Goal: Task Accomplishment & Management: Manage account settings

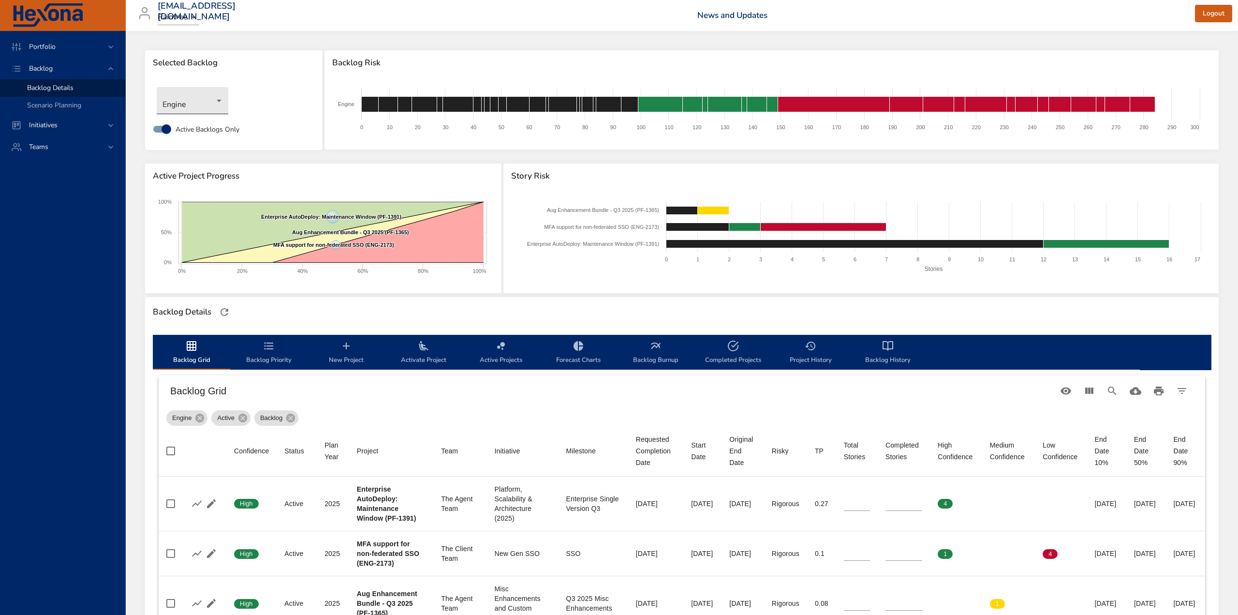
click at [220, 100] on body "Portfolio Backlog Backlog Details Scenario Planning Initiatives Teams [EMAIL_AD…" at bounding box center [619, 307] width 1238 height 615
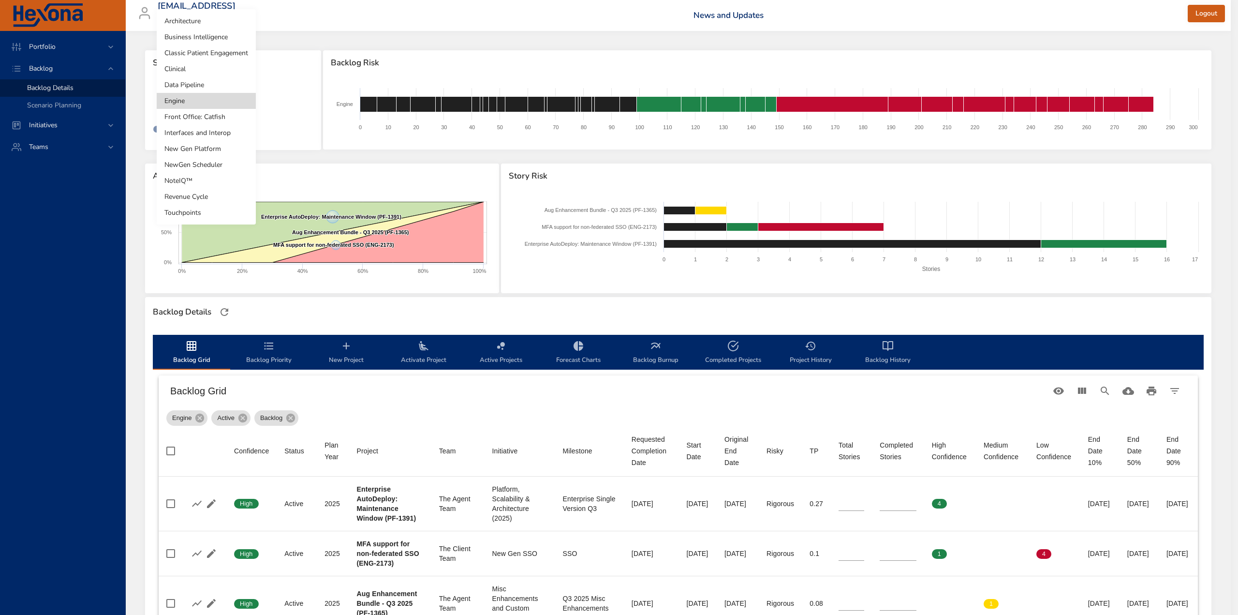
click at [217, 53] on li "Classic Patient Engagement" at bounding box center [206, 53] width 99 height 16
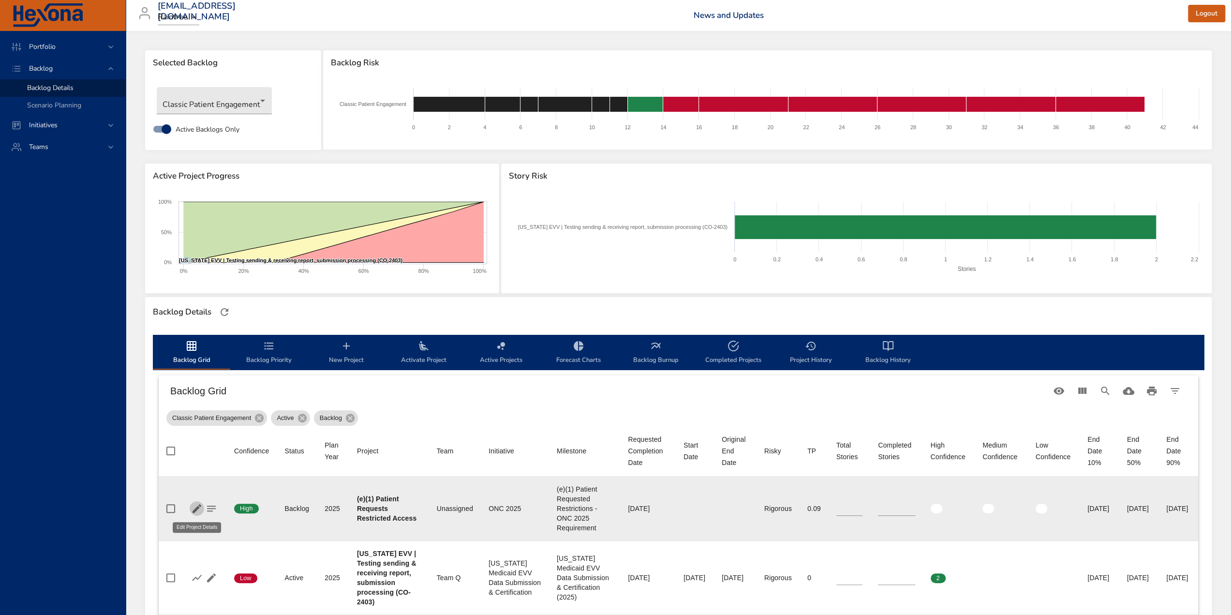
click at [197, 505] on icon "button" at bounding box center [197, 509] width 12 height 12
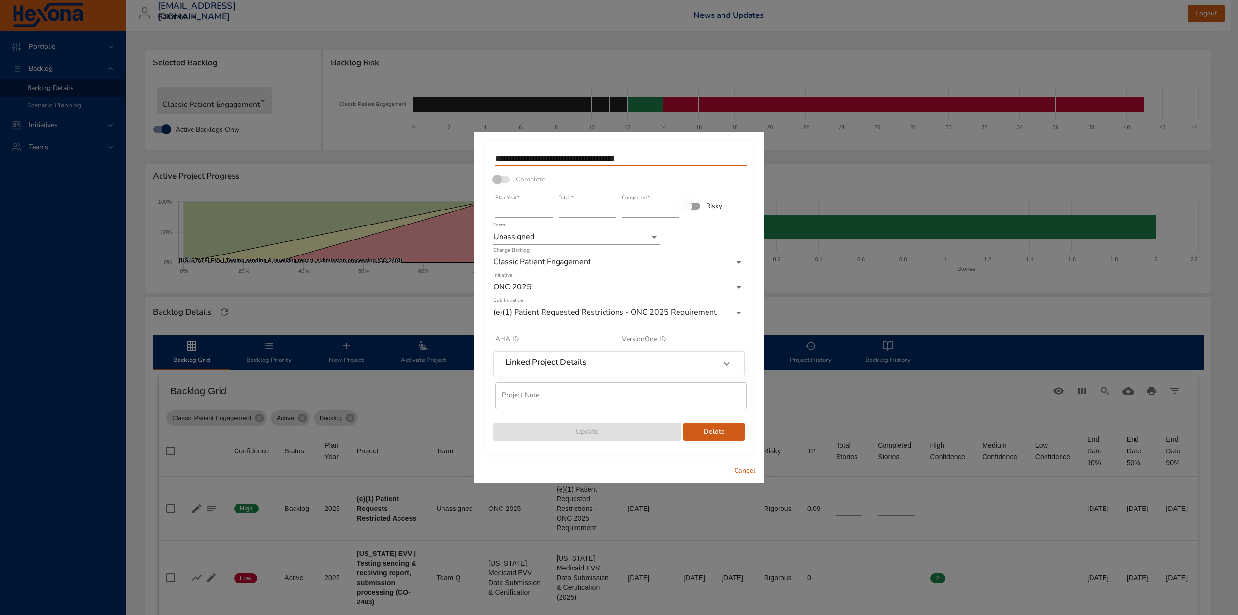
click at [672, 157] on input "**********" at bounding box center [621, 158] width 252 height 15
type input "**********"
click at [663, 431] on span "Update" at bounding box center [587, 432] width 173 height 12
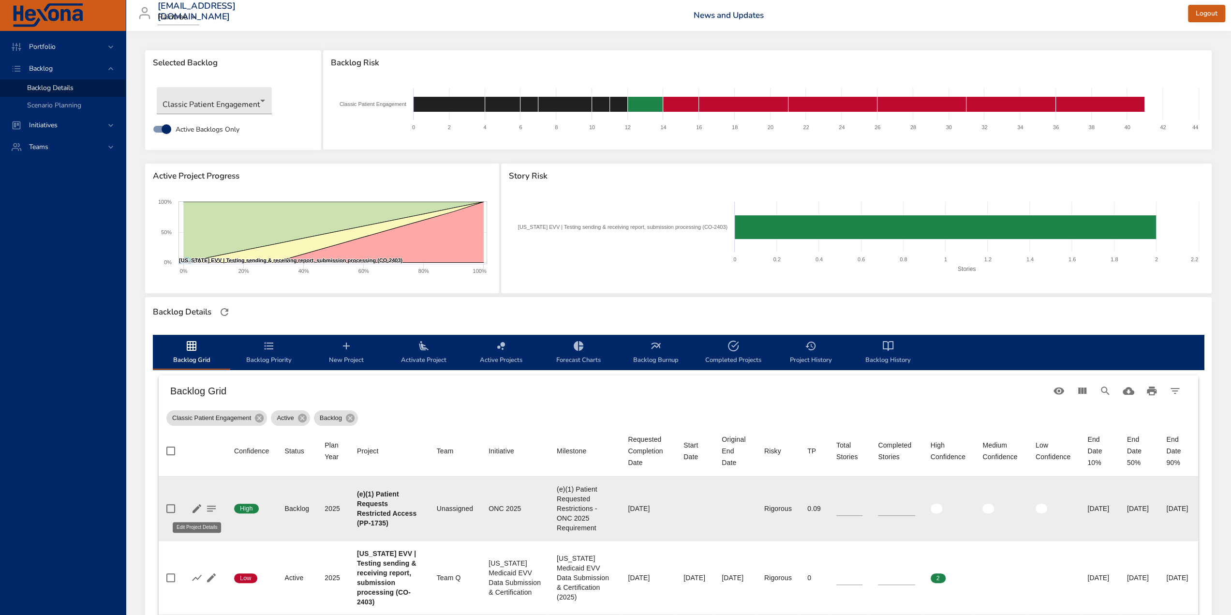
click at [194, 510] on icon "button" at bounding box center [197, 508] width 9 height 9
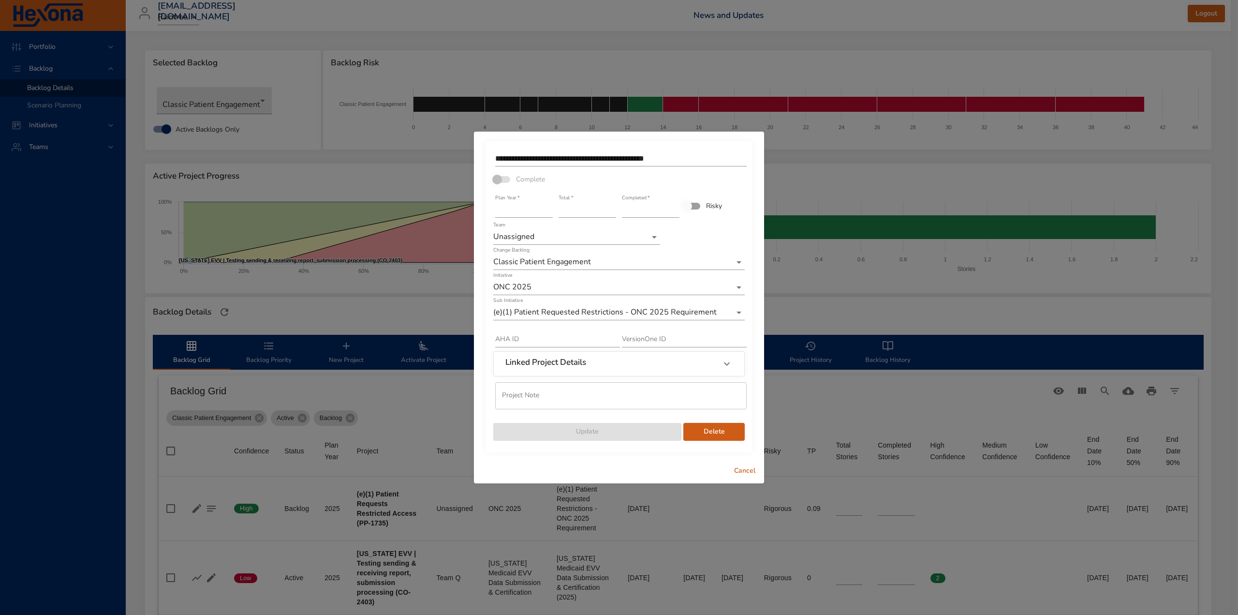
click at [741, 474] on span "Cancel" at bounding box center [744, 471] width 23 height 12
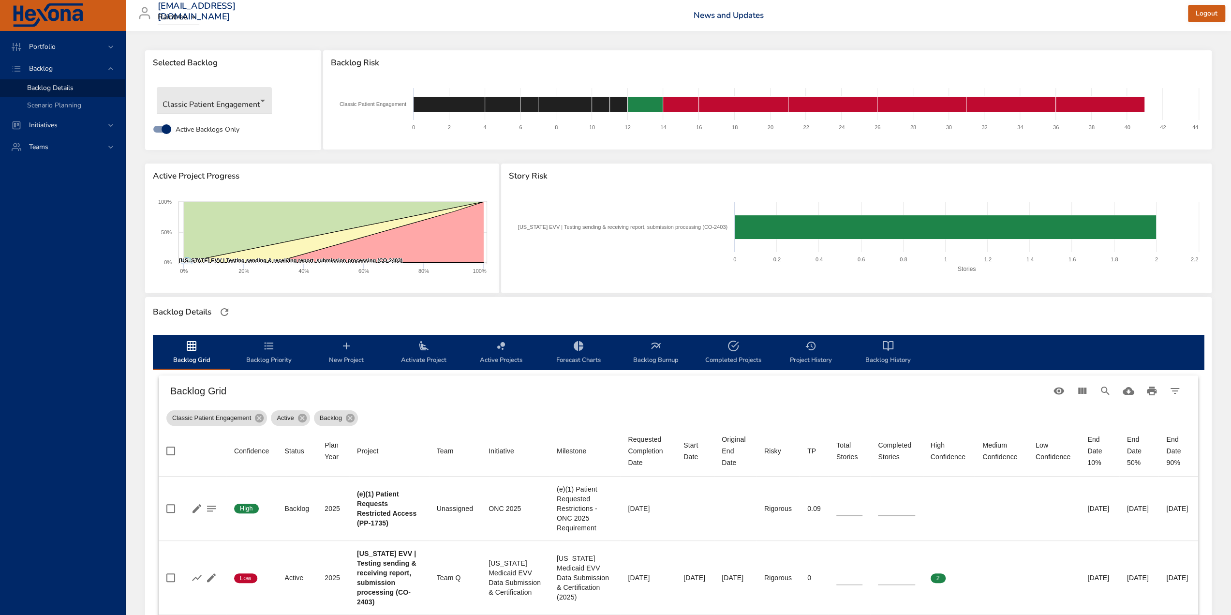
click at [424, 355] on span "Activate Project" at bounding box center [424, 353] width 66 height 26
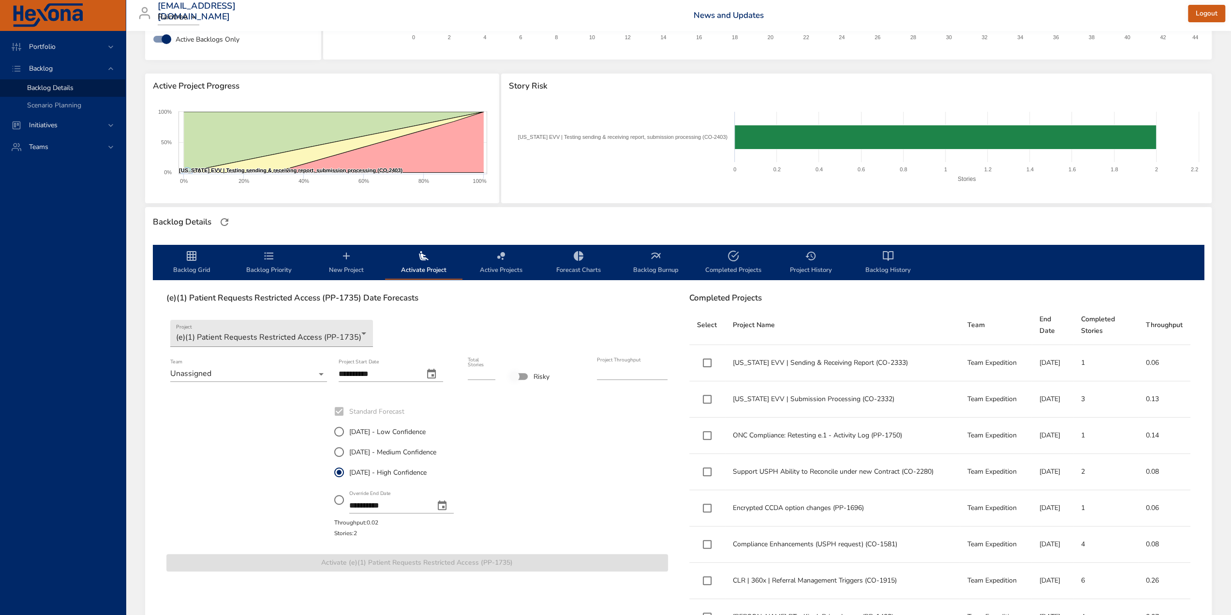
scroll to position [97, 0]
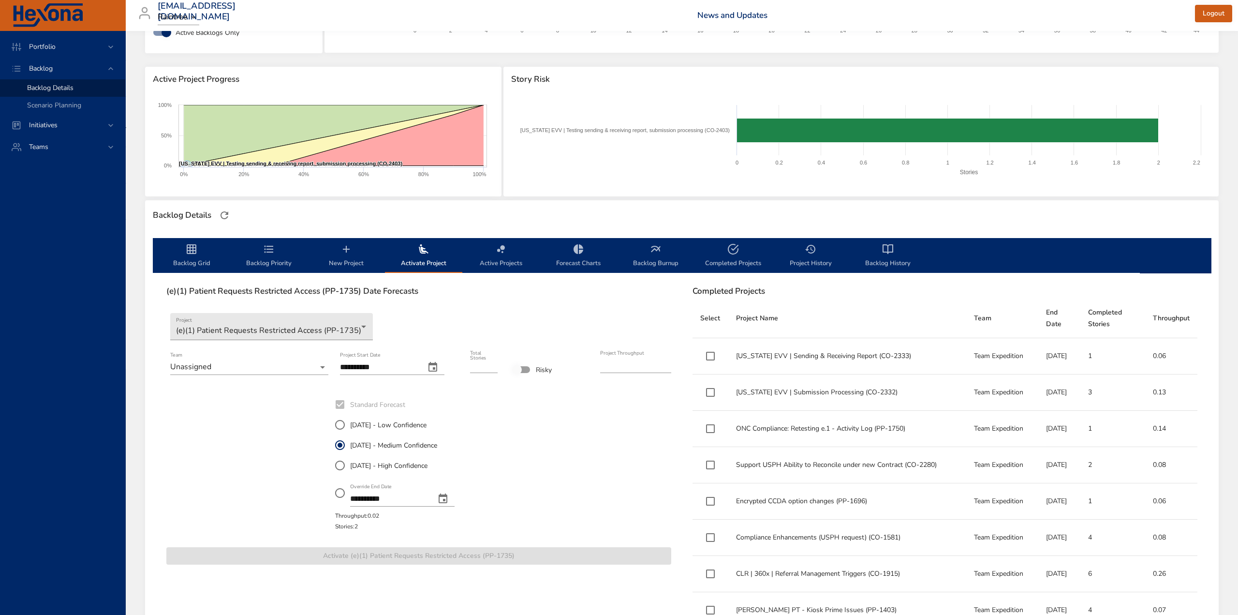
click at [260, 366] on body "Portfolio Backlog Backlog Details Scenario Planning Initiatives Teams [EMAIL_AD…" at bounding box center [619, 210] width 1238 height 615
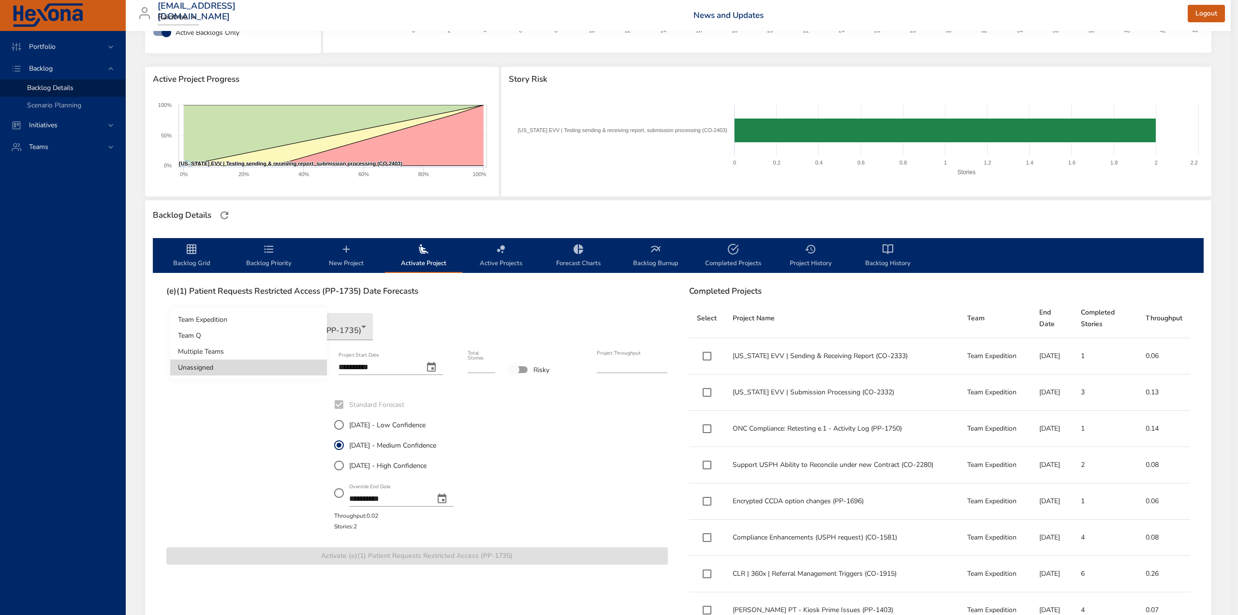
click at [229, 318] on li "Team Expedition" at bounding box center [248, 320] width 157 height 16
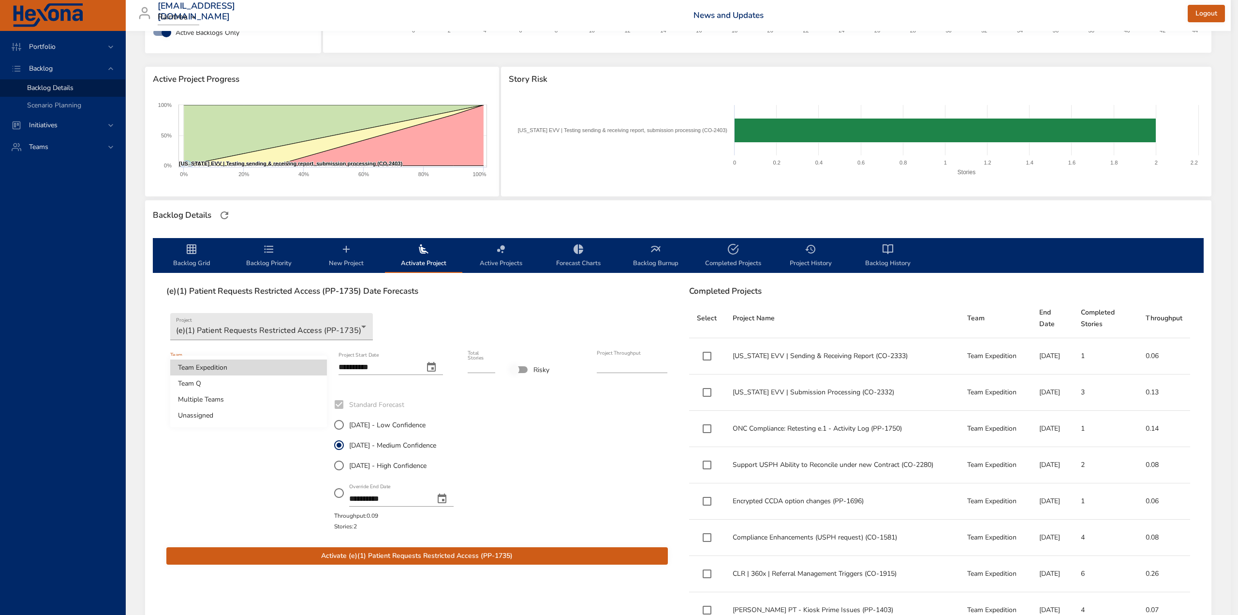
click at [313, 366] on body "Portfolio Backlog Backlog Details Scenario Planning Initiatives Teams [EMAIL_AD…" at bounding box center [619, 210] width 1238 height 615
click at [221, 414] on li "Unassigned" at bounding box center [248, 415] width 157 height 16
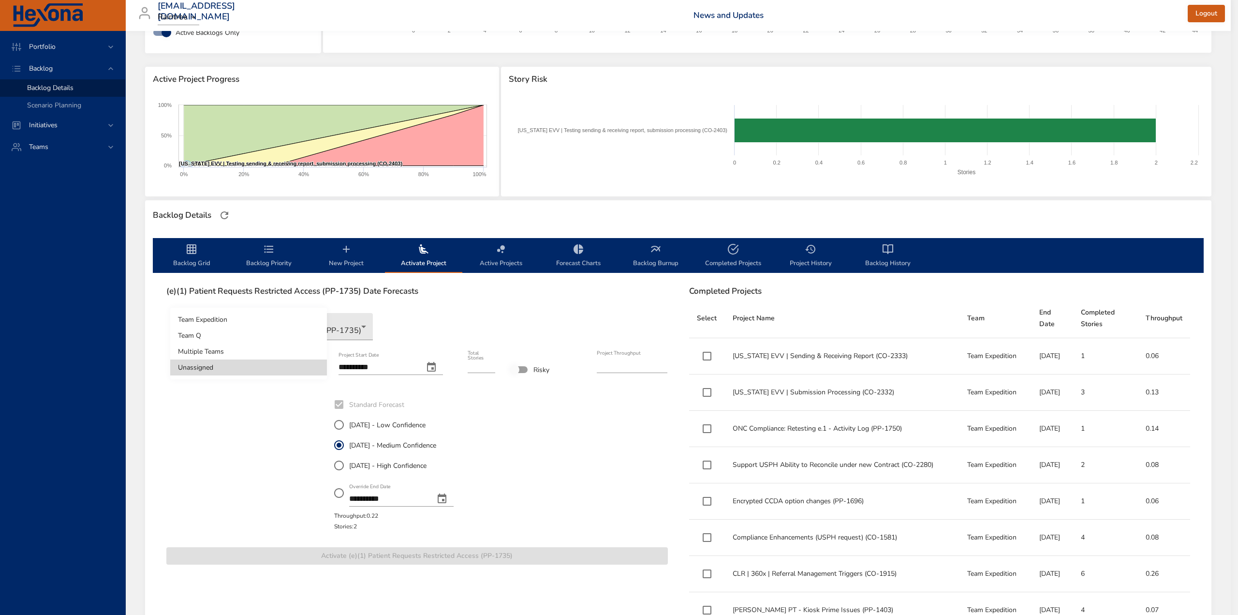
click at [232, 366] on body "Portfolio Backlog Backlog Details Scenario Planning Initiatives Teams [EMAIL_AD…" at bounding box center [619, 210] width 1238 height 615
click at [240, 320] on li "Team Expedition" at bounding box center [248, 320] width 157 height 16
type input "****"
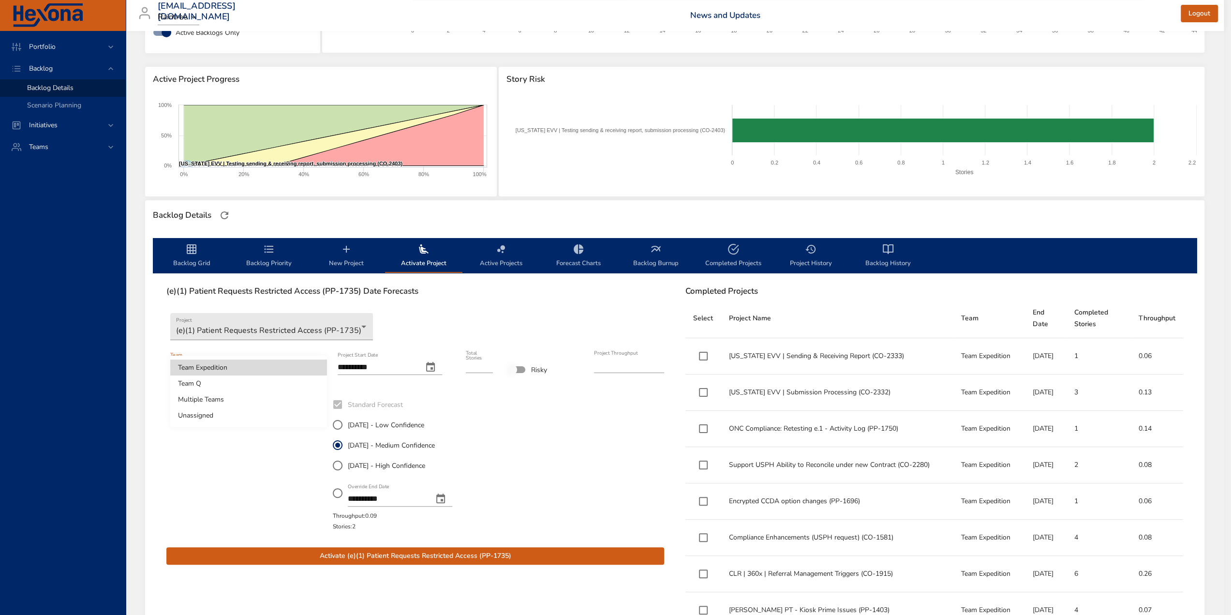
click at [279, 365] on body "Portfolio Backlog Backlog Details Scenario Planning Initiatives Teams [EMAIL_AD…" at bounding box center [615, 210] width 1231 height 615
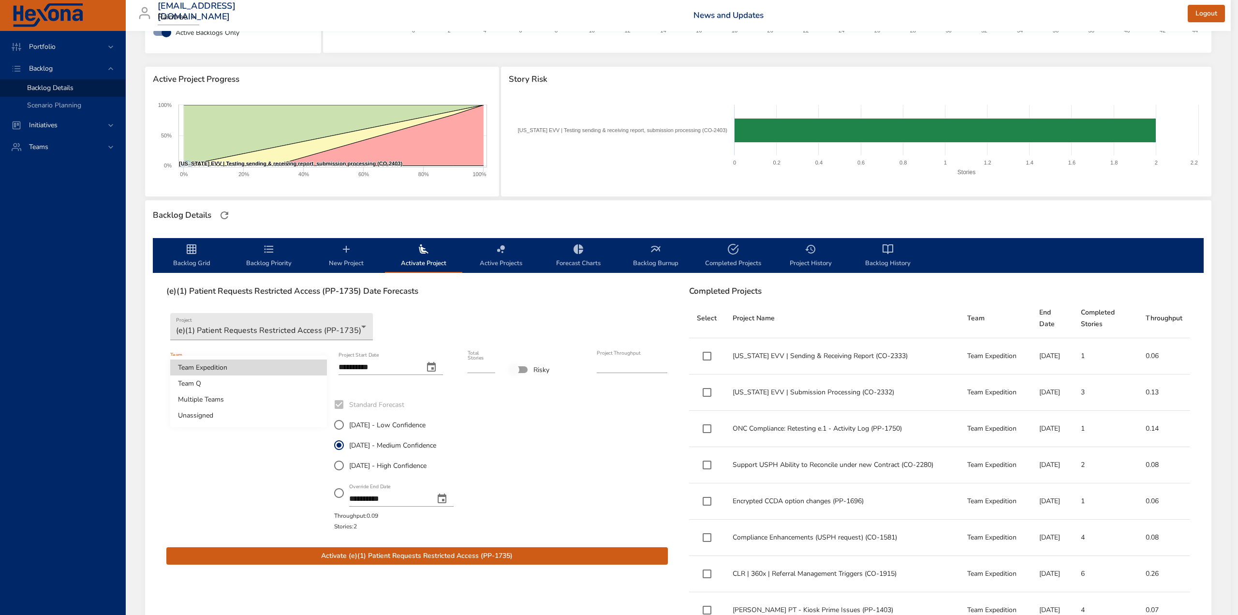
click at [50, 68] on div at bounding box center [619, 307] width 1238 height 615
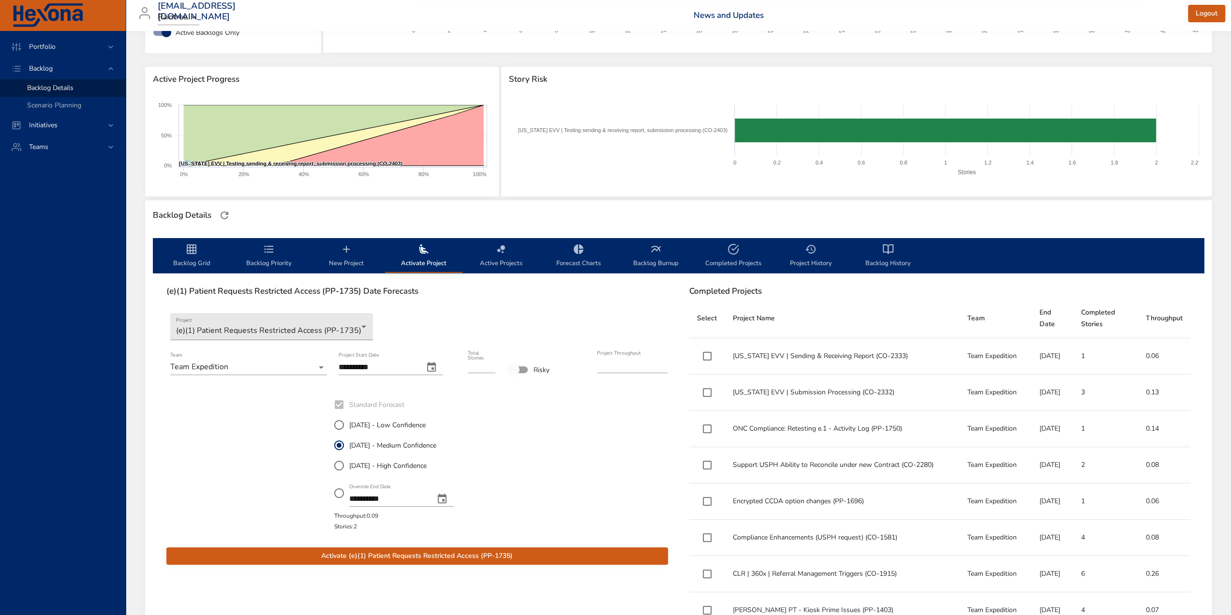
click at [65, 87] on span "Backlog Details" at bounding box center [50, 87] width 46 height 9
click at [185, 250] on span "Backlog Grid" at bounding box center [192, 256] width 66 height 26
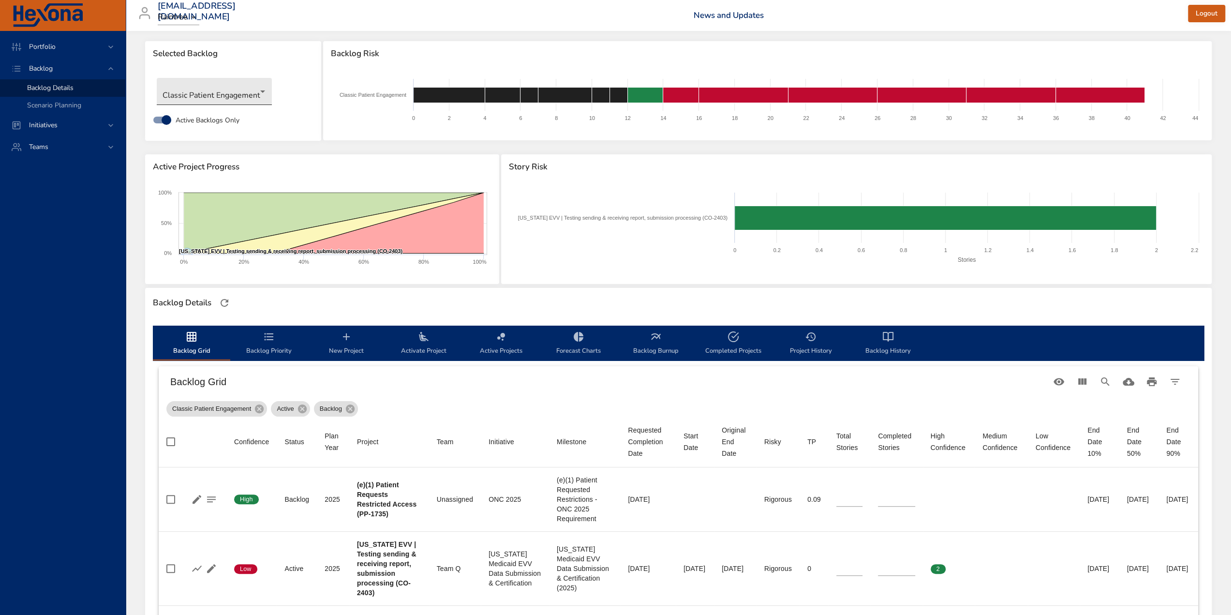
scroll to position [0, 0]
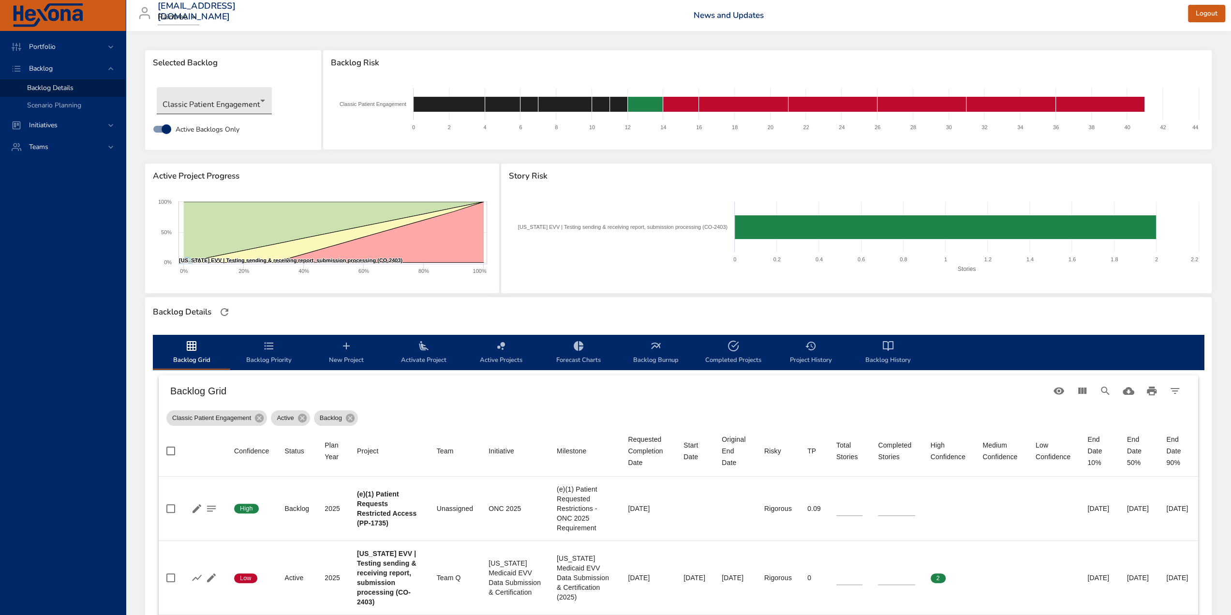
click at [252, 98] on body "Portfolio Backlog Backlog Details Scenario Planning Initiatives Teams [EMAIL_AD…" at bounding box center [615, 307] width 1231 height 615
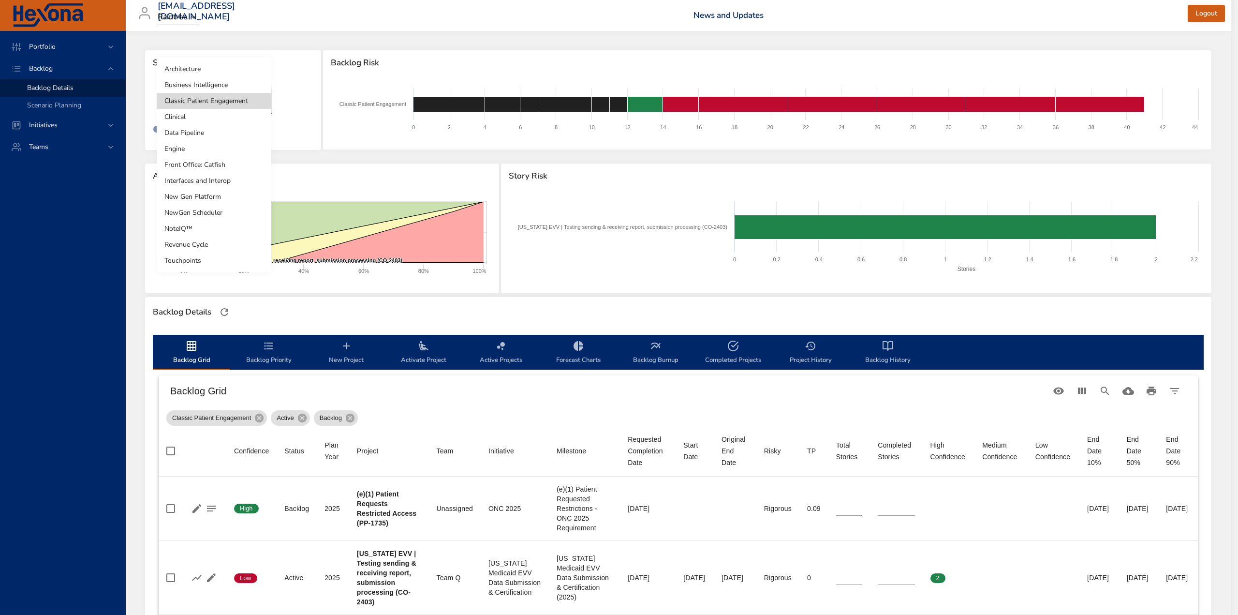
click at [201, 153] on li "Engine" at bounding box center [214, 149] width 115 height 16
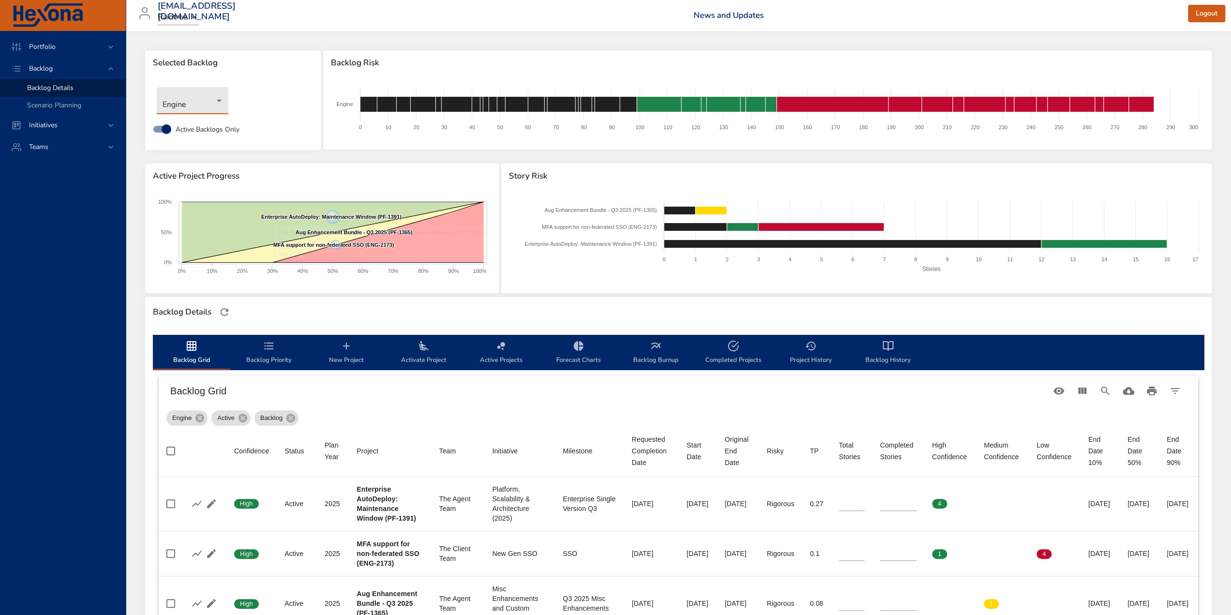
click at [221, 101] on body "Portfolio Backlog Backlog Details Scenario Planning Initiatives Teams [EMAIL_AD…" at bounding box center [615, 307] width 1231 height 615
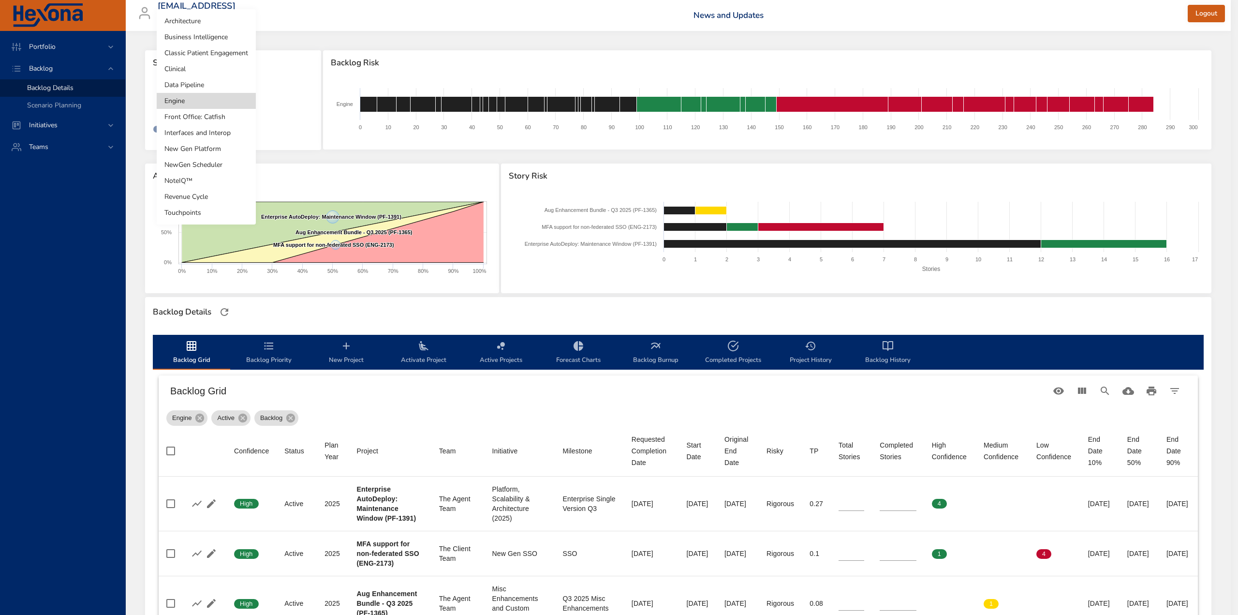
click at [210, 55] on li "Classic Patient Engagement" at bounding box center [206, 53] width 99 height 16
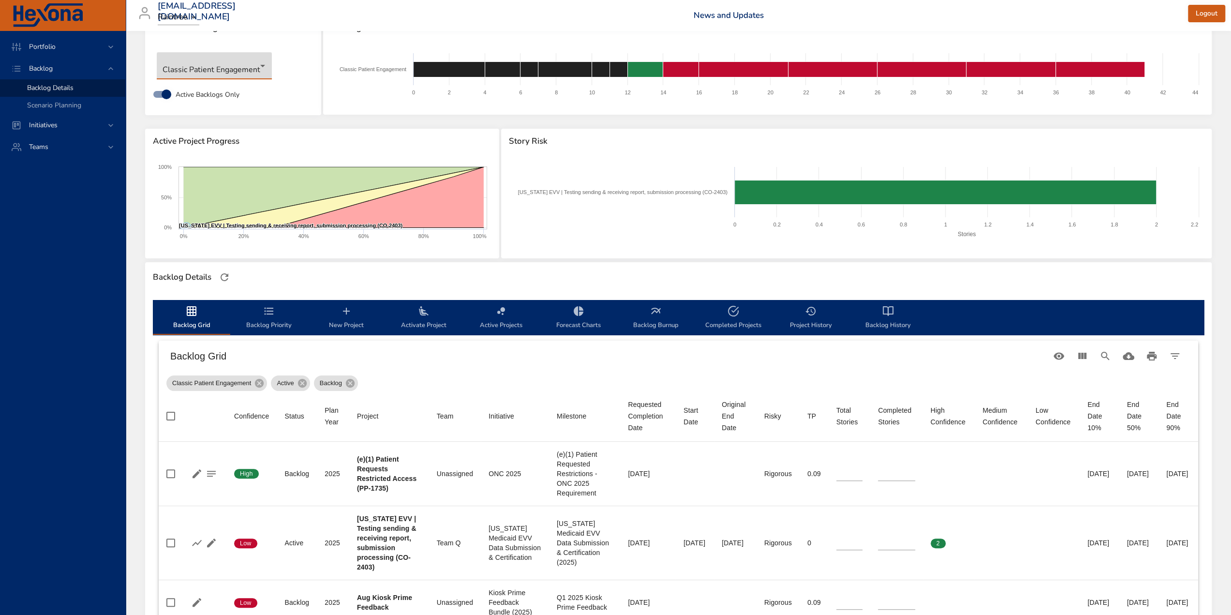
scroll to position [48, 0]
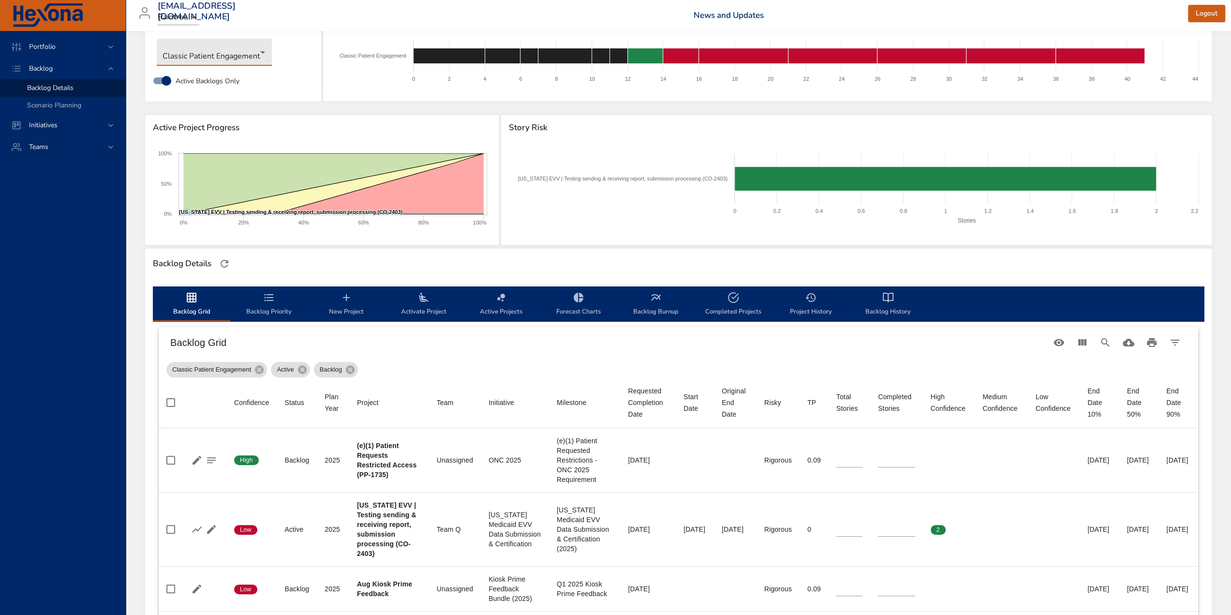
click at [428, 309] on span "Activate Project" at bounding box center [424, 305] width 66 height 26
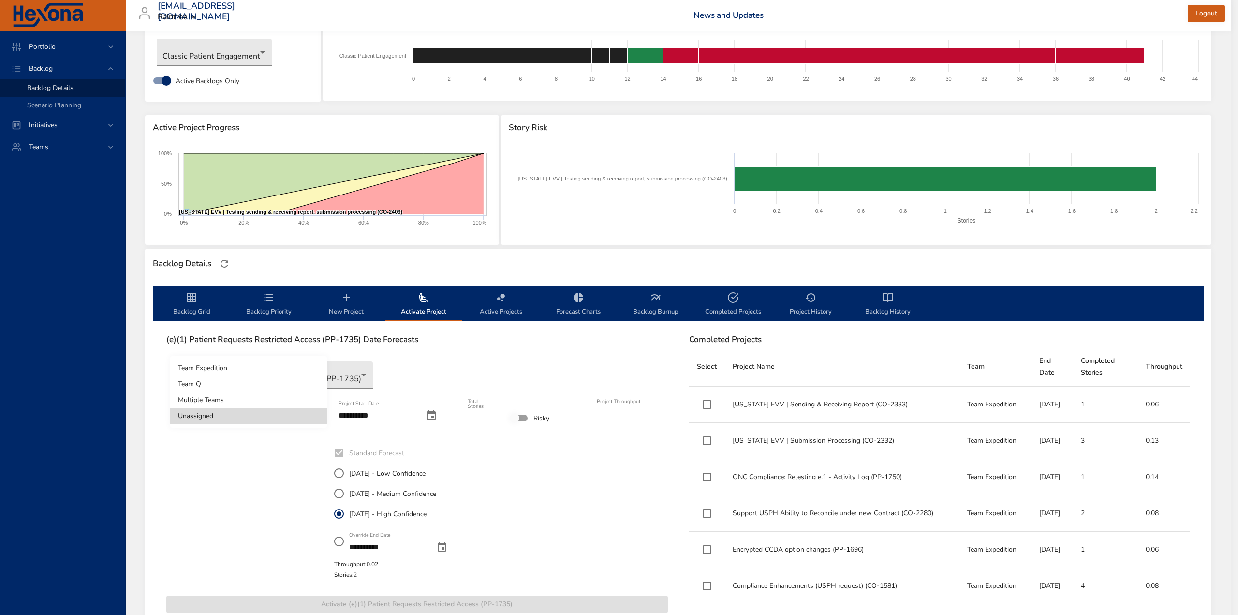
click at [296, 419] on body "Portfolio Backlog Backlog Details Scenario Planning Initiatives Teams [EMAIL_AD…" at bounding box center [619, 259] width 1238 height 615
click at [211, 386] on li "Team Q" at bounding box center [248, 384] width 157 height 16
type input "****"
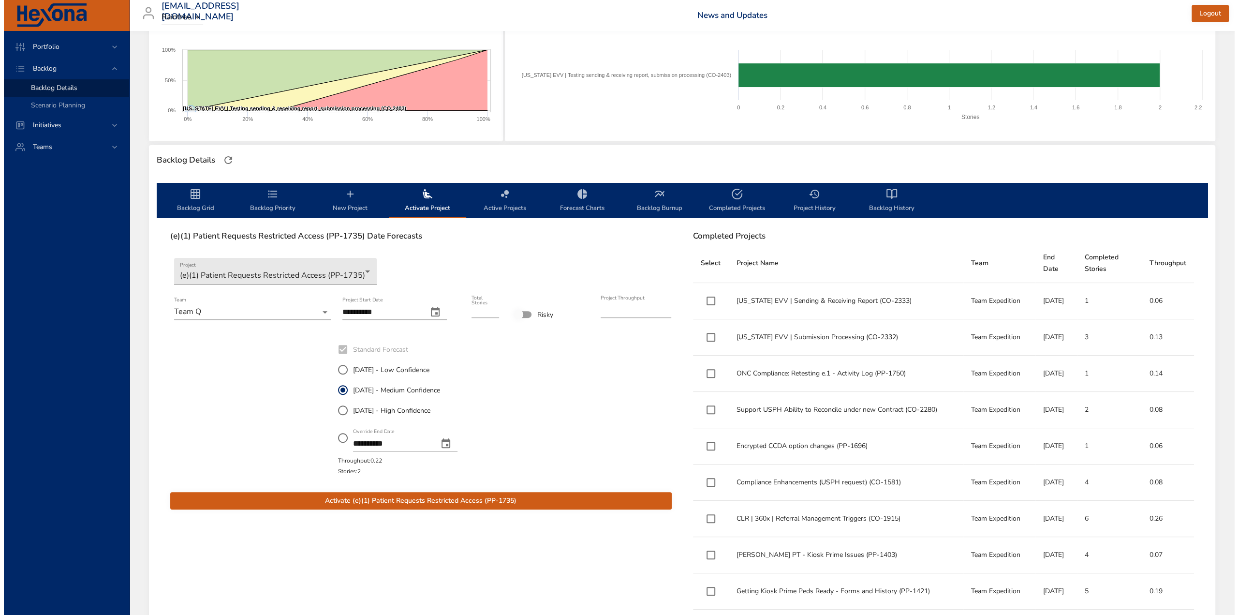
scroll to position [193, 0]
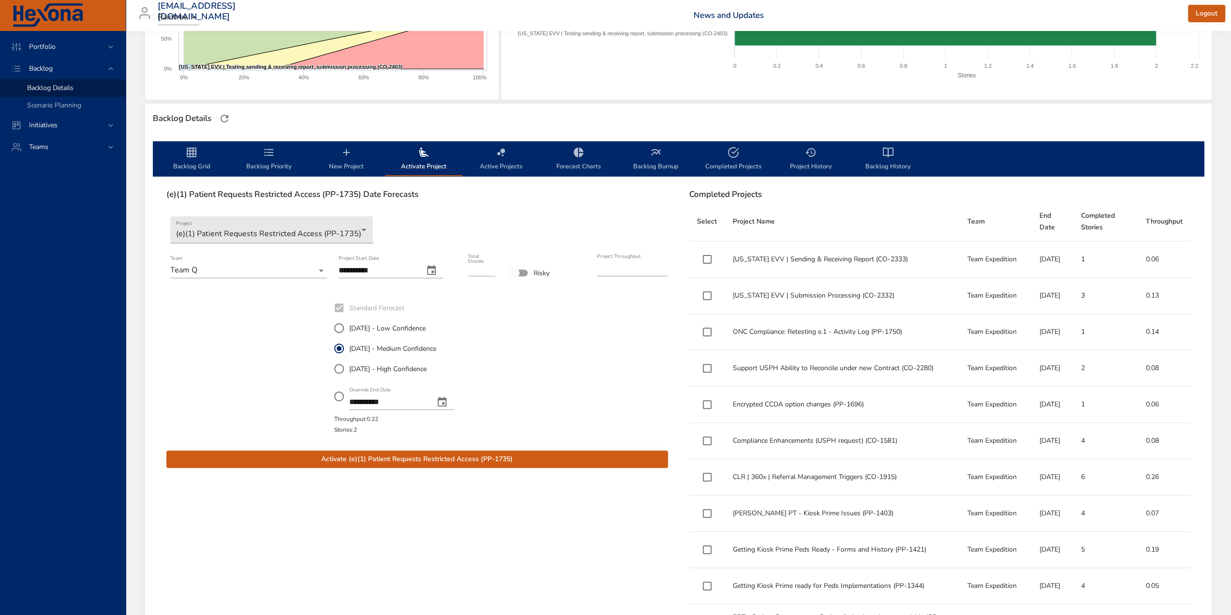
click at [376, 458] on span "Activate (e)(1) Patient Requests Restricted Access (PP-1735)" at bounding box center [417, 459] width 486 height 12
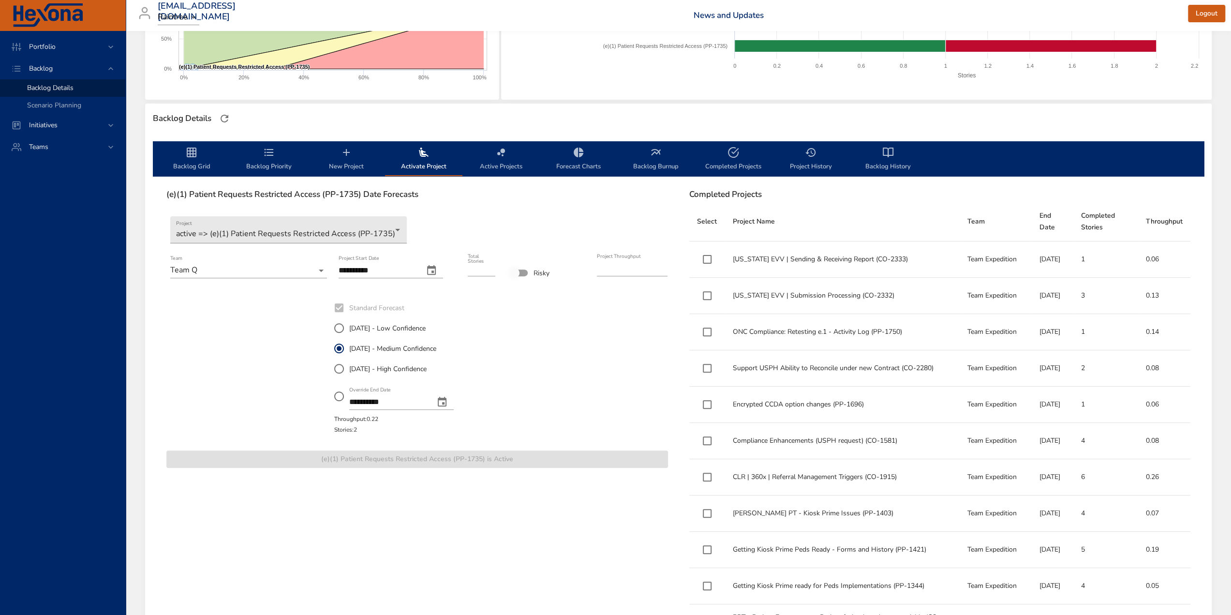
drag, startPoint x: 459, startPoint y: 347, endPoint x: 350, endPoint y: 348, distance: 108.8
click at [350, 348] on label "[DATE] - Medium Confidence" at bounding box center [391, 348] width 125 height 20
copy span "[DATE] - Medium Confidence"
click at [194, 157] on icon "backlog-tab" at bounding box center [192, 153] width 10 height 10
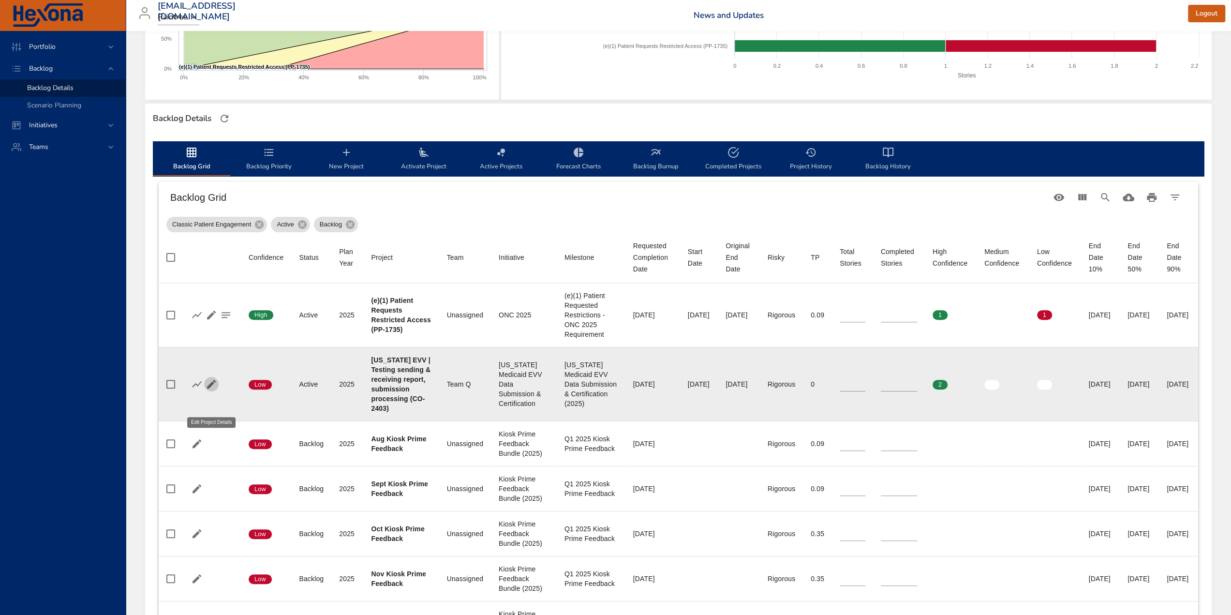
click at [211, 388] on icon "button" at bounding box center [211, 384] width 9 height 9
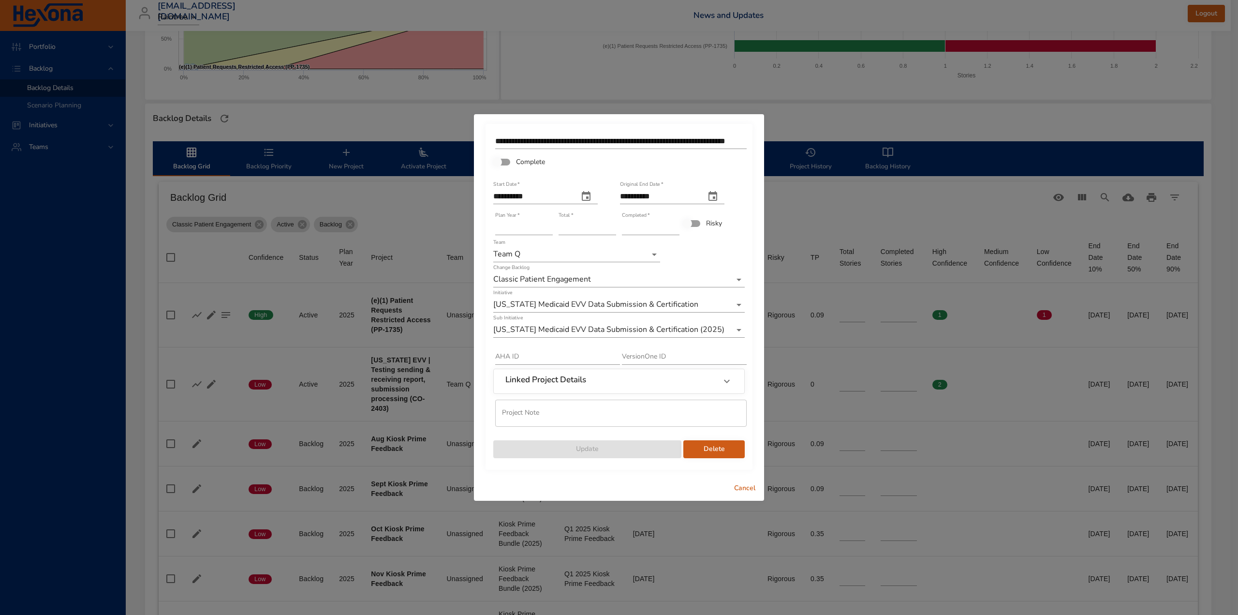
click at [545, 143] on input "**********" at bounding box center [621, 141] width 252 height 15
drag, startPoint x: 498, startPoint y: 141, endPoint x: 897, endPoint y: 141, distance: 399.5
click at [897, 141] on div "**********" at bounding box center [619, 307] width 1238 height 615
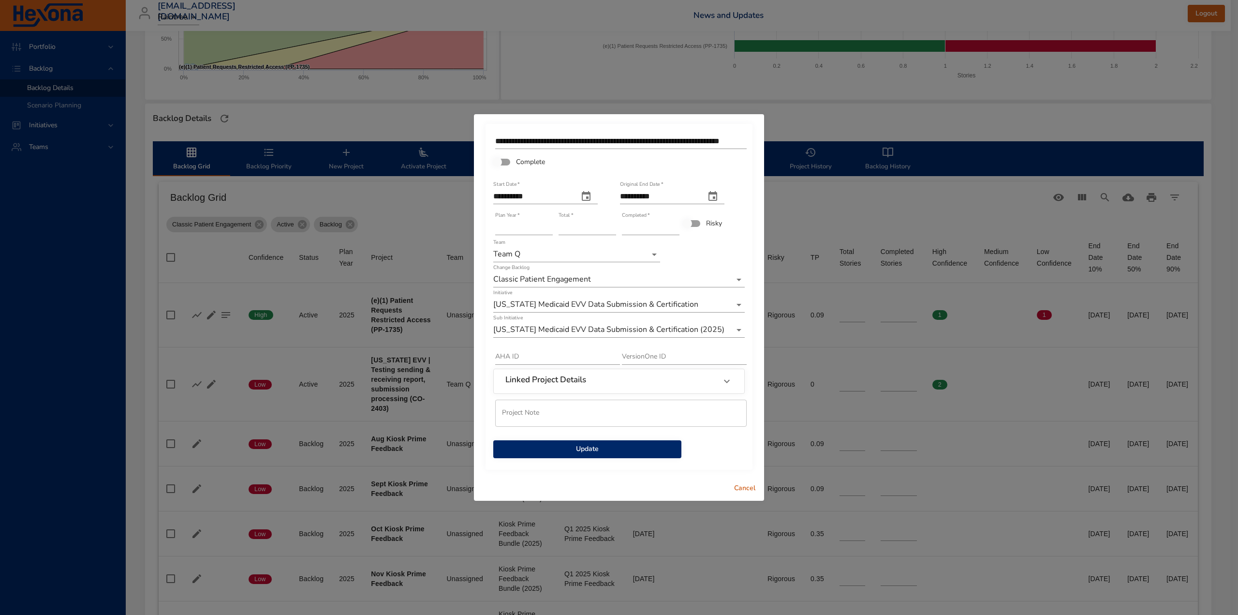
drag, startPoint x: 749, startPoint y: 140, endPoint x: 569, endPoint y: 140, distance: 179.5
click at [570, 140] on div "**********" at bounding box center [619, 297] width 267 height 346
drag, startPoint x: 497, startPoint y: 141, endPoint x: 941, endPoint y: 146, distance: 444.5
click at [941, 146] on div "**********" at bounding box center [619, 307] width 1238 height 615
paste input "**********"
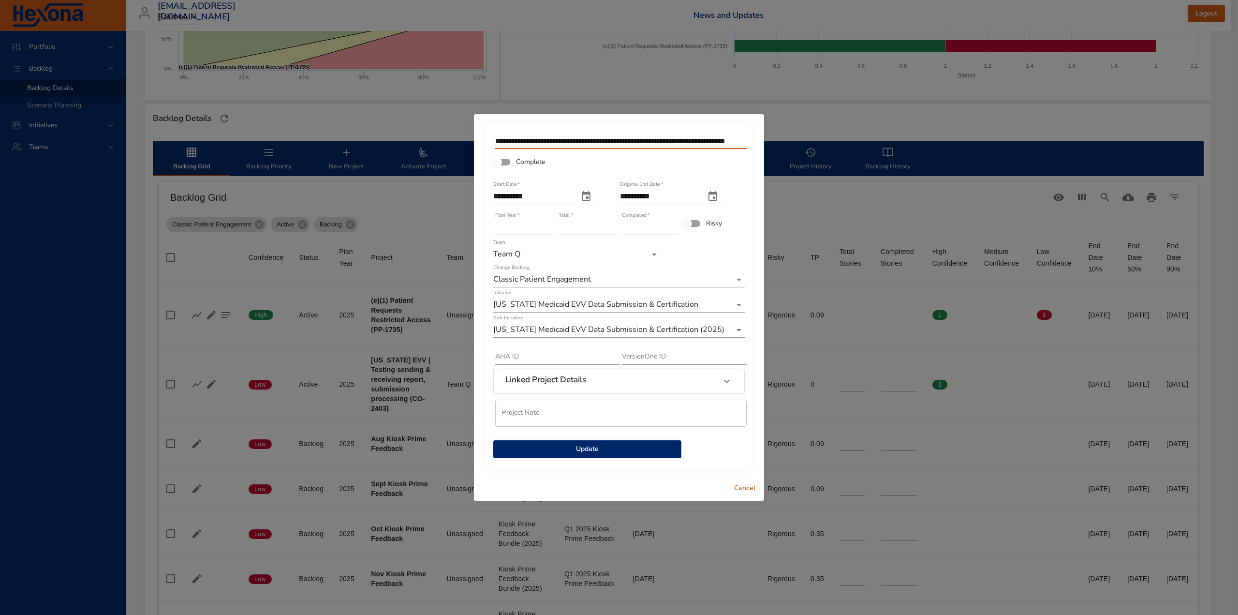
click at [579, 140] on input "**********" at bounding box center [621, 141] width 252 height 15
click at [737, 146] on input "**********" at bounding box center [621, 141] width 252 height 15
click at [732, 141] on input "**********" at bounding box center [621, 141] width 252 height 15
type input "**********"
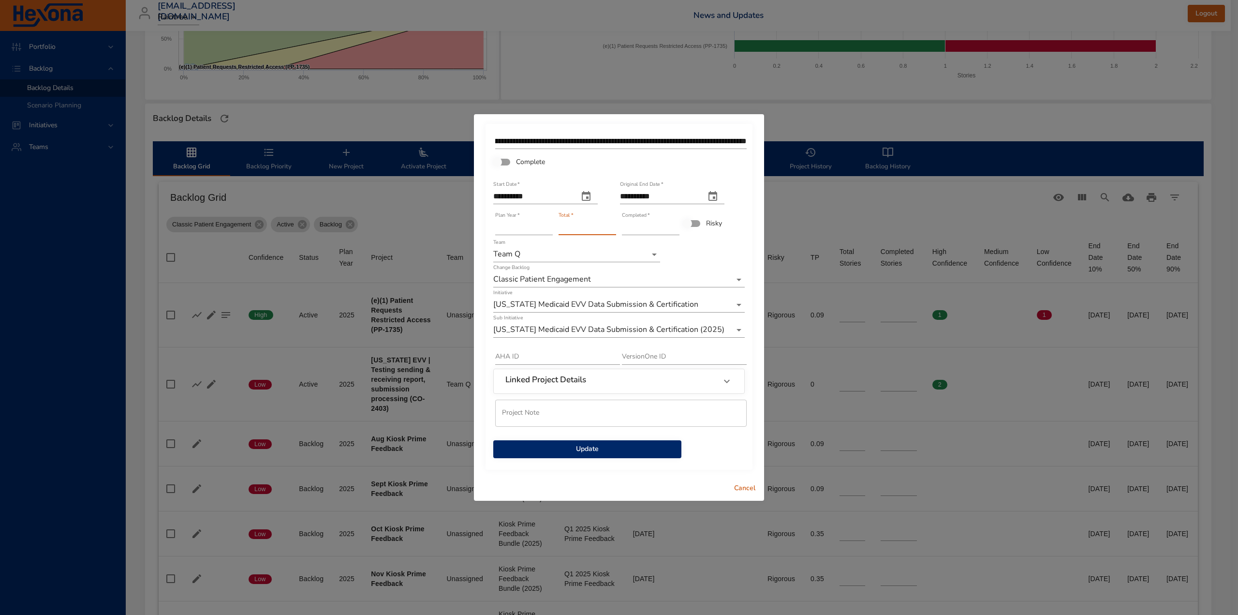
type input "*"
click at [614, 223] on input "*" at bounding box center [588, 227] width 58 height 15
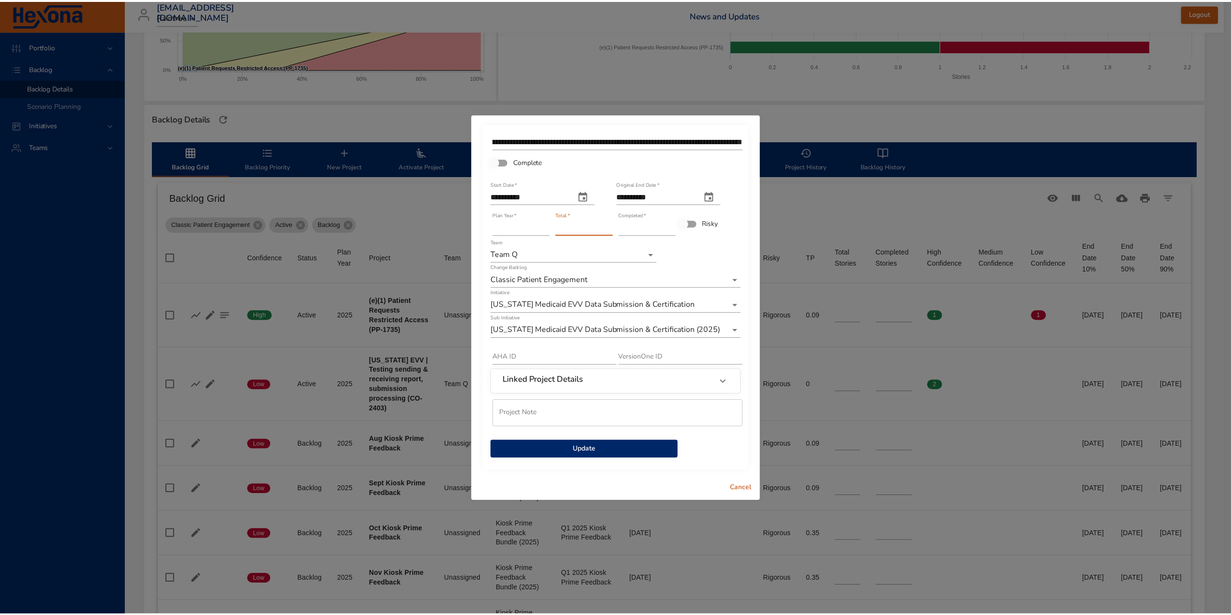
scroll to position [0, 0]
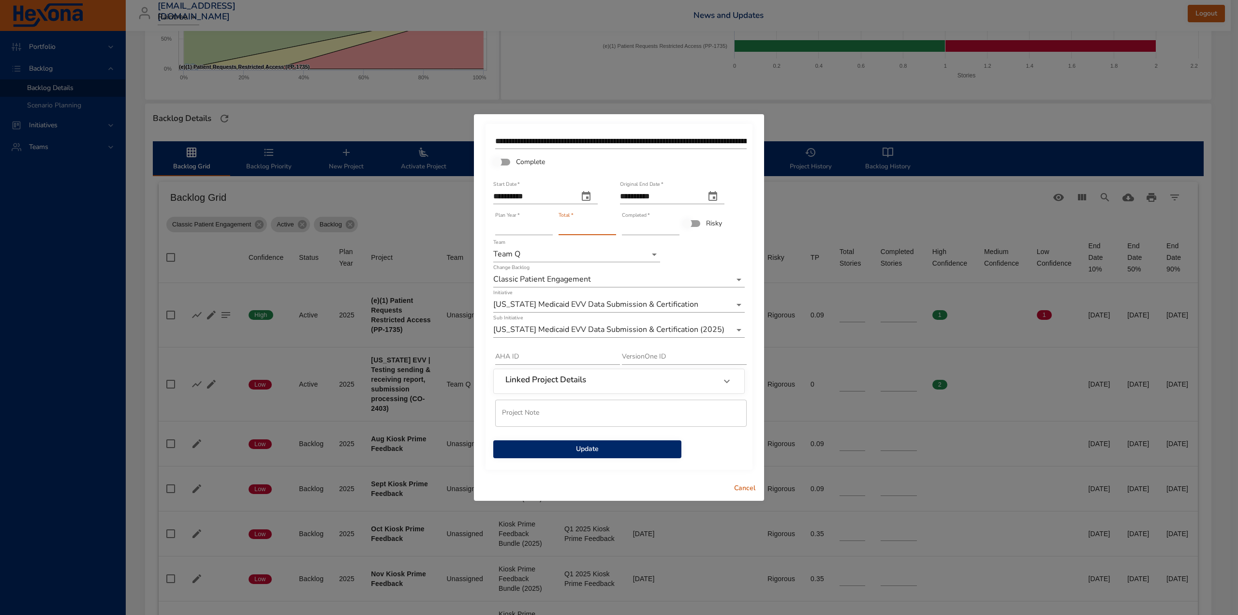
click at [573, 446] on span "Update" at bounding box center [587, 449] width 173 height 12
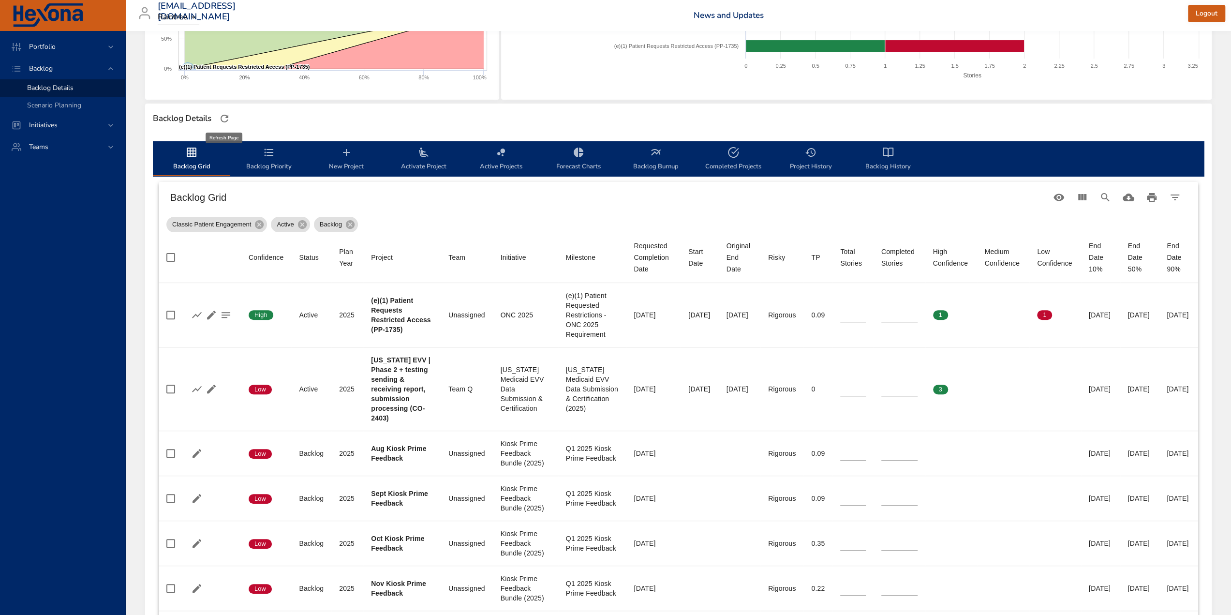
click at [222, 117] on icon "button" at bounding box center [225, 119] width 12 height 12
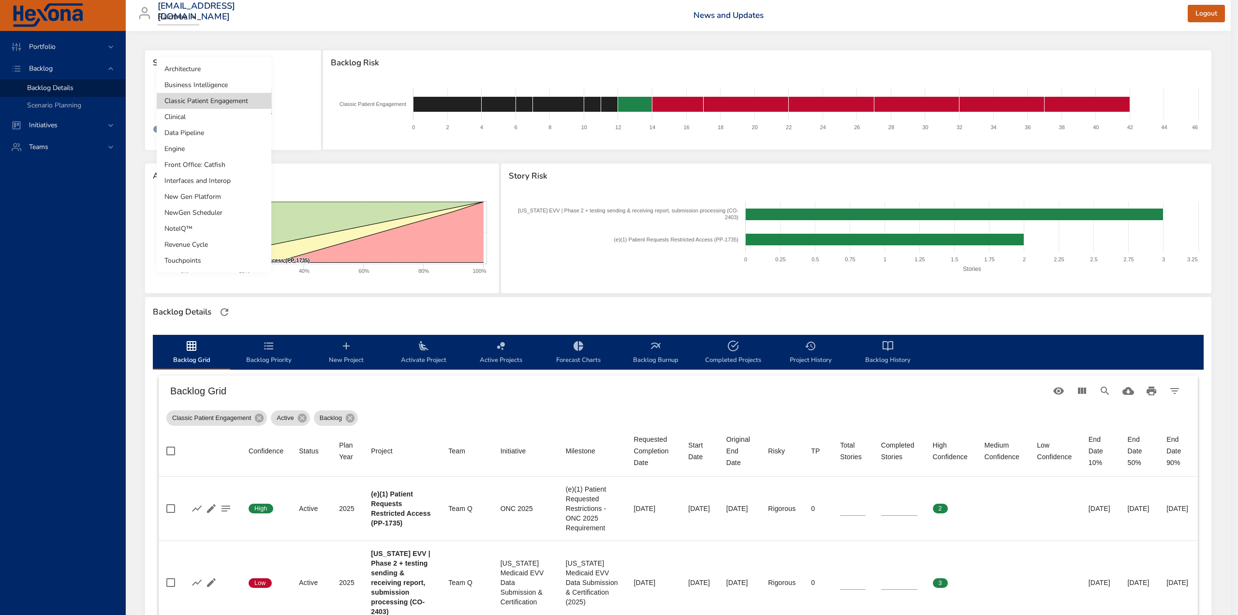
click at [245, 99] on body "Portfolio Backlog Backlog Details Scenario Planning Initiatives Teams [EMAIL_AD…" at bounding box center [619, 307] width 1238 height 615
click at [208, 150] on li "Engine" at bounding box center [214, 149] width 115 height 16
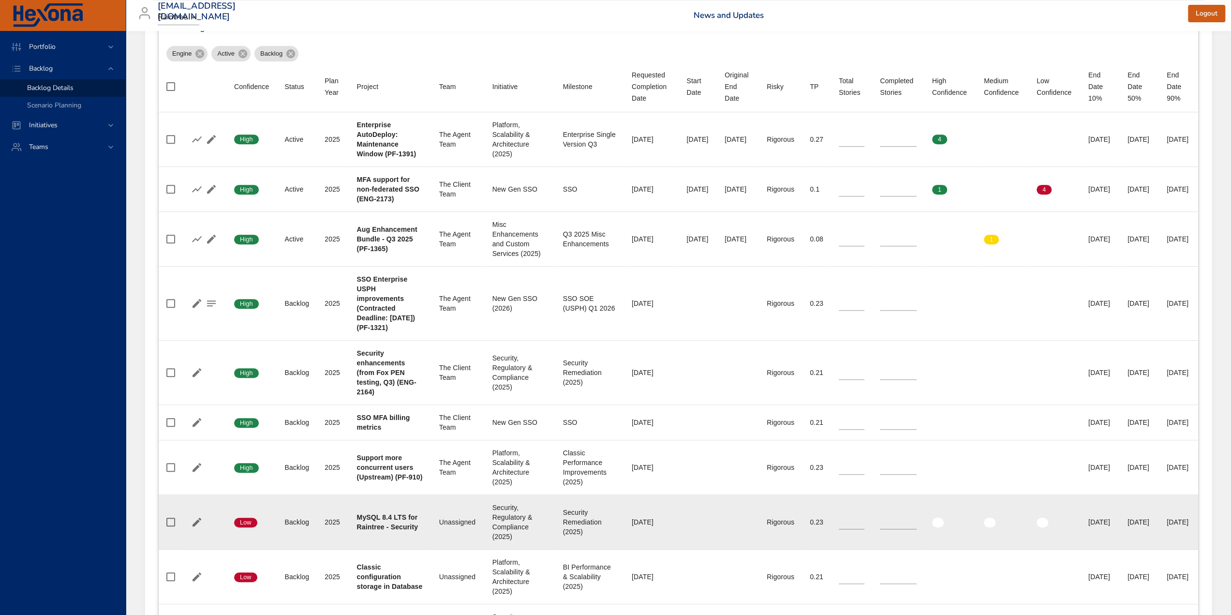
scroll to position [532, 0]
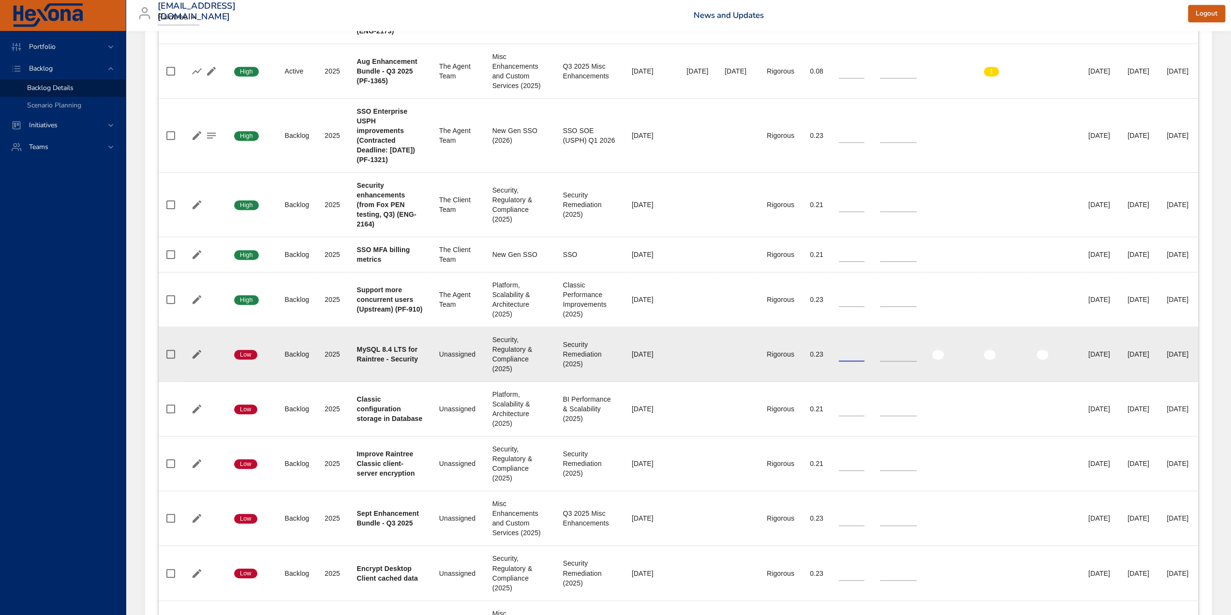
drag, startPoint x: 824, startPoint y: 421, endPoint x: 813, endPoint y: 418, distance: 12.0
click at [831, 382] on td "Total Stories **" at bounding box center [851, 354] width 41 height 55
type input "*"
click at [210, 360] on icon "button" at bounding box center [212, 354] width 12 height 12
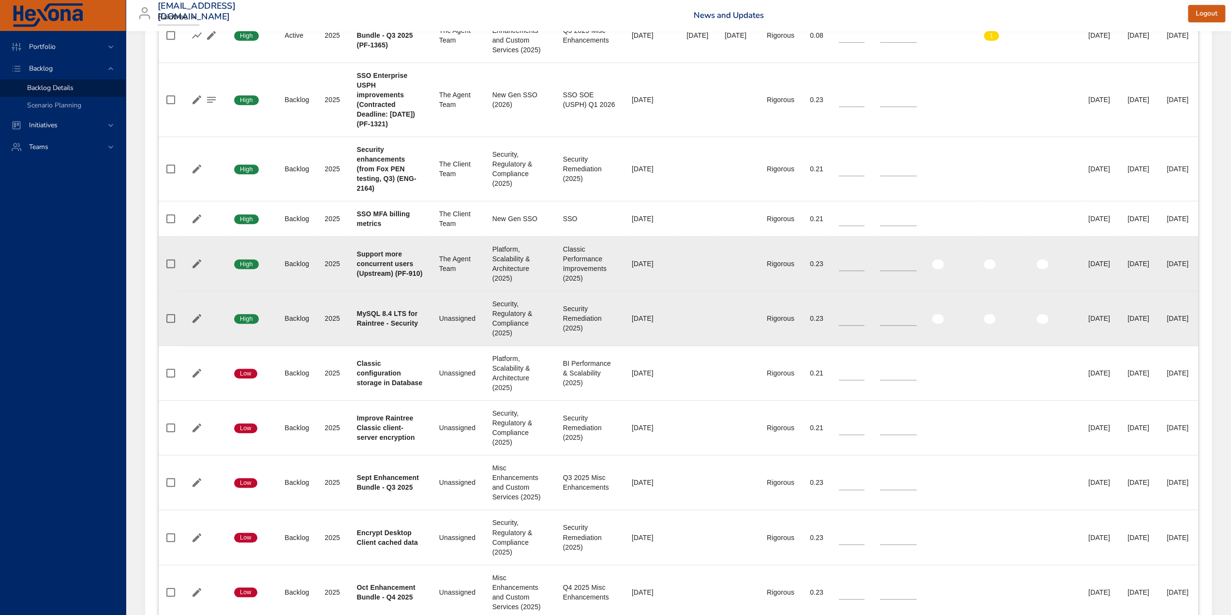
scroll to position [629, 0]
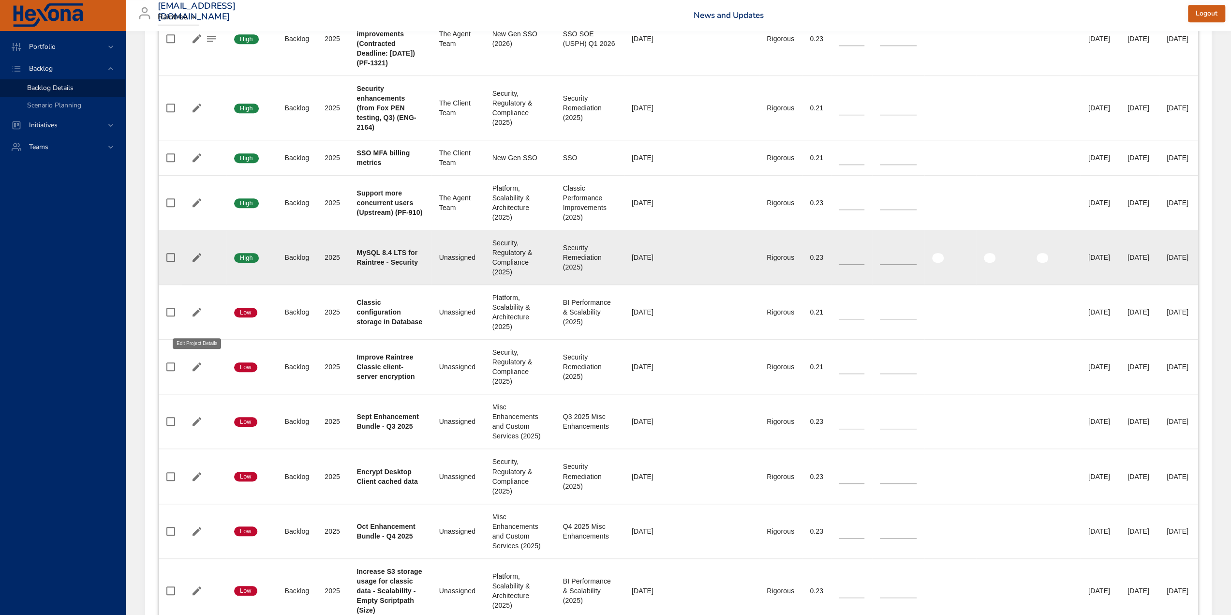
click at [199, 263] on icon "button" at bounding box center [197, 258] width 12 height 12
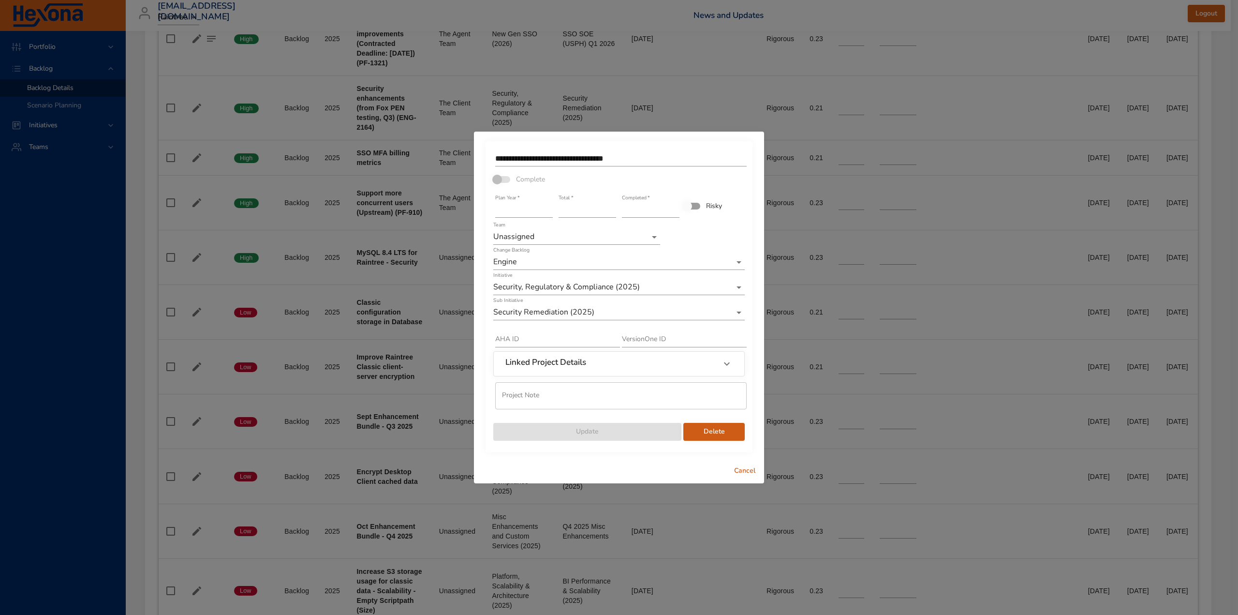
click at [543, 192] on li "The Agent Team" at bounding box center [576, 189] width 167 height 16
click at [634, 434] on span "Update" at bounding box center [587, 432] width 173 height 12
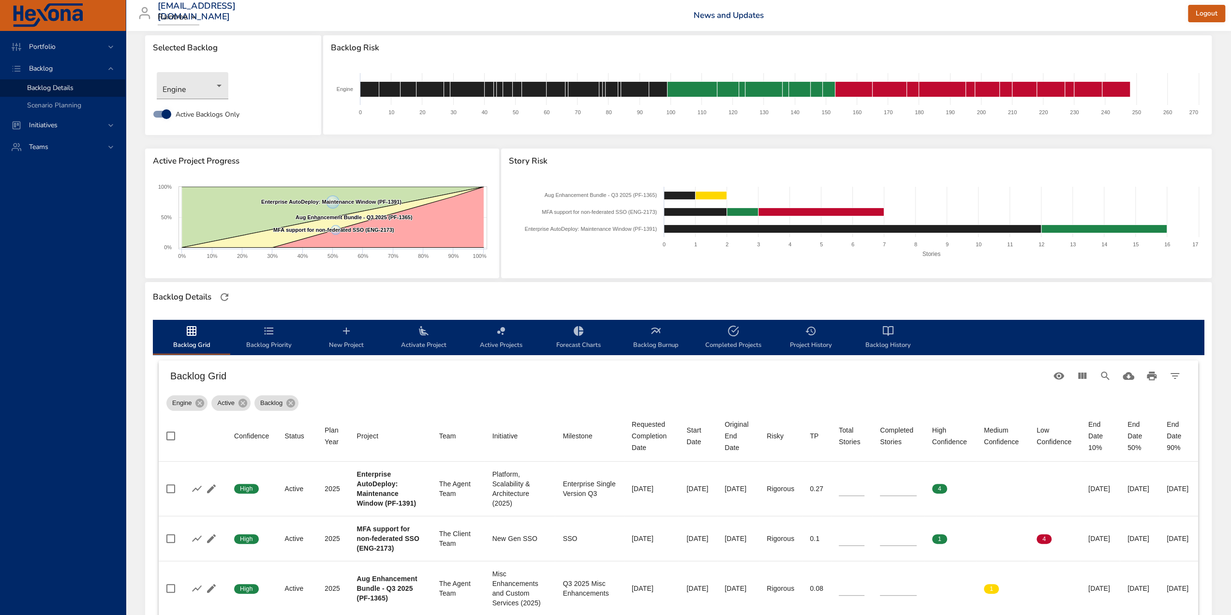
scroll to position [0, 0]
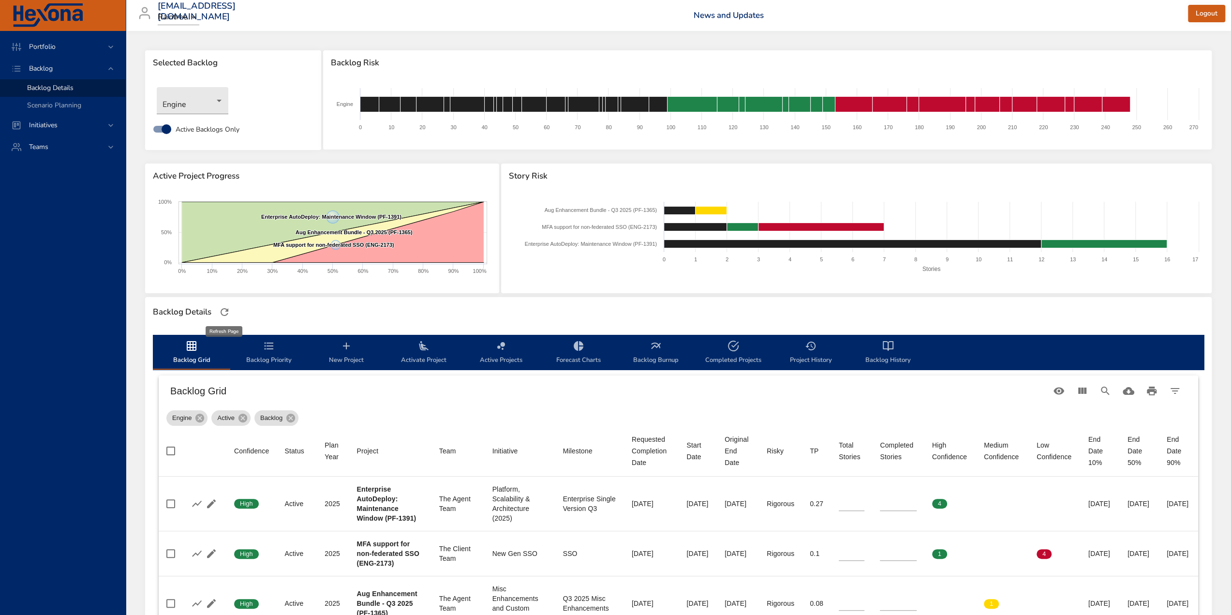
click at [222, 310] on icon "button" at bounding box center [225, 312] width 8 height 8
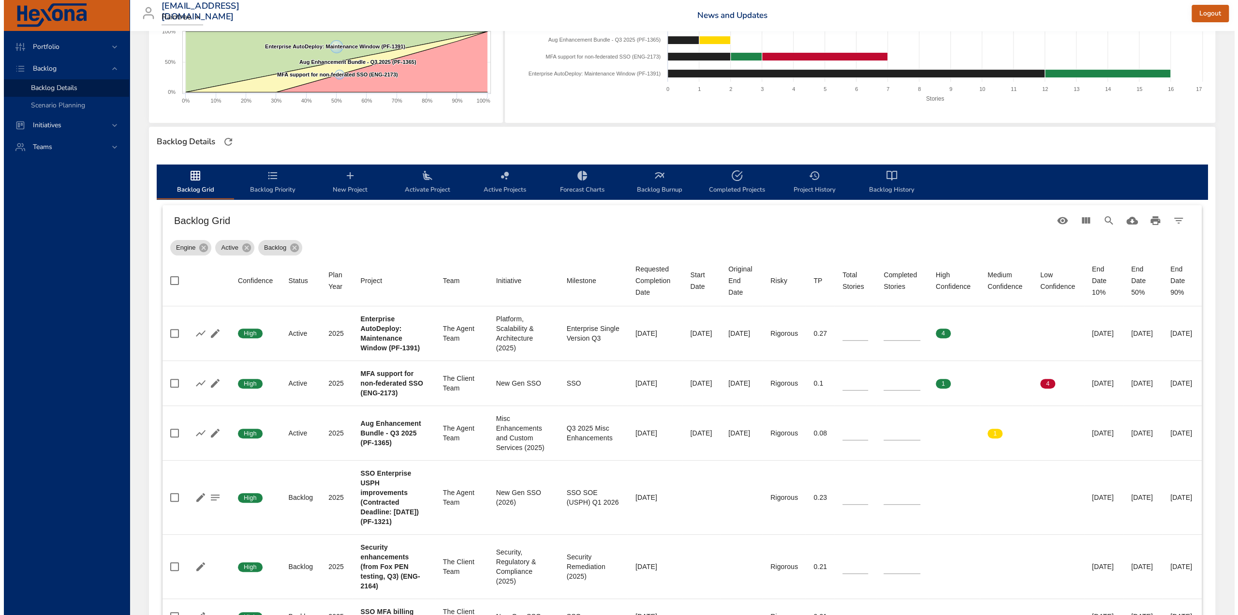
scroll to position [48, 0]
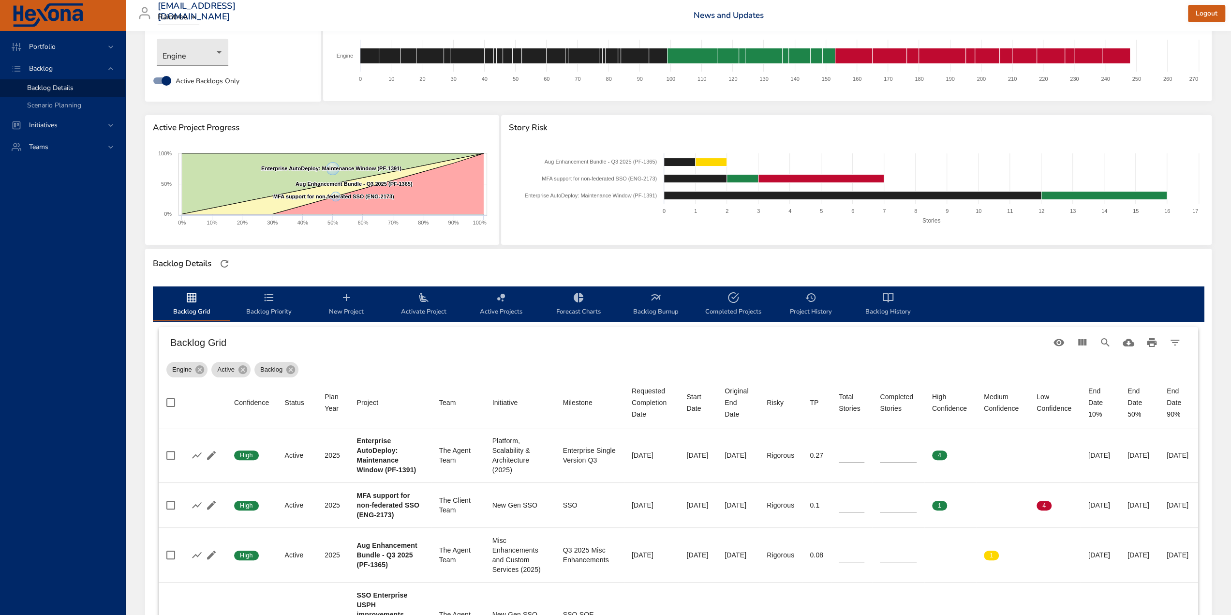
click at [349, 306] on span "New Project" at bounding box center [346, 305] width 66 height 26
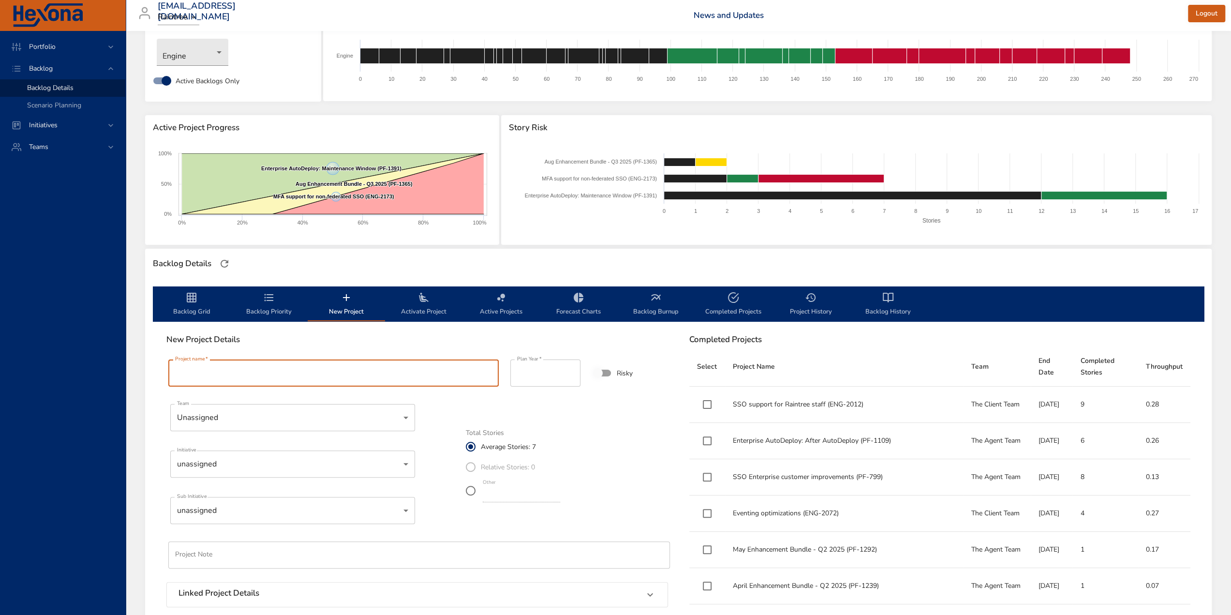
click at [365, 373] on input "Project name   *" at bounding box center [333, 372] width 330 height 27
click at [299, 380] on input "Project name   *" at bounding box center [333, 372] width 330 height 27
paste input "**********"
type input "**********"
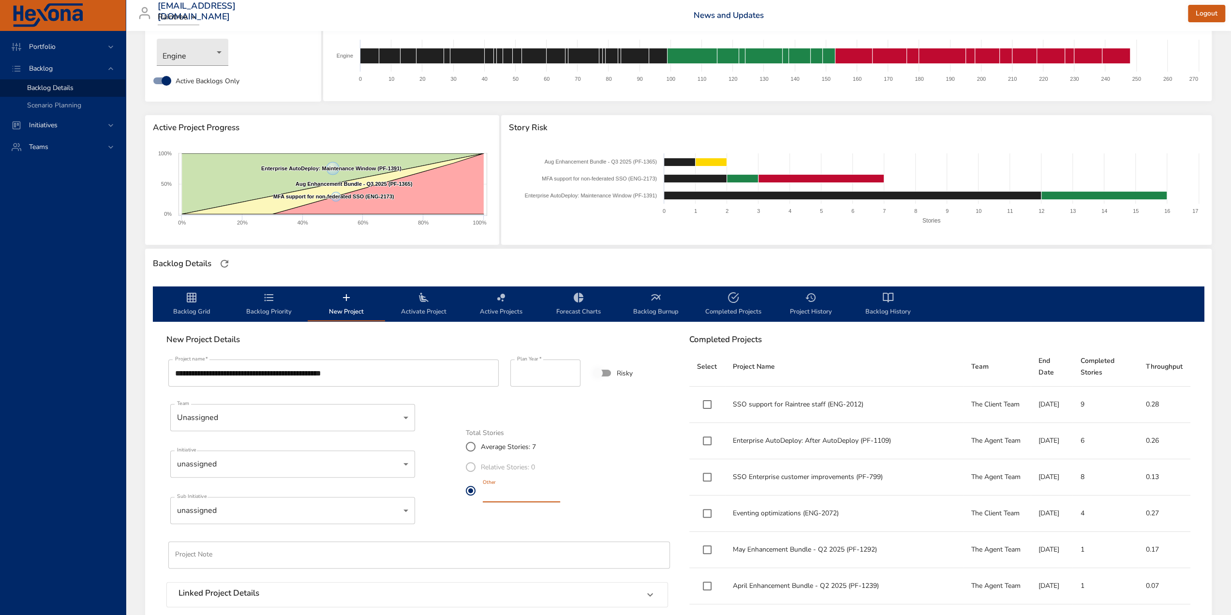
drag, startPoint x: 491, startPoint y: 493, endPoint x: 448, endPoint y: 481, distance: 45.1
click at [449, 481] on div "**********" at bounding box center [417, 503] width 513 height 303
type input "*"
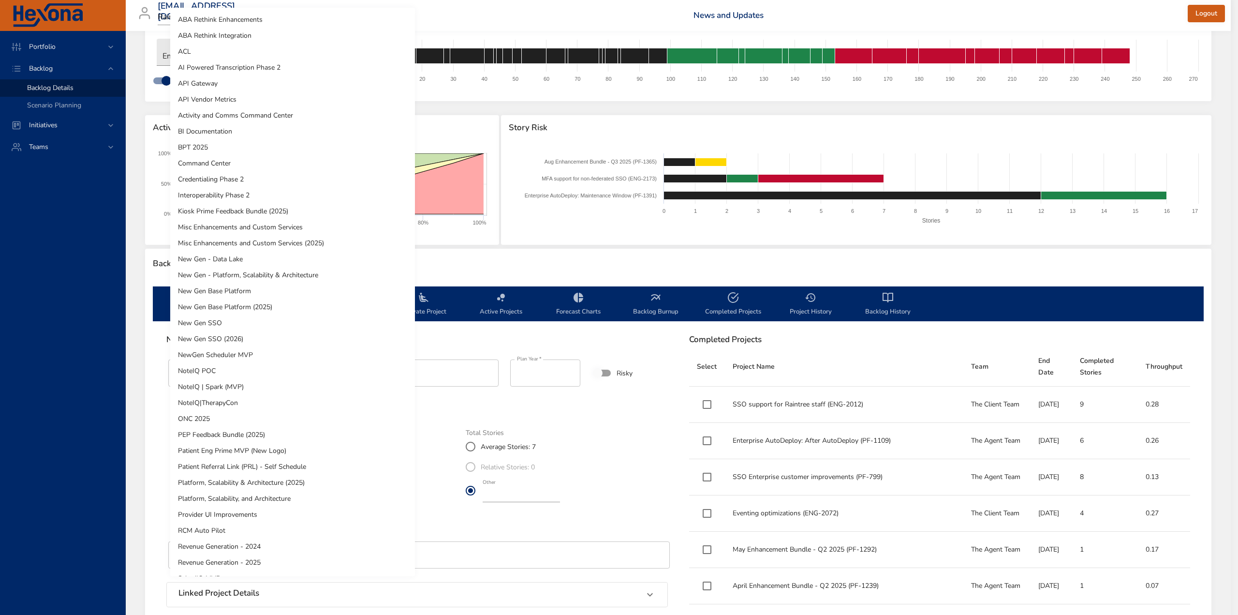
click at [276, 463] on body "Portfolio Backlog Backlog Details Scenario Planning Initiatives Teams [EMAIL_AD…" at bounding box center [619, 259] width 1238 height 615
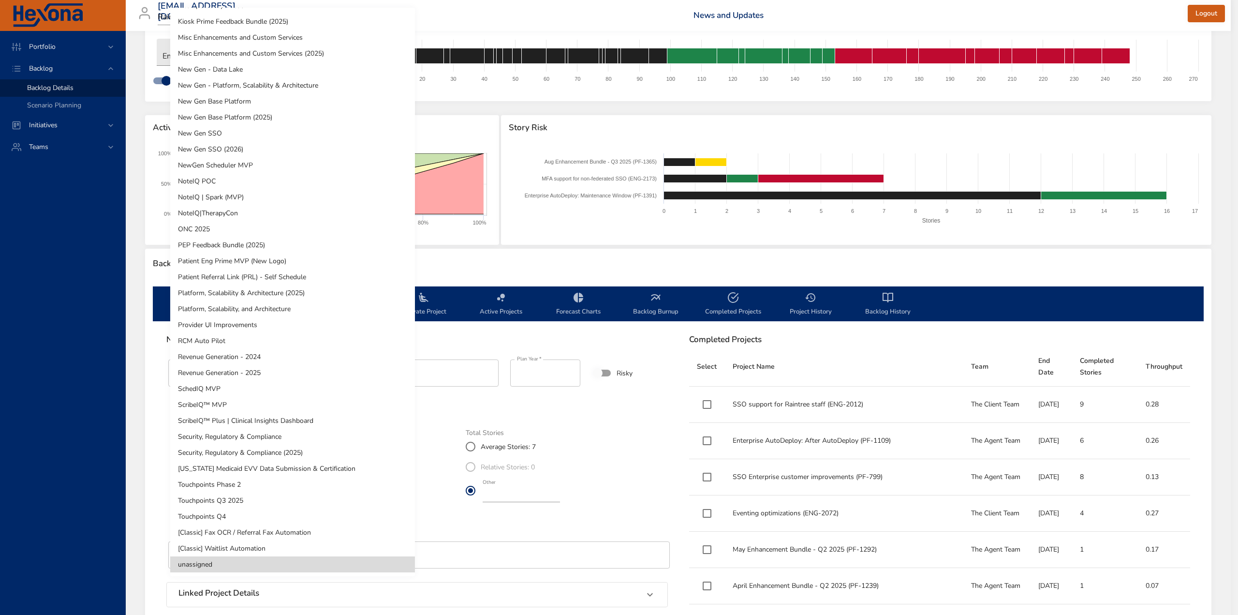
click at [307, 293] on li "Platform, Scalability & Architecture (2025)" at bounding box center [292, 293] width 245 height 16
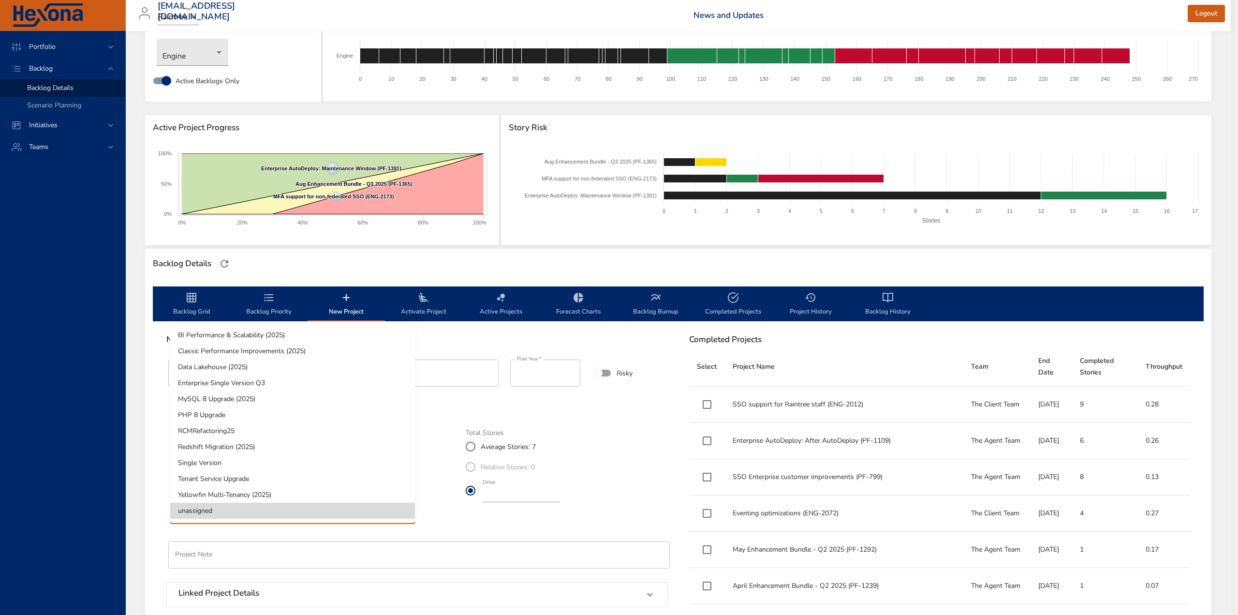
click at [285, 513] on body "Portfolio Backlog Backlog Details Scenario Planning Initiatives Teams [EMAIL_AD…" at bounding box center [619, 259] width 1238 height 615
click at [456, 521] on div at bounding box center [619, 307] width 1238 height 615
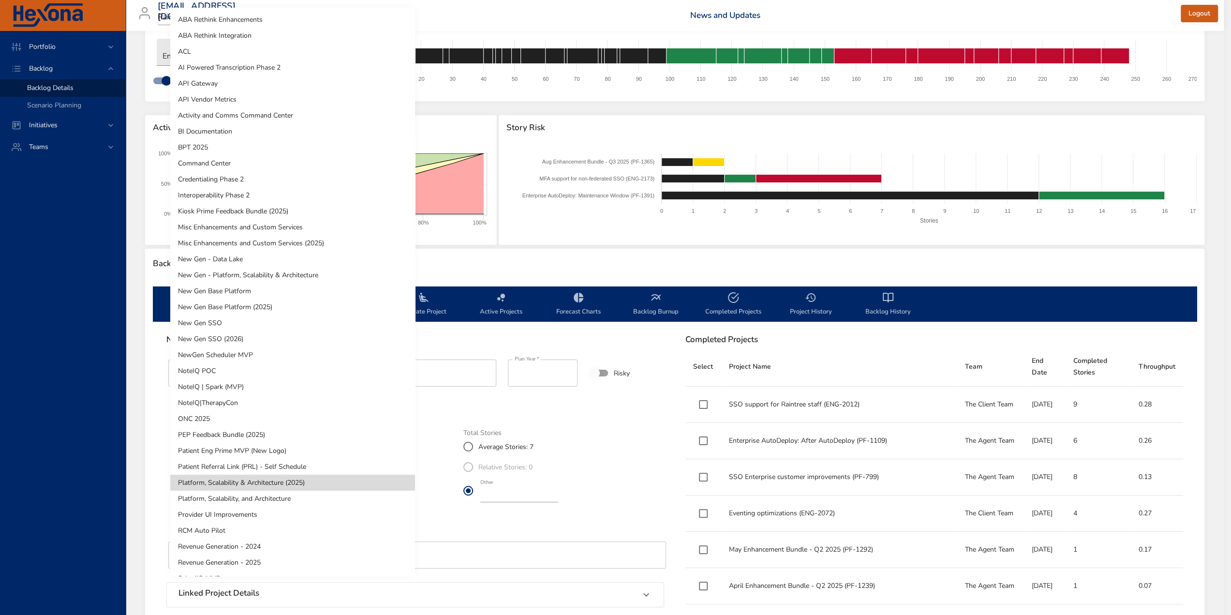
click at [354, 467] on body "Portfolio Backlog Backlog Details Scenario Planning Initiatives Teams [EMAIL_AD…" at bounding box center [615, 259] width 1231 height 615
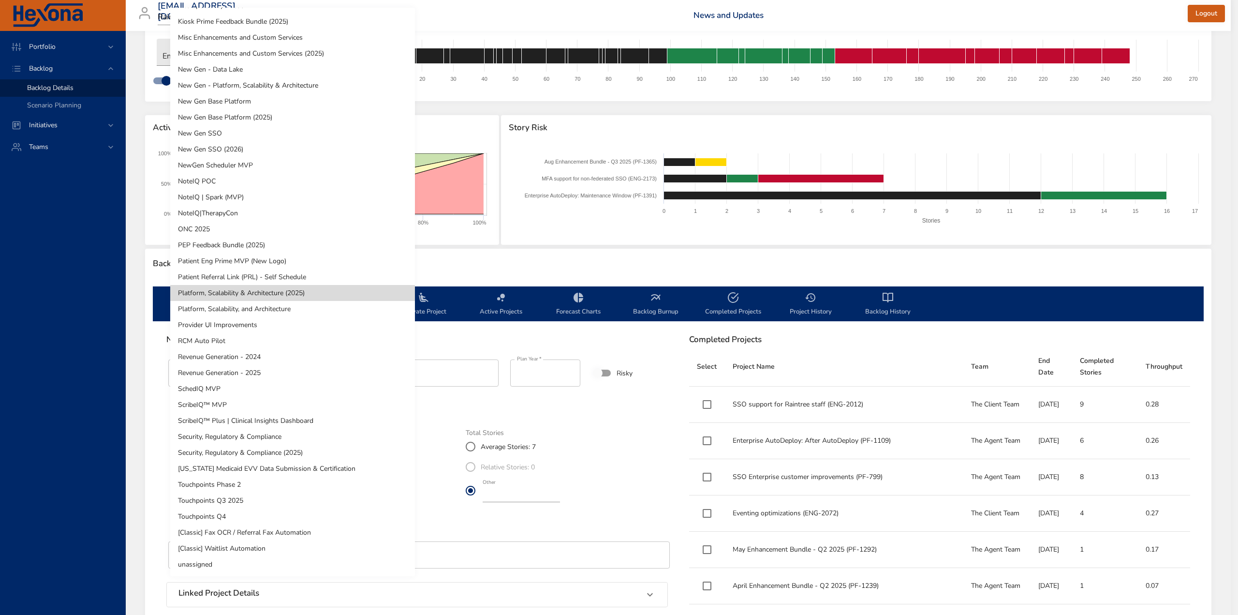
click at [250, 448] on li "Security, Regulatory & Compliance (2025)" at bounding box center [292, 453] width 245 height 16
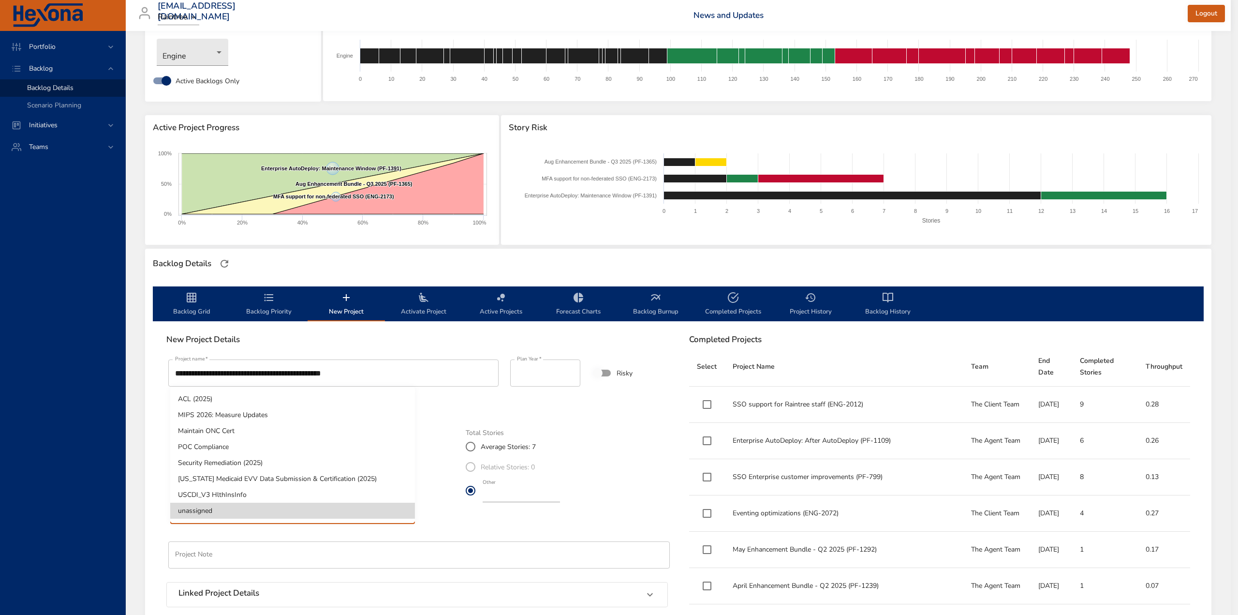
click at [248, 515] on body "Portfolio Backlog Backlog Details Scenario Planning Initiatives Teams [EMAIL_AD…" at bounding box center [619, 259] width 1238 height 615
click at [411, 535] on div at bounding box center [619, 307] width 1238 height 615
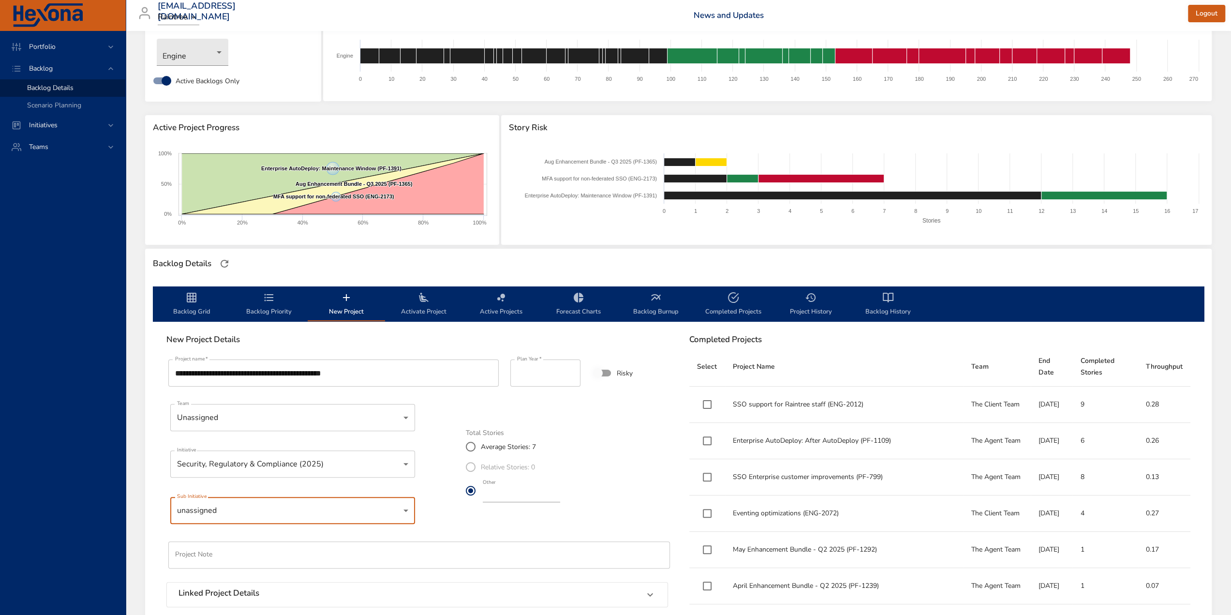
click at [307, 465] on body "Portfolio Backlog Backlog Details Scenario Planning Initiatives Teams [EMAIL_AD…" at bounding box center [615, 259] width 1231 height 615
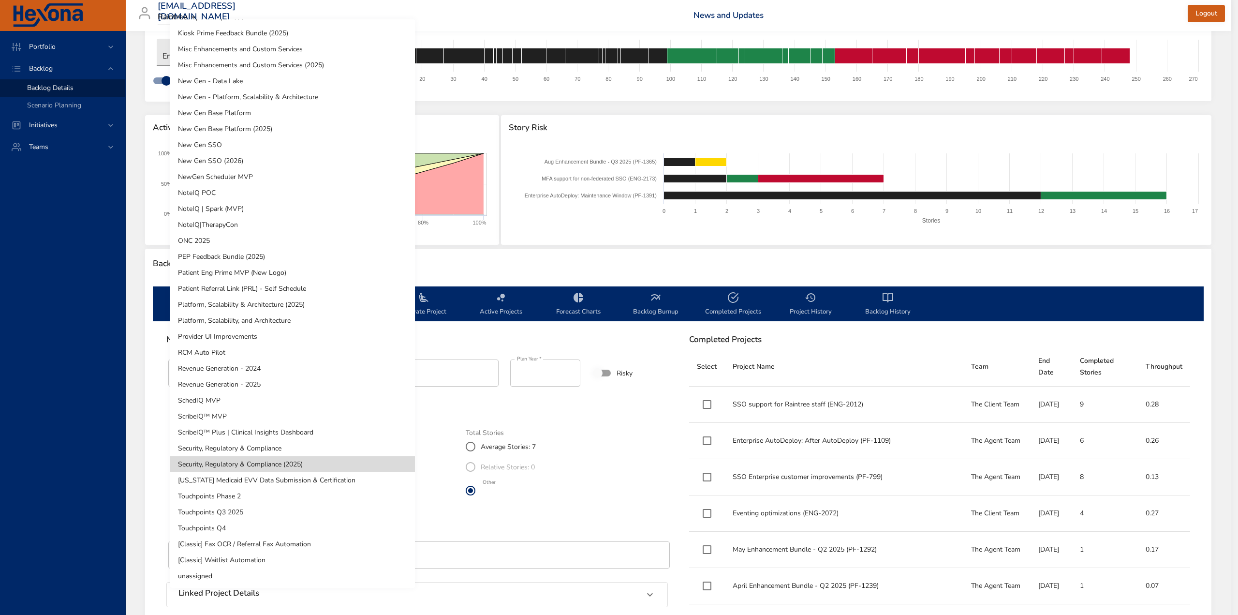
click at [257, 94] on li "New Gen - Platform, Scalability & Architecture" at bounding box center [292, 97] width 245 height 16
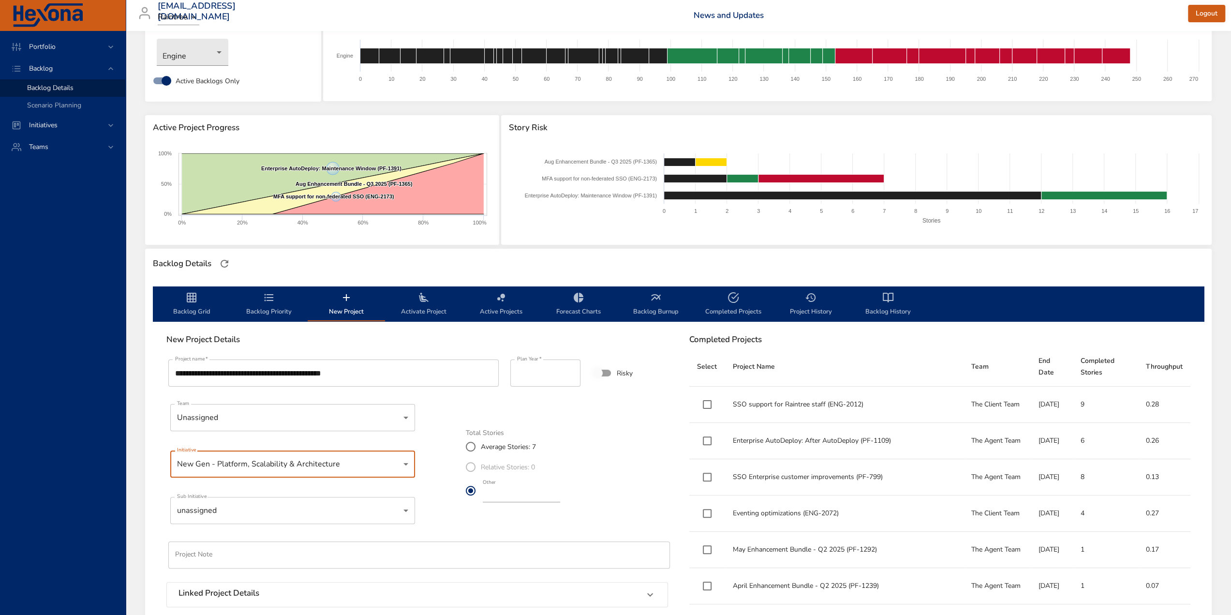
click at [337, 510] on body "Portfolio Backlog Backlog Details Scenario Planning Initiatives Teams [EMAIL_AD…" at bounding box center [615, 259] width 1231 height 615
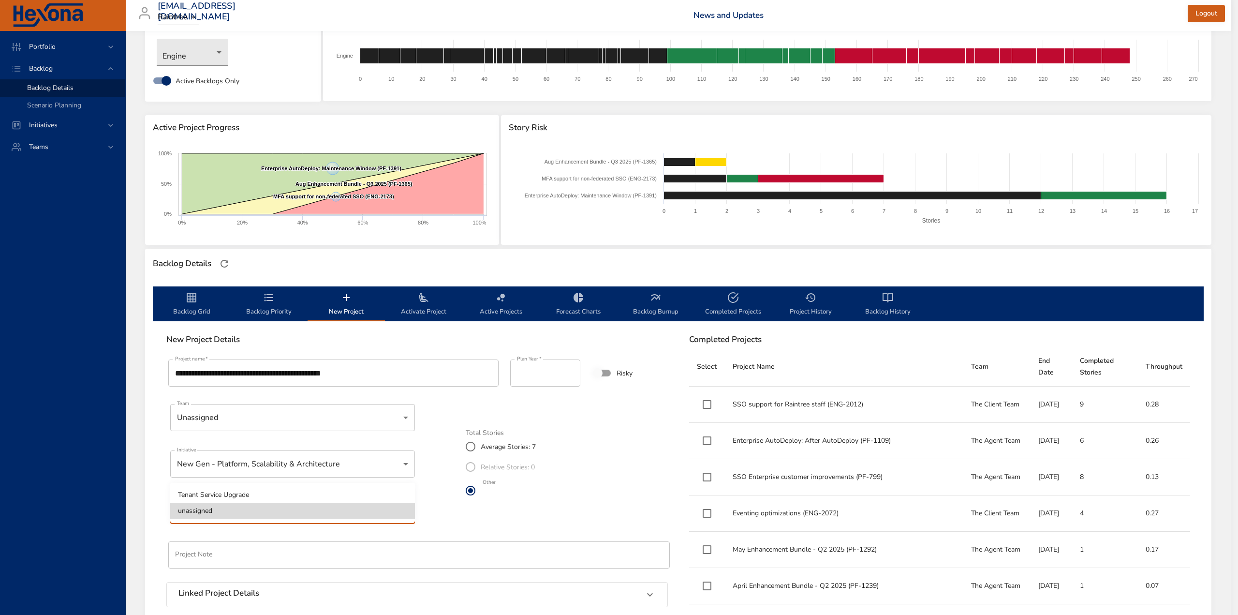
click at [380, 463] on div at bounding box center [619, 307] width 1238 height 615
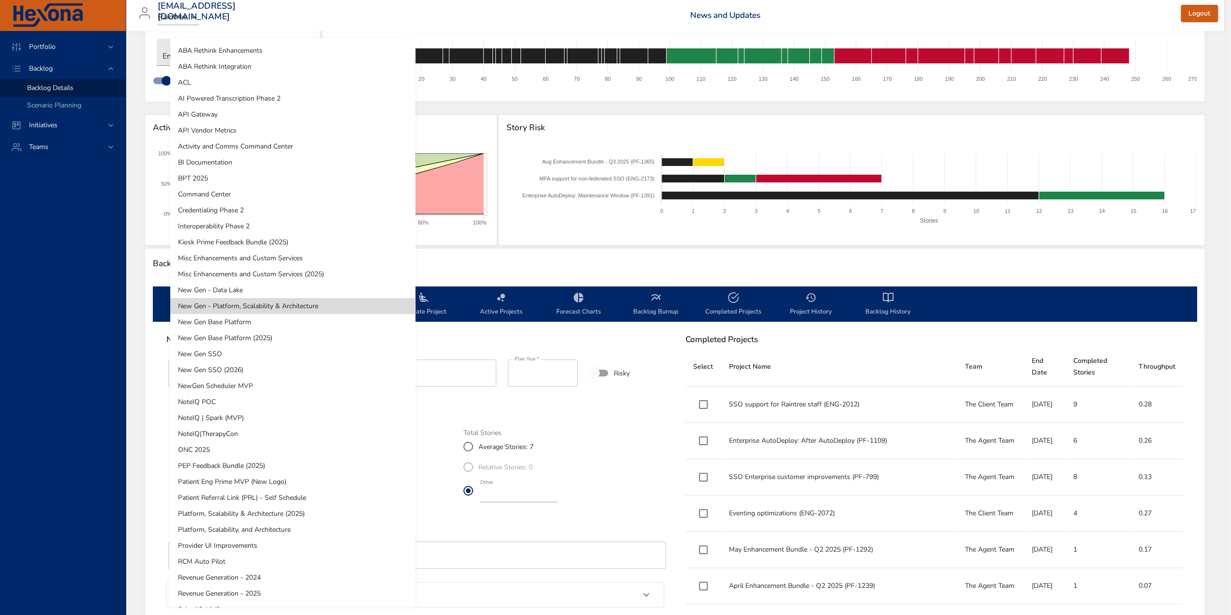
click at [379, 473] on body "Portfolio Backlog Backlog Details Scenario Planning Initiatives Teams [EMAIL_AD…" at bounding box center [615, 259] width 1231 height 615
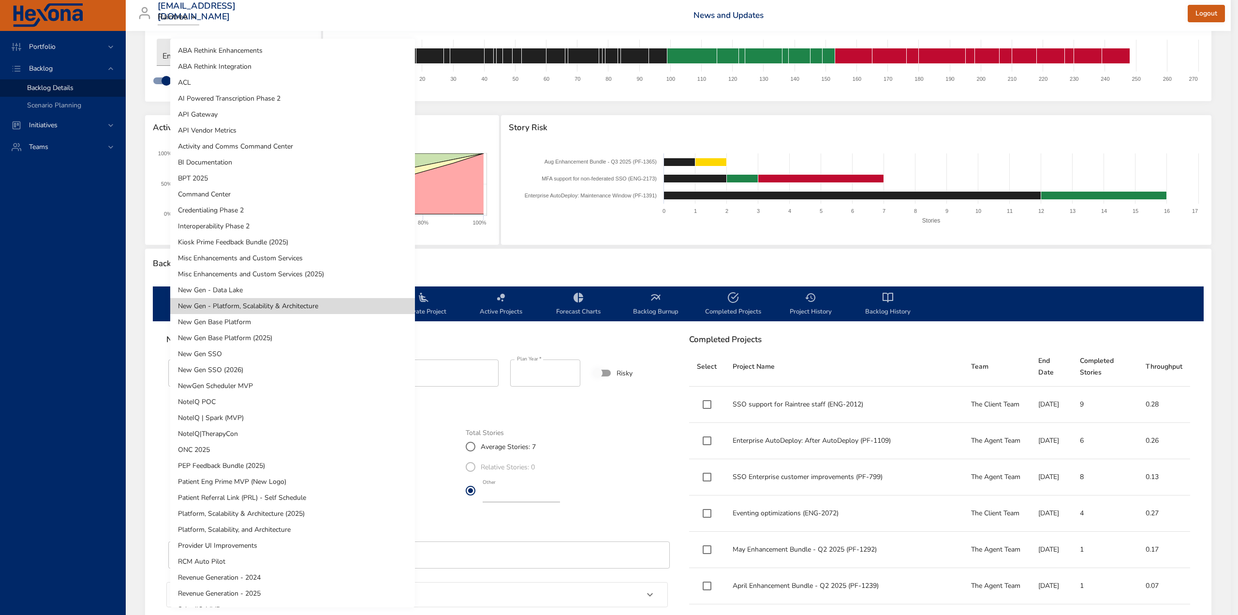
click at [245, 340] on li "New Gen Base Platform (2025)" at bounding box center [292, 338] width 245 height 16
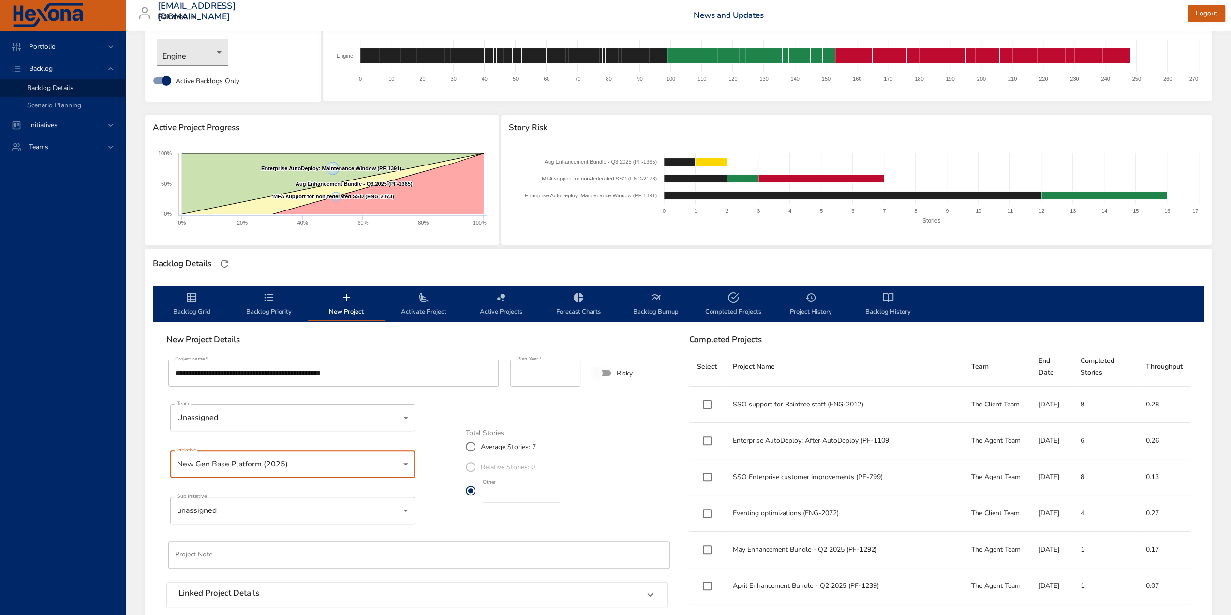
click at [249, 510] on body "Portfolio Backlog Backlog Details Scenario Planning Initiatives Teams [EMAIL_AD…" at bounding box center [615, 259] width 1231 height 615
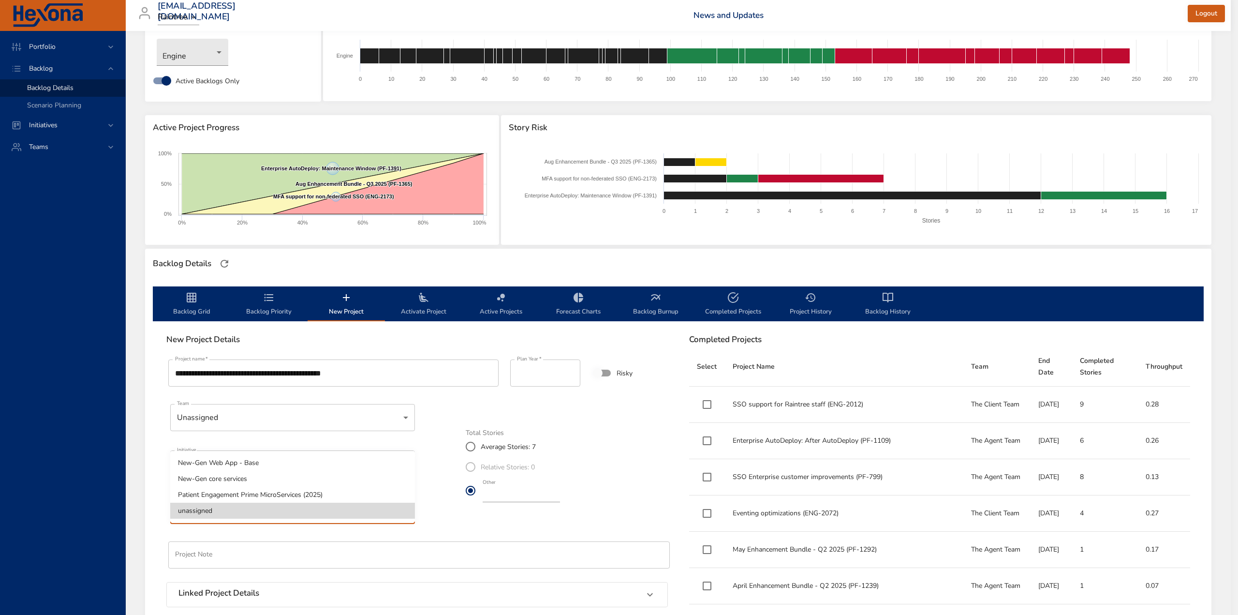
click at [435, 520] on div at bounding box center [619, 307] width 1238 height 615
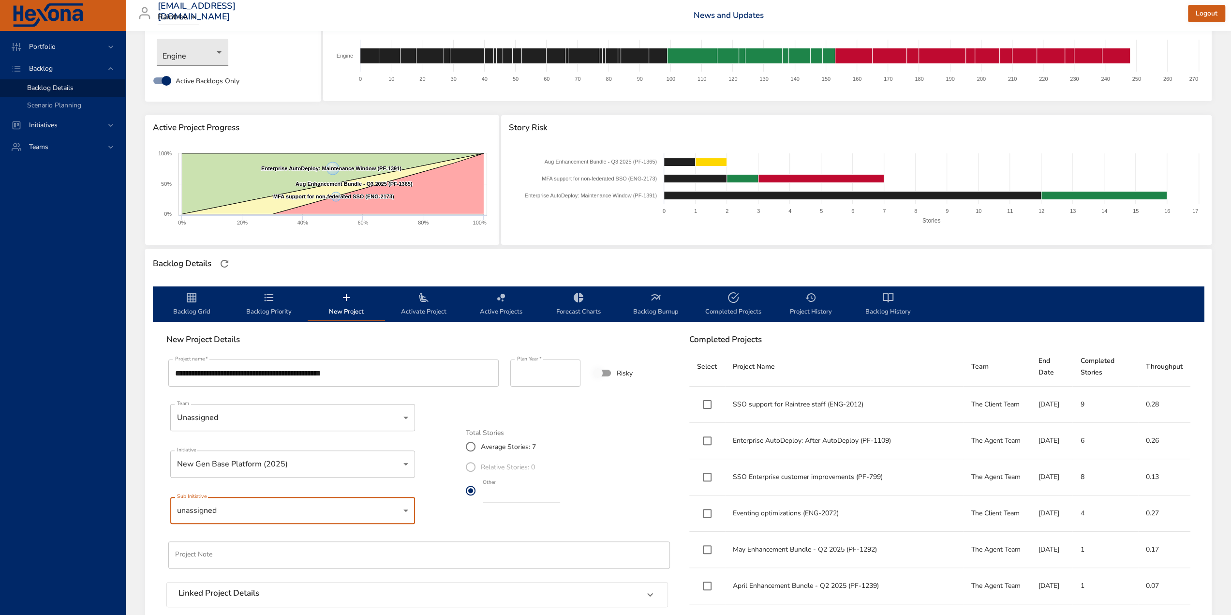
click at [310, 464] on body "Portfolio Backlog Backlog Details Scenario Planning Initiatives Teams [EMAIL_AD…" at bounding box center [615, 259] width 1231 height 615
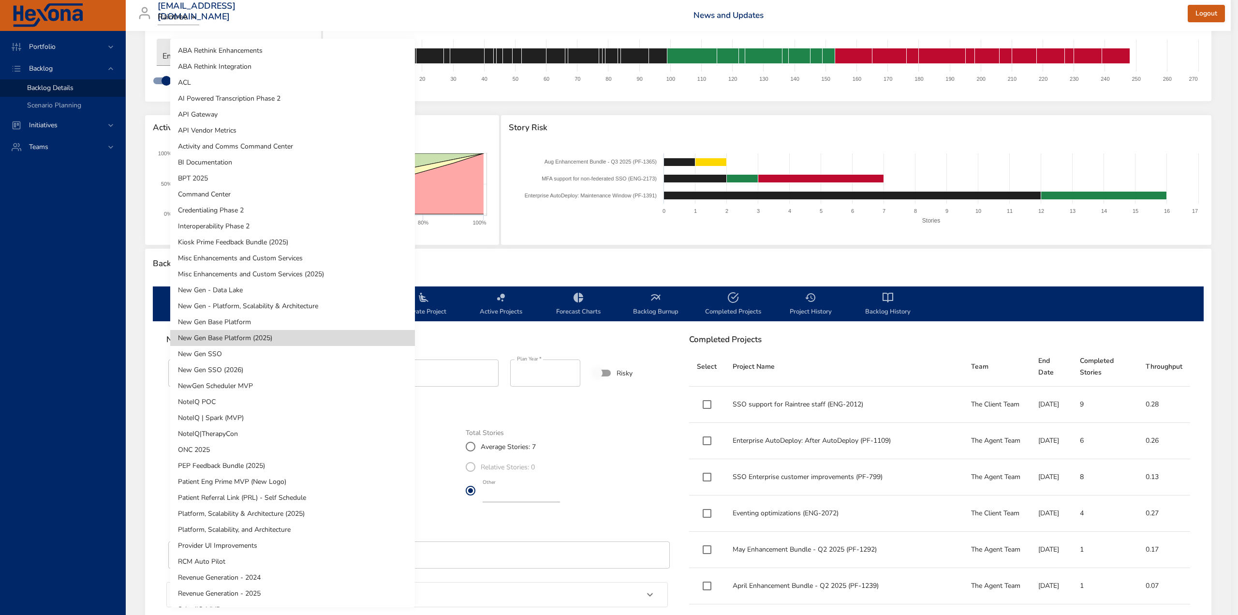
click at [443, 529] on div at bounding box center [619, 307] width 1238 height 615
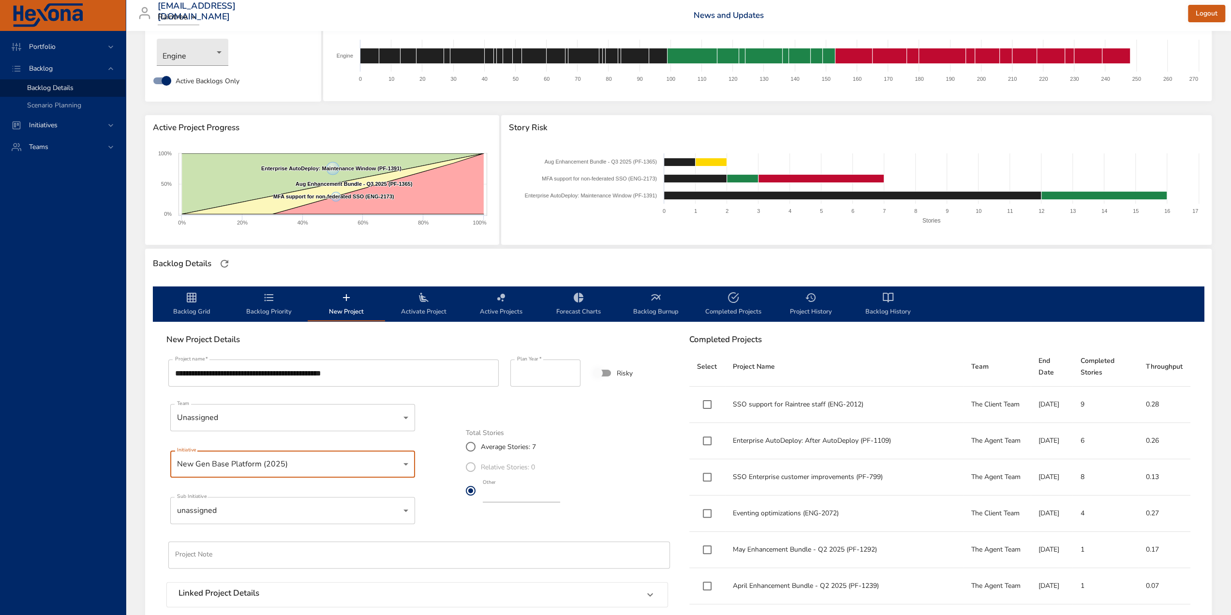
click at [407, 462] on body "Portfolio Backlog Backlog Details Scenario Planning Initiatives Teams [EMAIL_AD…" at bounding box center [615, 259] width 1231 height 615
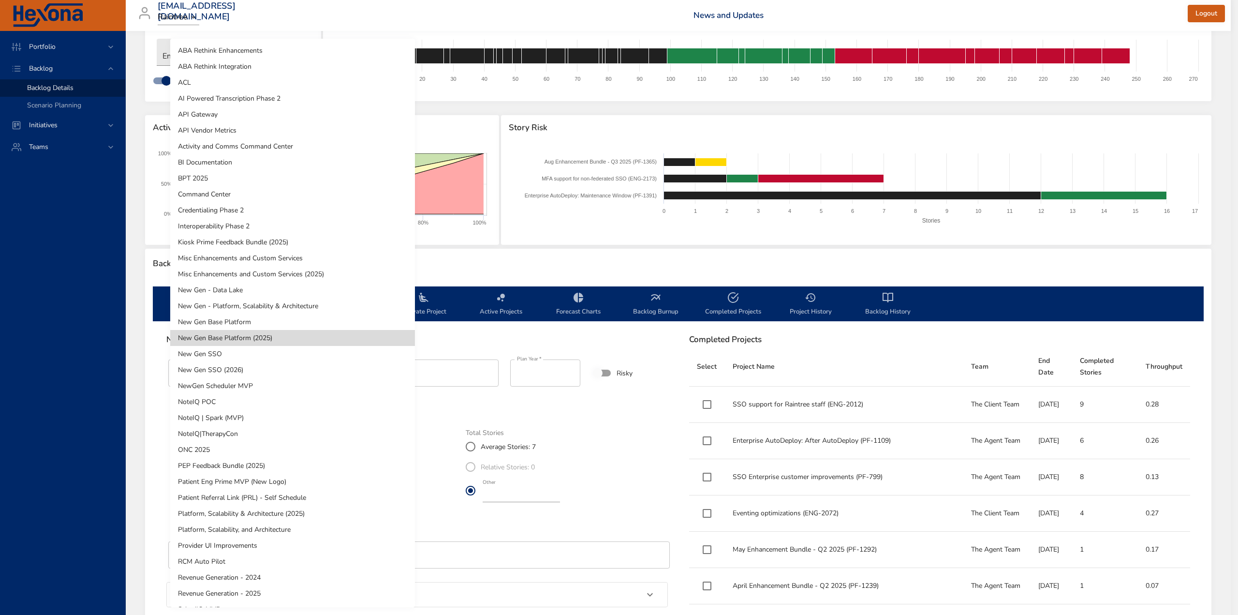
click at [247, 369] on li "New Gen SSO (2026)" at bounding box center [292, 370] width 245 height 16
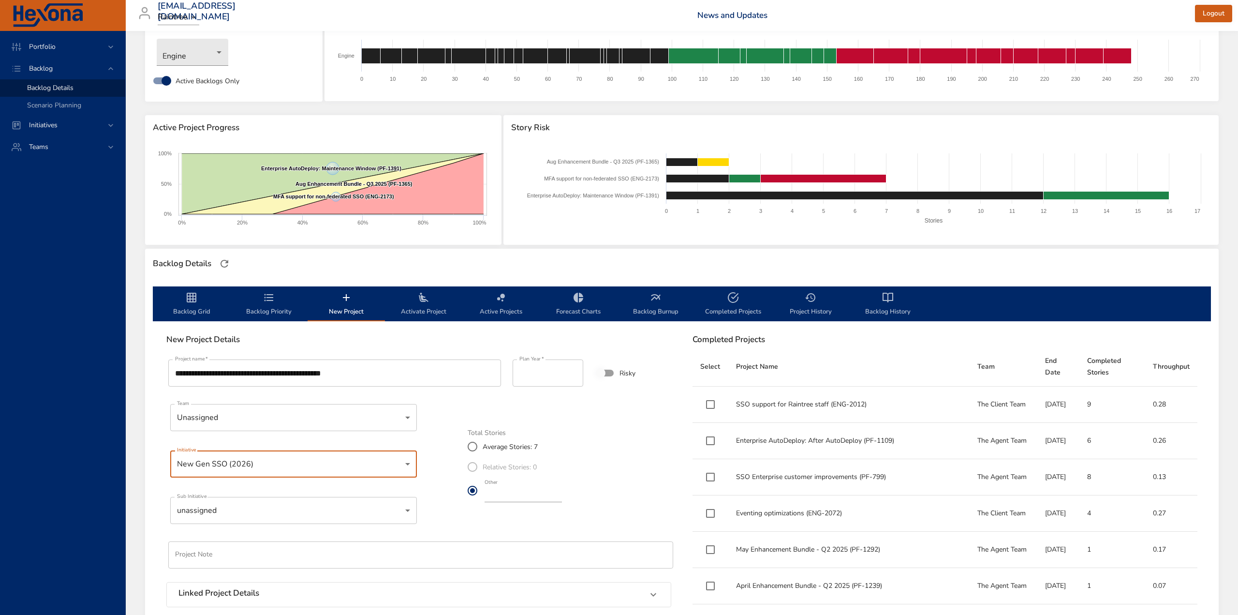
click at [379, 458] on body "Portfolio Backlog Backlog Details Scenario Planning Initiatives Teams [EMAIL_AD…" at bounding box center [619, 259] width 1238 height 615
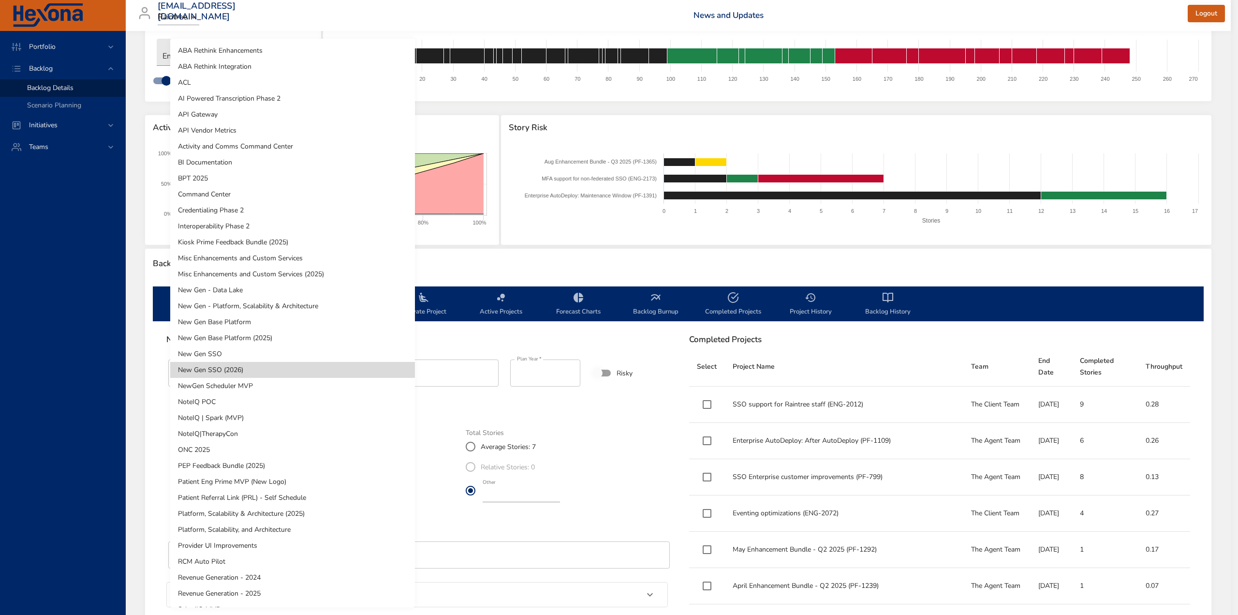
click at [249, 399] on li "NoteIQ POC" at bounding box center [292, 402] width 245 height 16
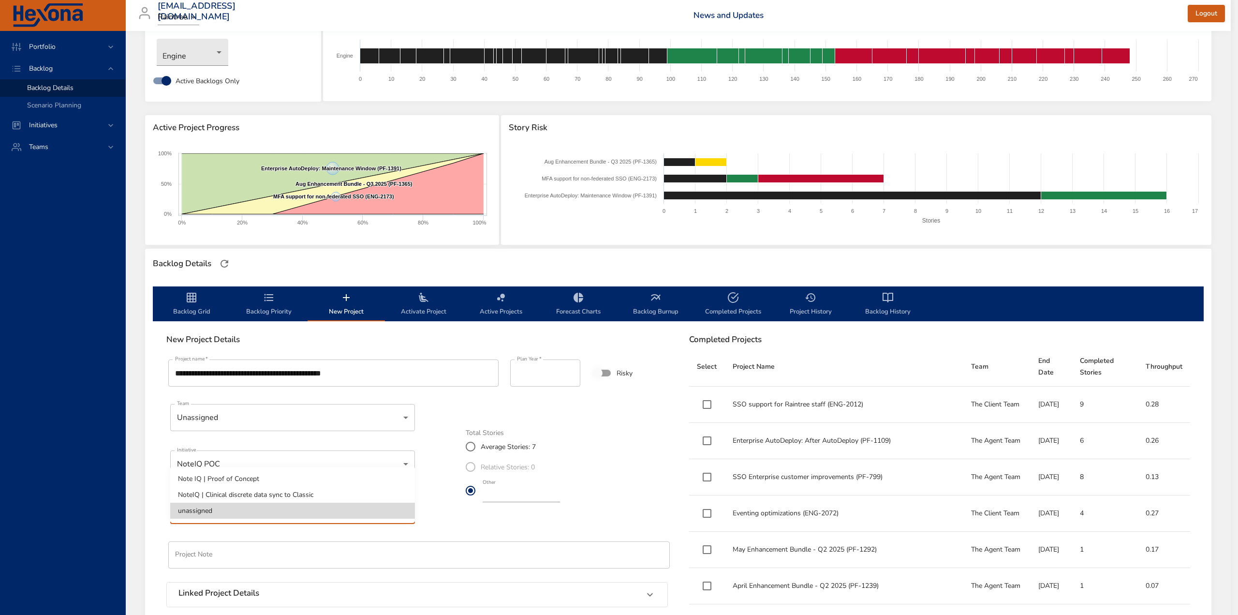
click at [254, 514] on body "Portfolio Backlog Backlog Details Scenario Planning Initiatives Teams [EMAIL_AD…" at bounding box center [619, 259] width 1238 height 615
click at [438, 519] on div at bounding box center [619, 307] width 1238 height 615
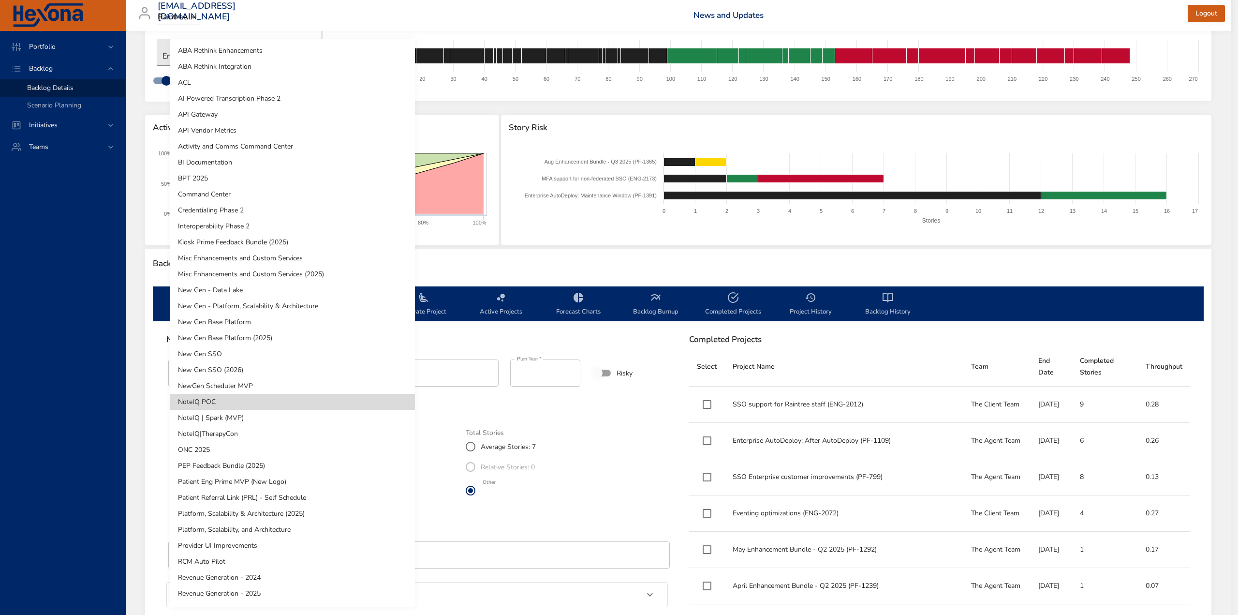
click at [220, 462] on body "Portfolio Backlog Backlog Details Scenario Planning Initiatives Teams [EMAIL_AD…" at bounding box center [619, 259] width 1238 height 615
click at [219, 416] on li "NoteIQ | Spark (MVP)" at bounding box center [292, 418] width 245 height 16
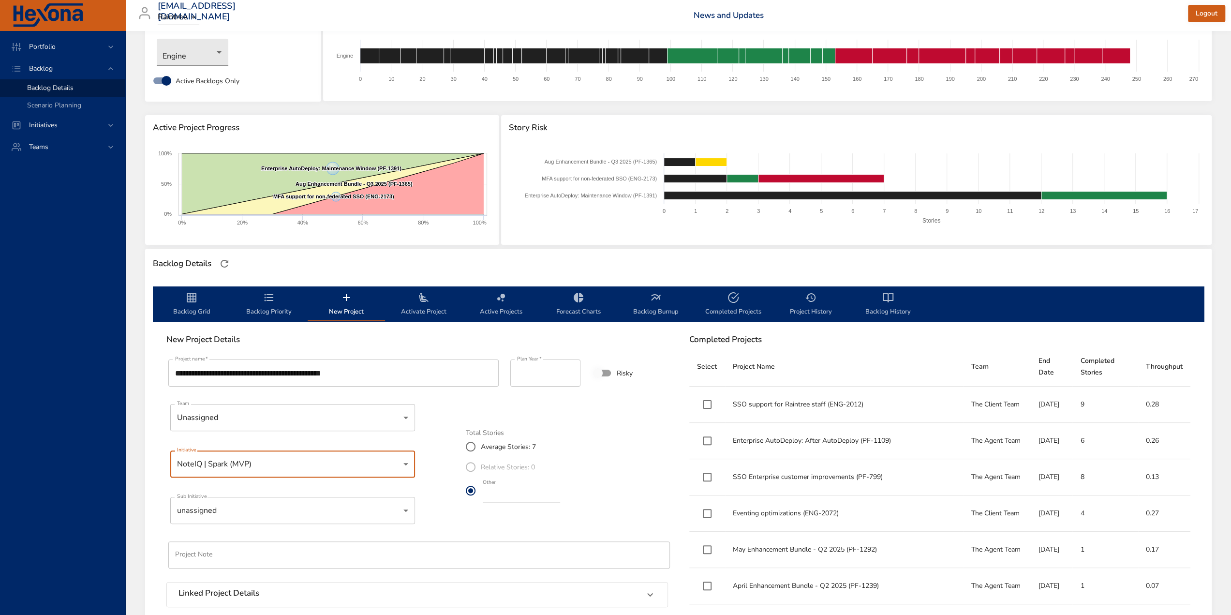
click at [388, 513] on body "Portfolio Backlog Backlog Details Scenario Planning Initiatives Teams [EMAIL_AD…" at bounding box center [615, 259] width 1231 height 615
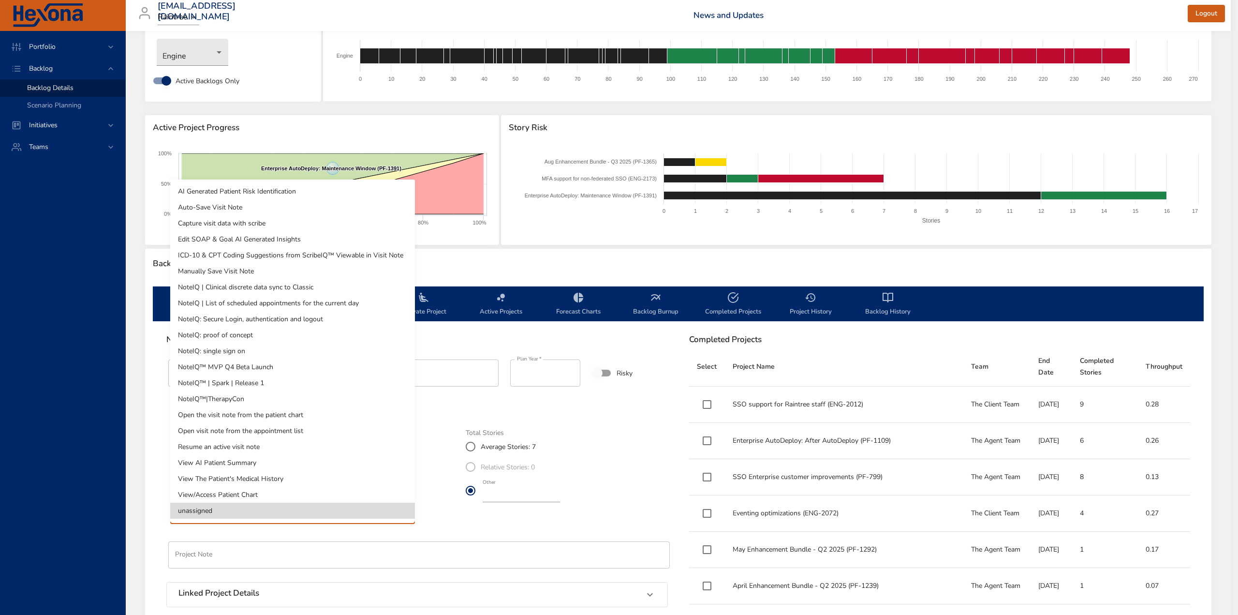
click at [448, 539] on div at bounding box center [619, 307] width 1238 height 615
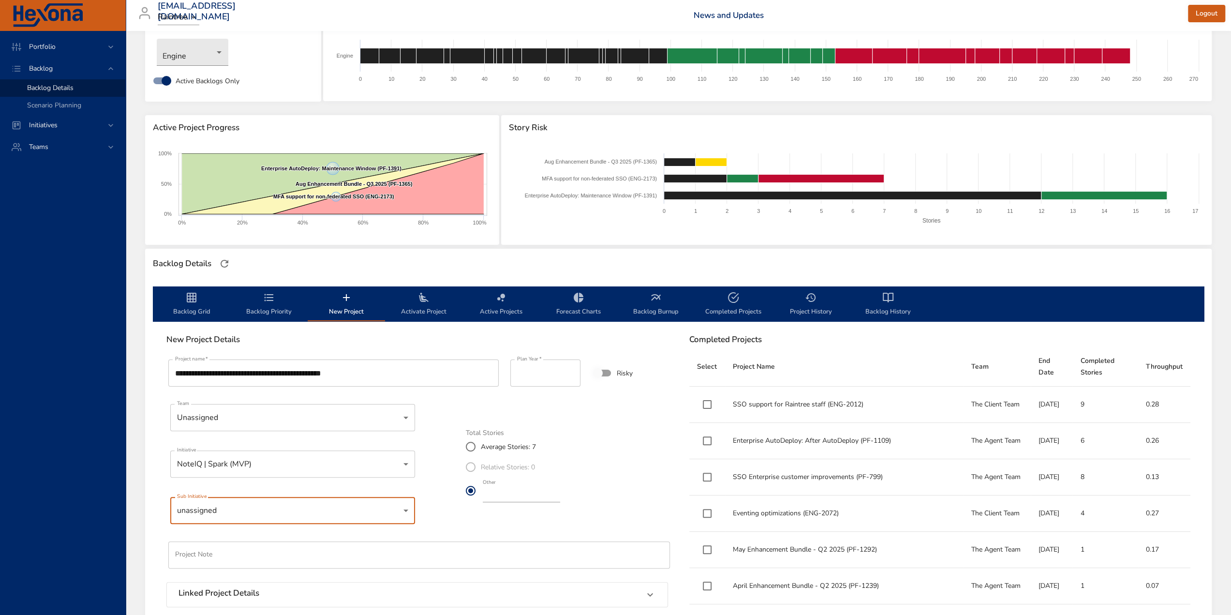
click at [253, 468] on body "Portfolio Backlog Backlog Details Scenario Planning Initiatives Teams [EMAIL_AD…" at bounding box center [615, 259] width 1231 height 615
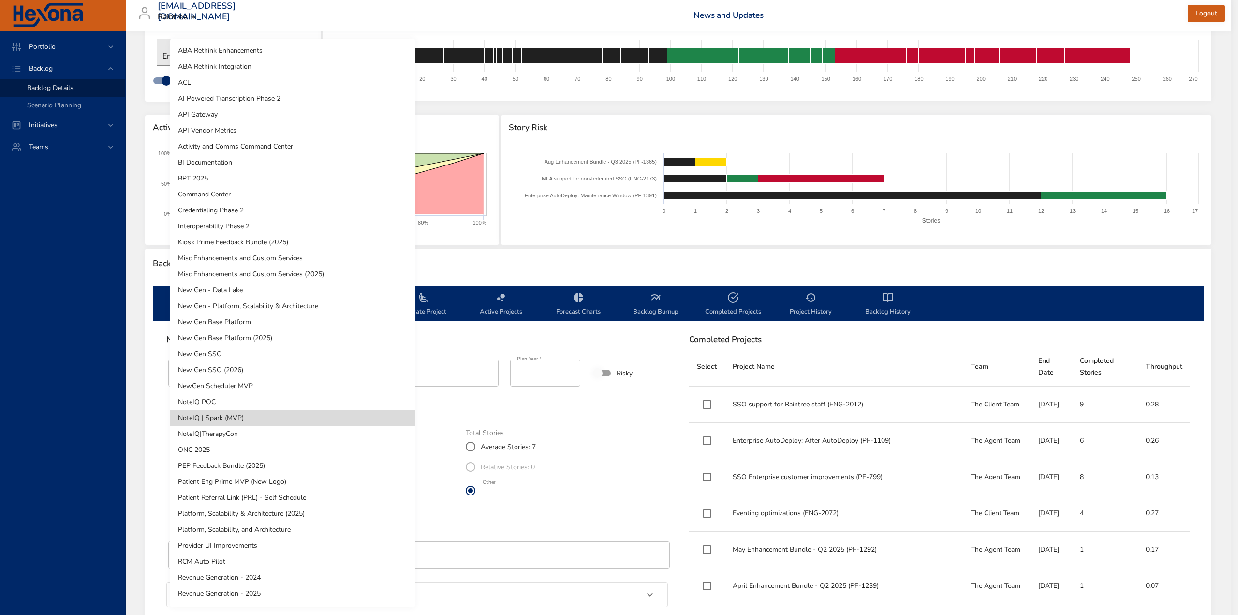
click at [254, 432] on li "NoteIQ|TherapyCon" at bounding box center [292, 434] width 245 height 16
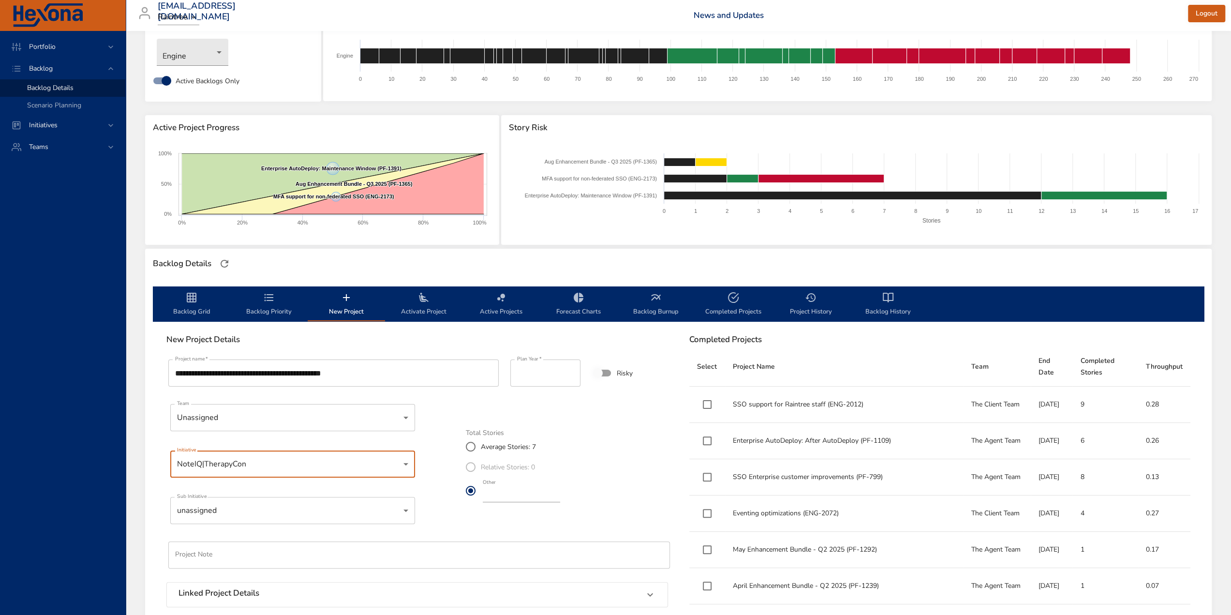
click at [303, 509] on body "Portfolio Backlog Backlog Details Scenario Planning Initiatives Teams [EMAIL_AD…" at bounding box center [615, 259] width 1231 height 615
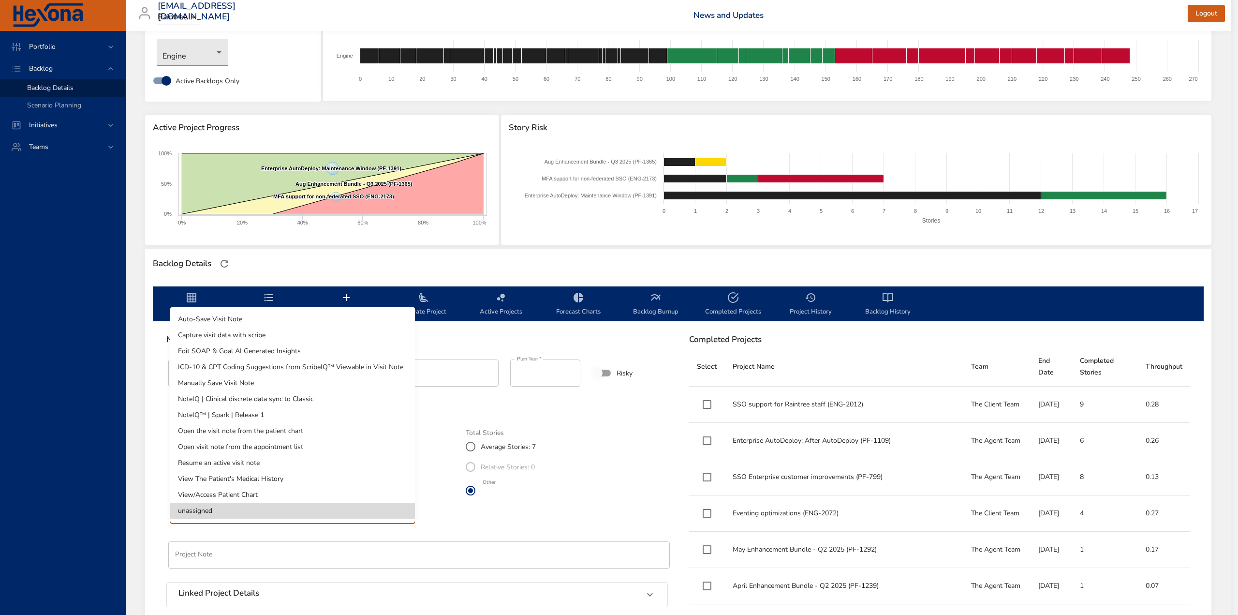
click at [438, 552] on div at bounding box center [619, 307] width 1238 height 615
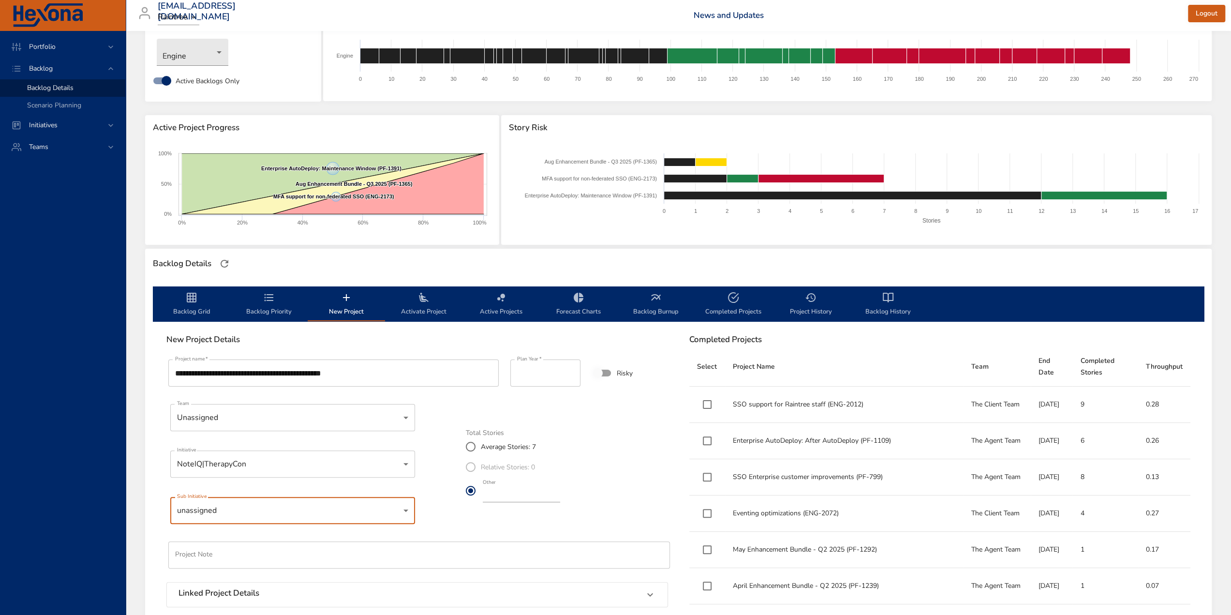
click at [242, 470] on body "Portfolio Backlog Backlog Details Scenario Planning Initiatives Teams [EMAIL_AD…" at bounding box center [615, 259] width 1231 height 615
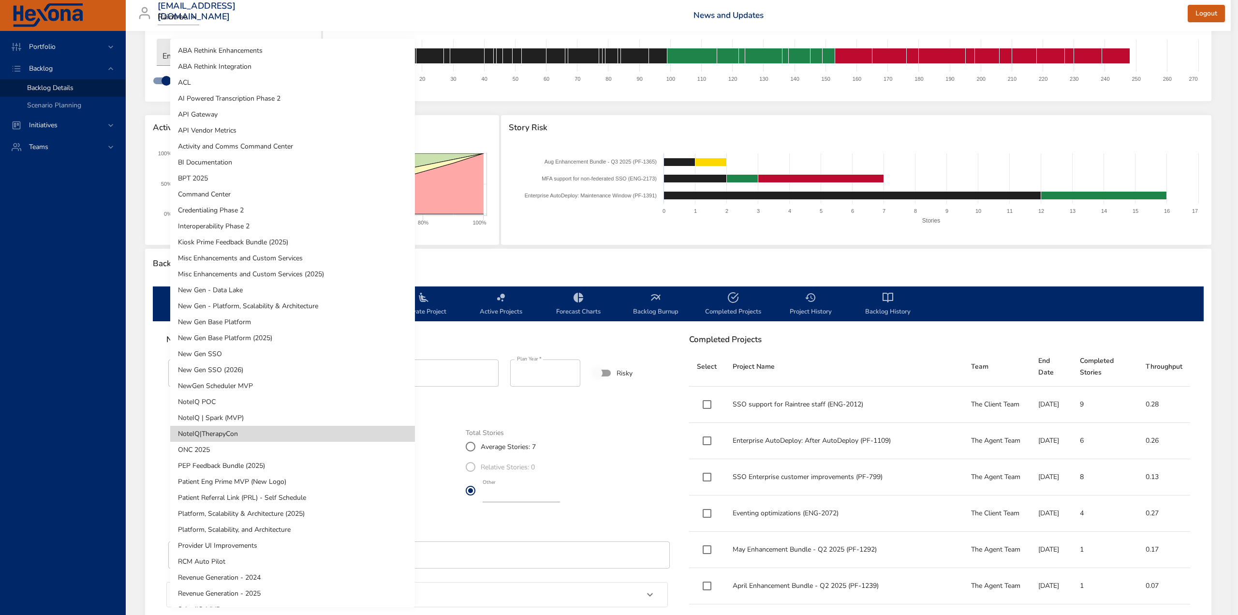
click at [261, 514] on li "Platform, Scalability & Architecture (2025)" at bounding box center [292, 513] width 245 height 16
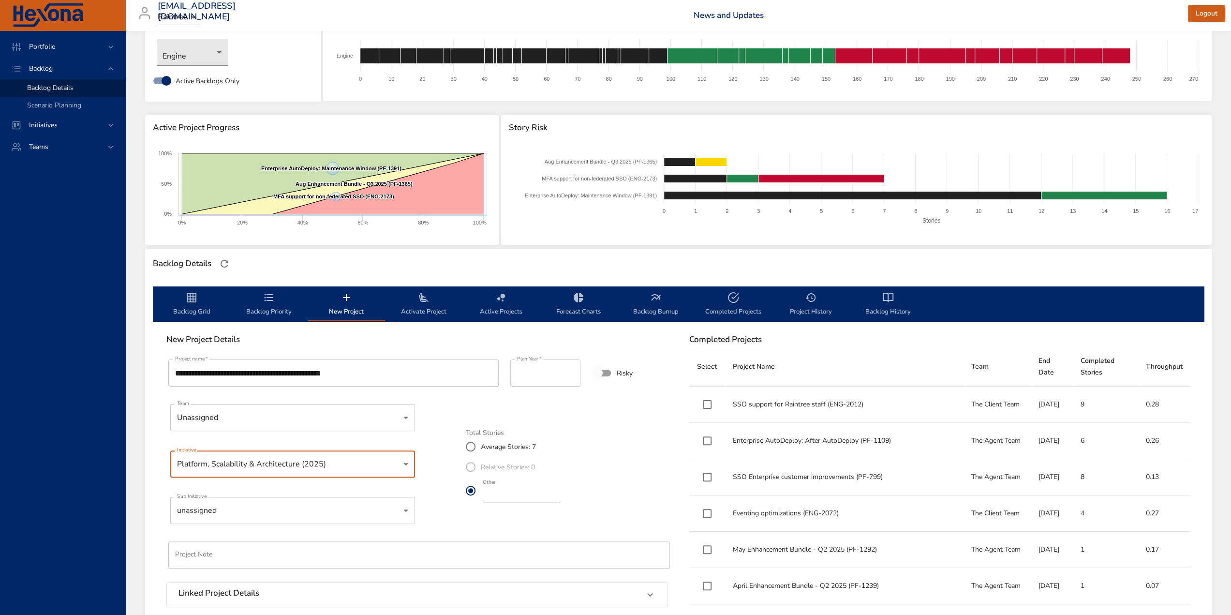
click at [261, 515] on body "Portfolio Backlog Backlog Details Scenario Planning Initiatives Teams [EMAIL_AD…" at bounding box center [615, 259] width 1231 height 615
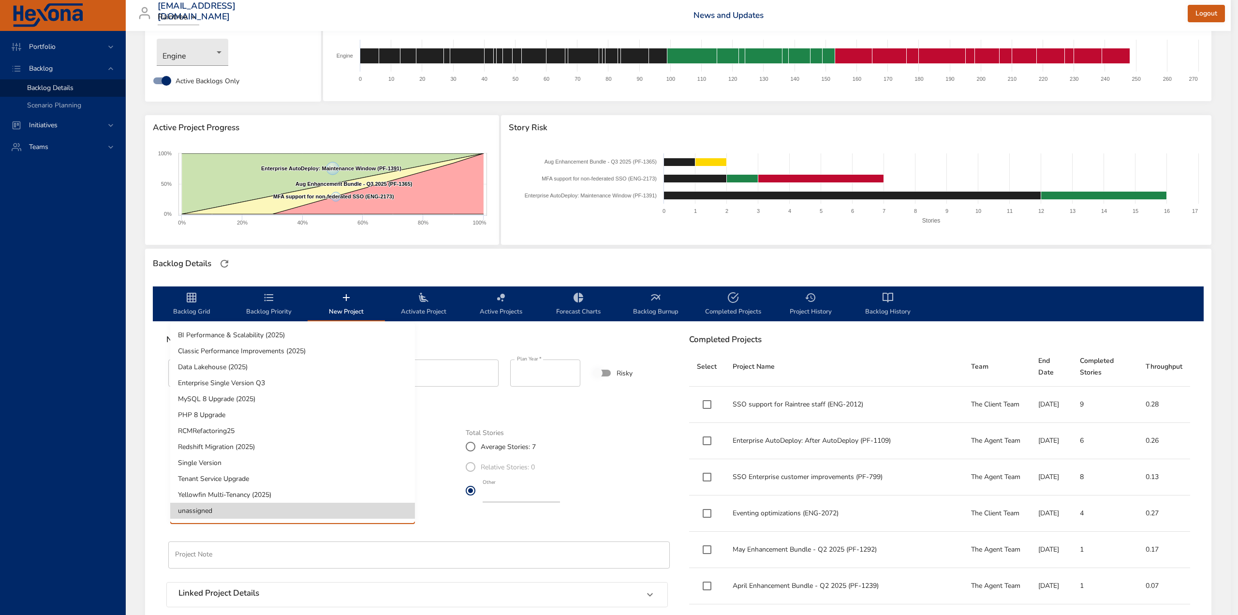
click at [456, 534] on div at bounding box center [619, 307] width 1238 height 615
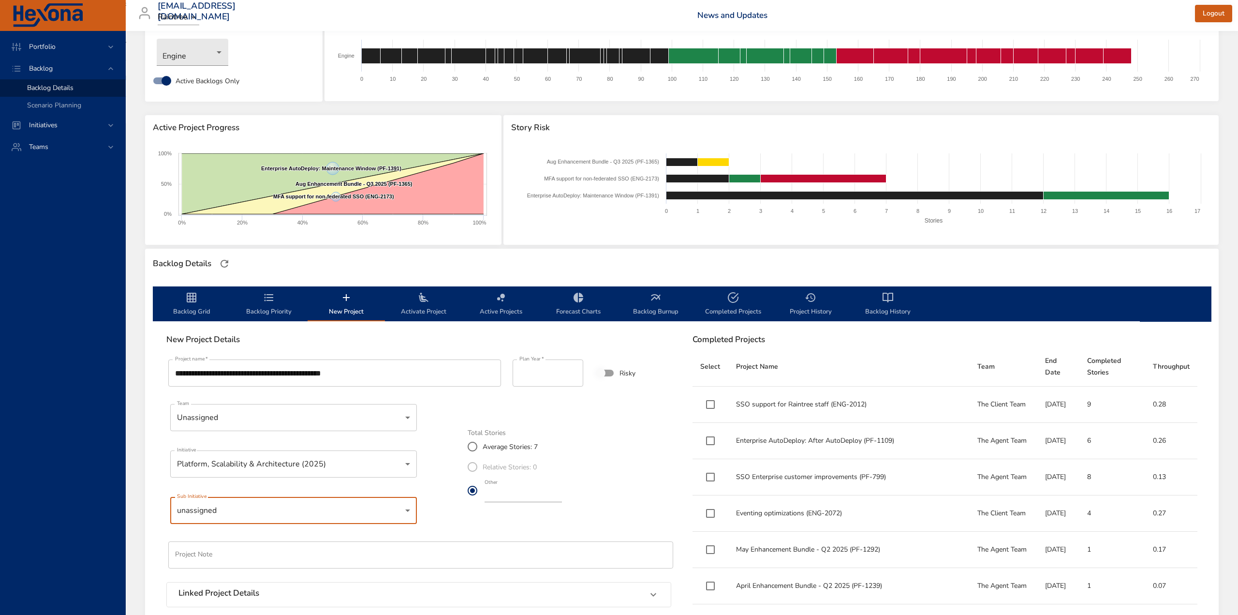
click at [227, 465] on body "Portfolio Backlog Backlog Details Scenario Planning Initiatives Teams [EMAIL_AD…" at bounding box center [619, 259] width 1238 height 615
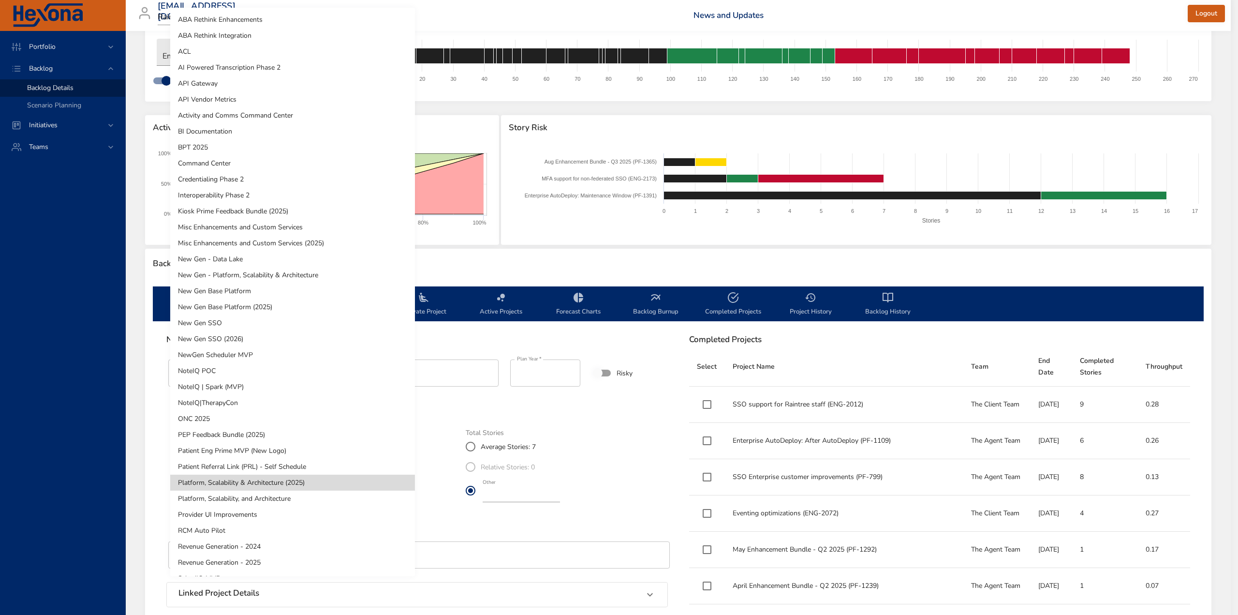
click at [234, 358] on li "NewGen Scheduler MVP" at bounding box center [292, 355] width 245 height 16
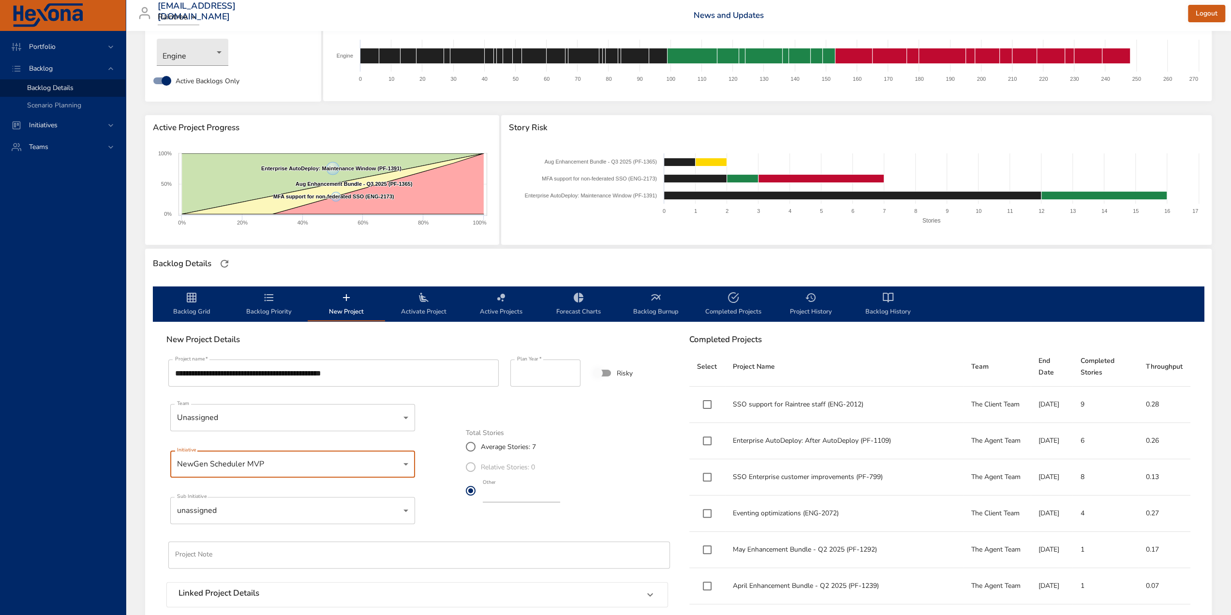
click at [227, 516] on body "Portfolio Backlog Backlog Details Scenario Planning Initiatives Teams [EMAIL_AD…" at bounding box center [615, 259] width 1231 height 615
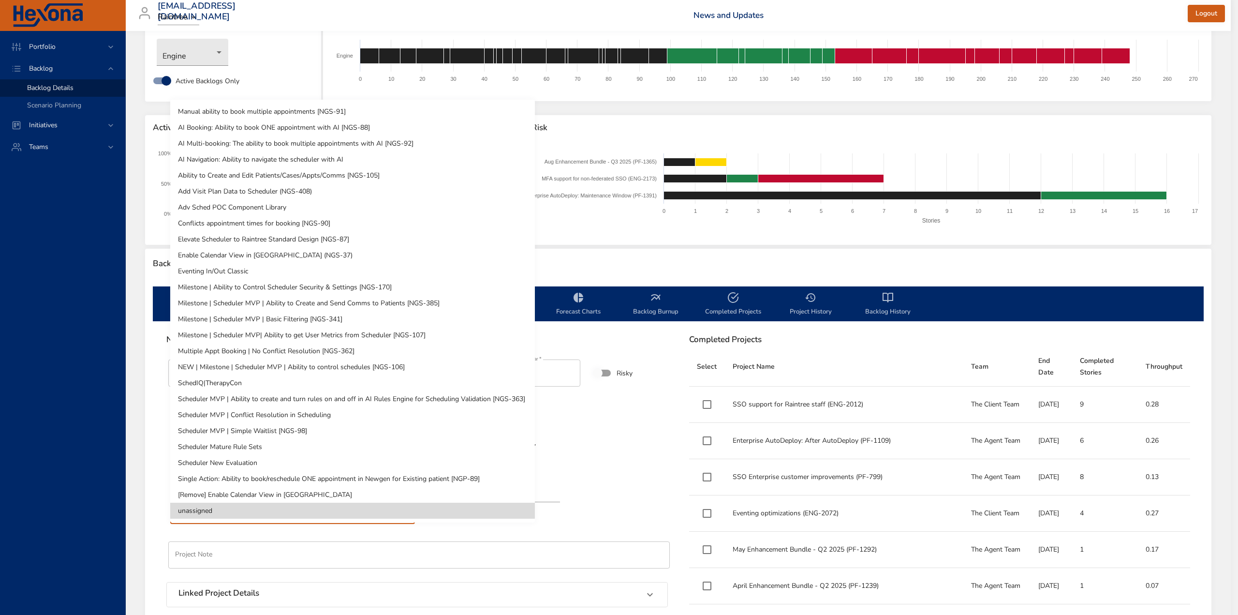
click at [223, 262] on li "Enable Calendar View in [GEOGRAPHIC_DATA] (NGS-37)" at bounding box center [352, 255] width 365 height 16
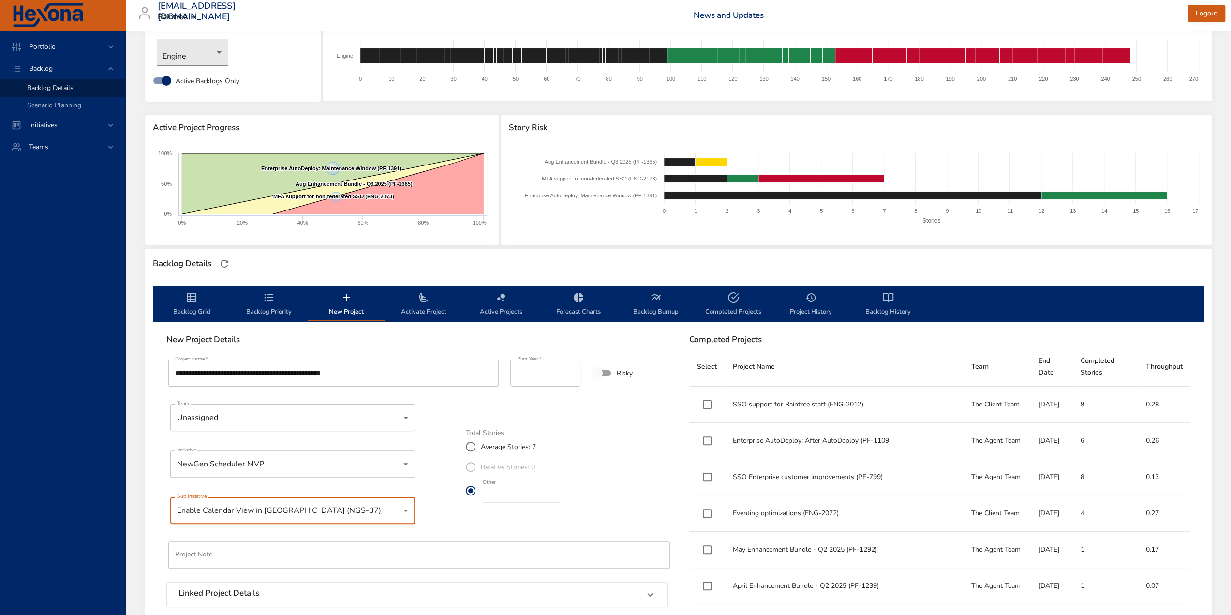
click at [327, 516] on body "Portfolio Backlog Backlog Details Scenario Planning Initiatives Teams [EMAIL_AD…" at bounding box center [615, 259] width 1231 height 615
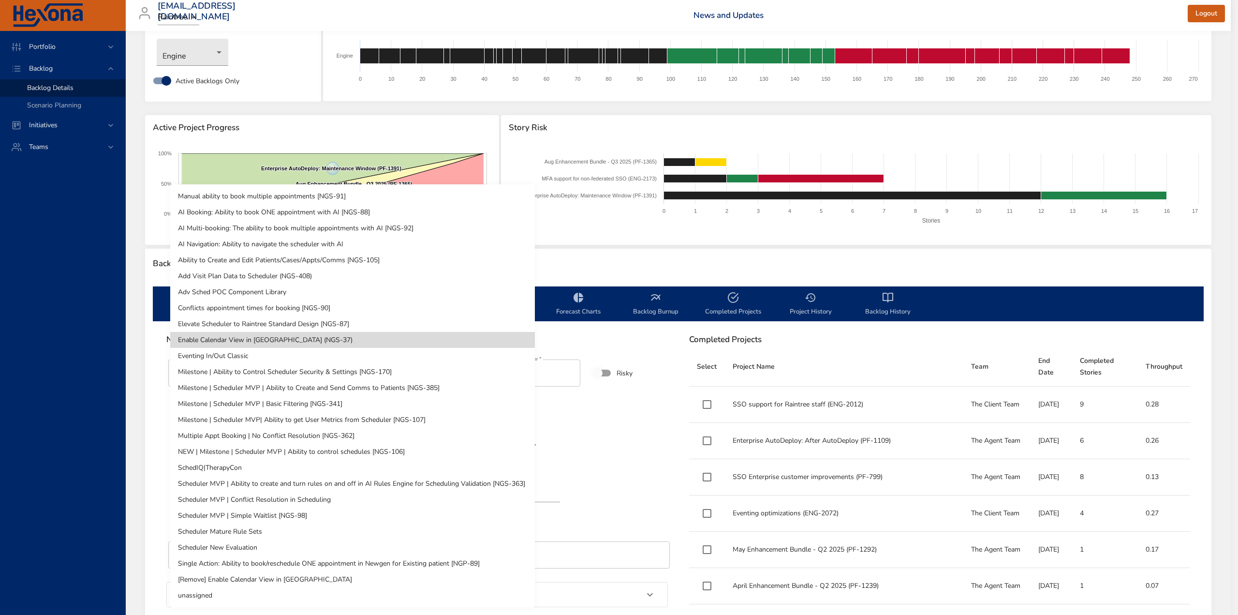
click at [222, 357] on li "Eventing In/Out Classic" at bounding box center [352, 356] width 365 height 16
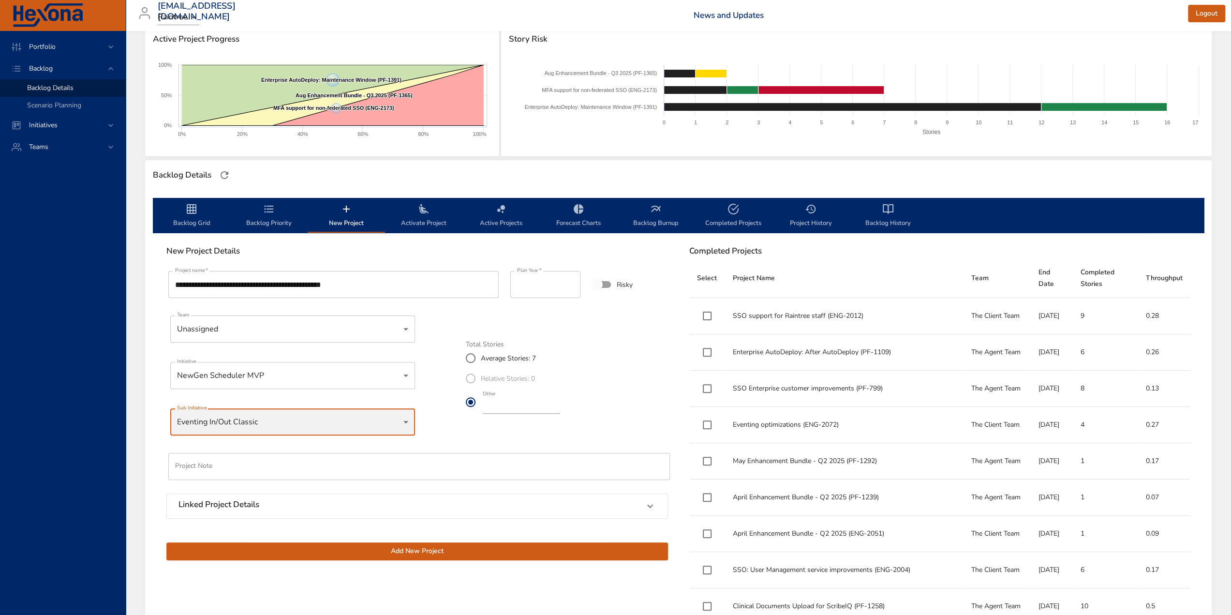
scroll to position [290, 0]
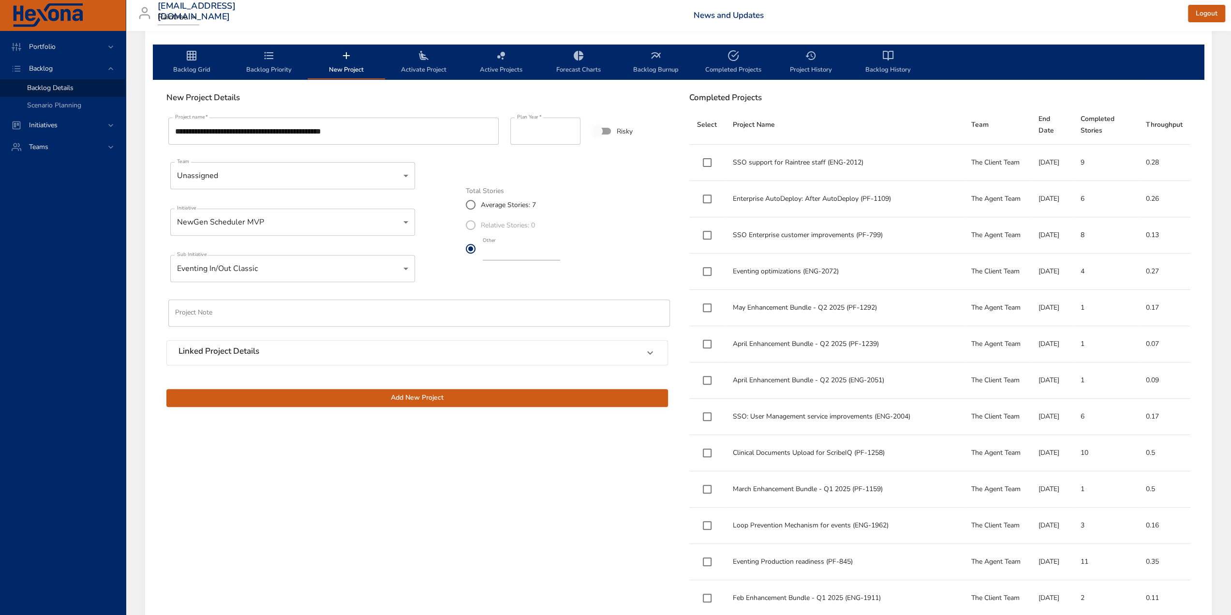
click at [396, 399] on span "Add New Project" at bounding box center [417, 398] width 486 height 12
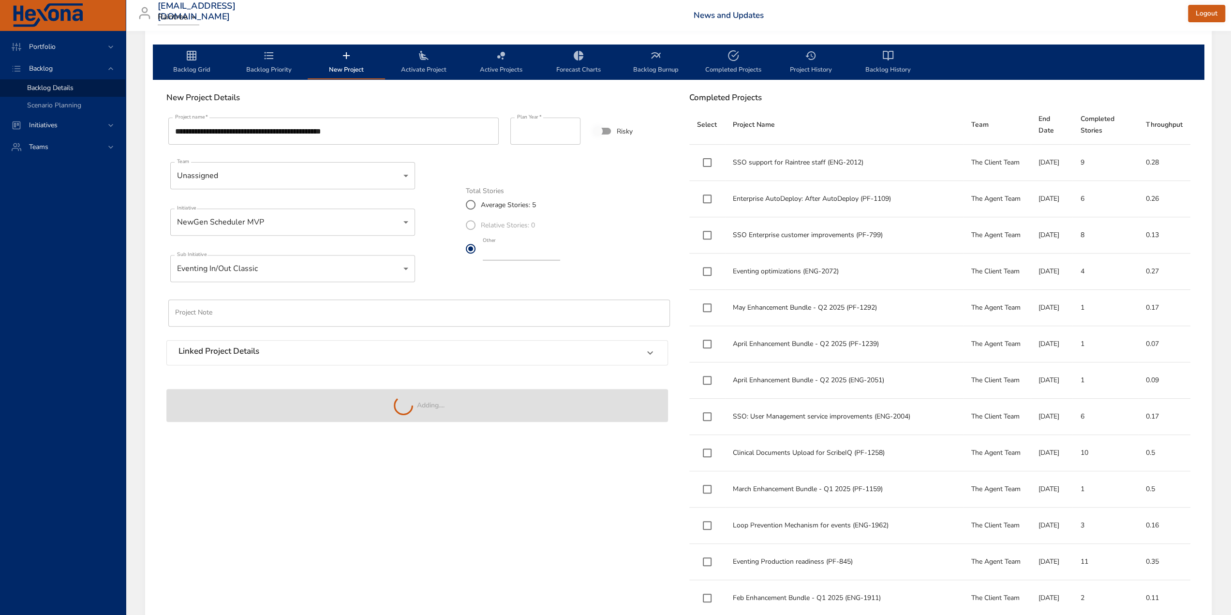
type input "*"
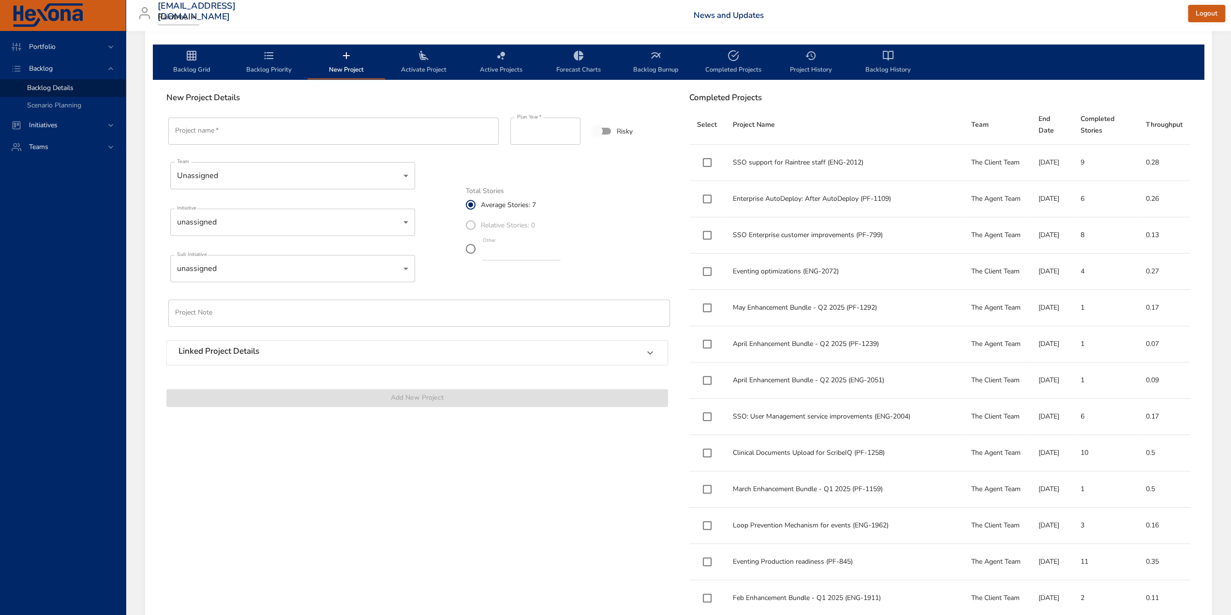
click at [262, 70] on span "Backlog Priority" at bounding box center [269, 63] width 66 height 26
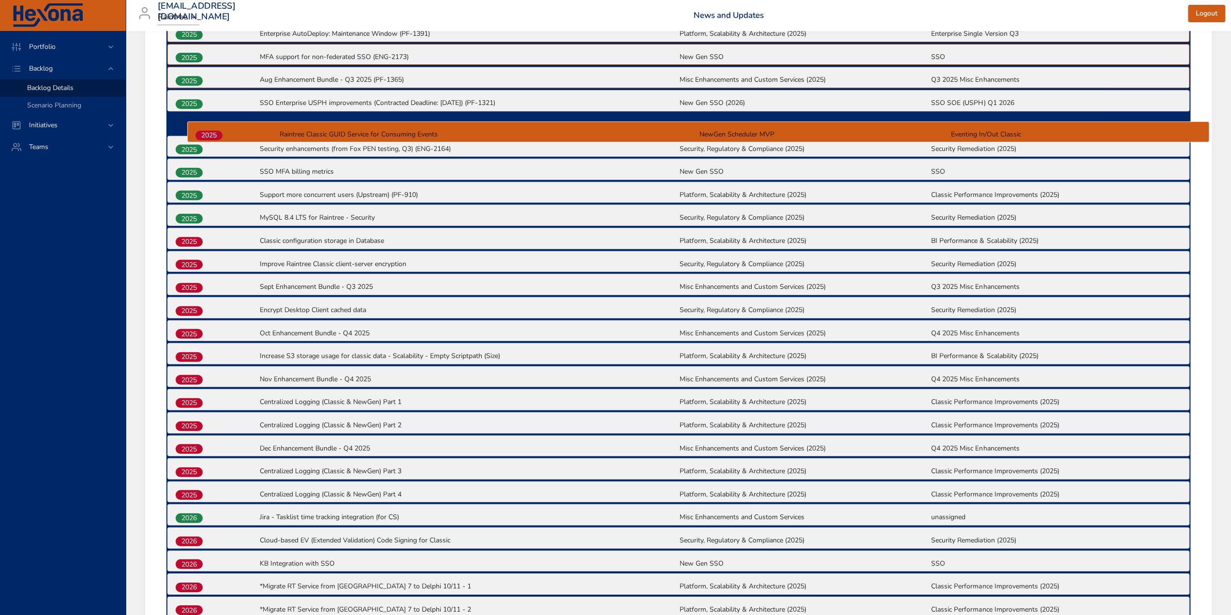
scroll to position [387, 0]
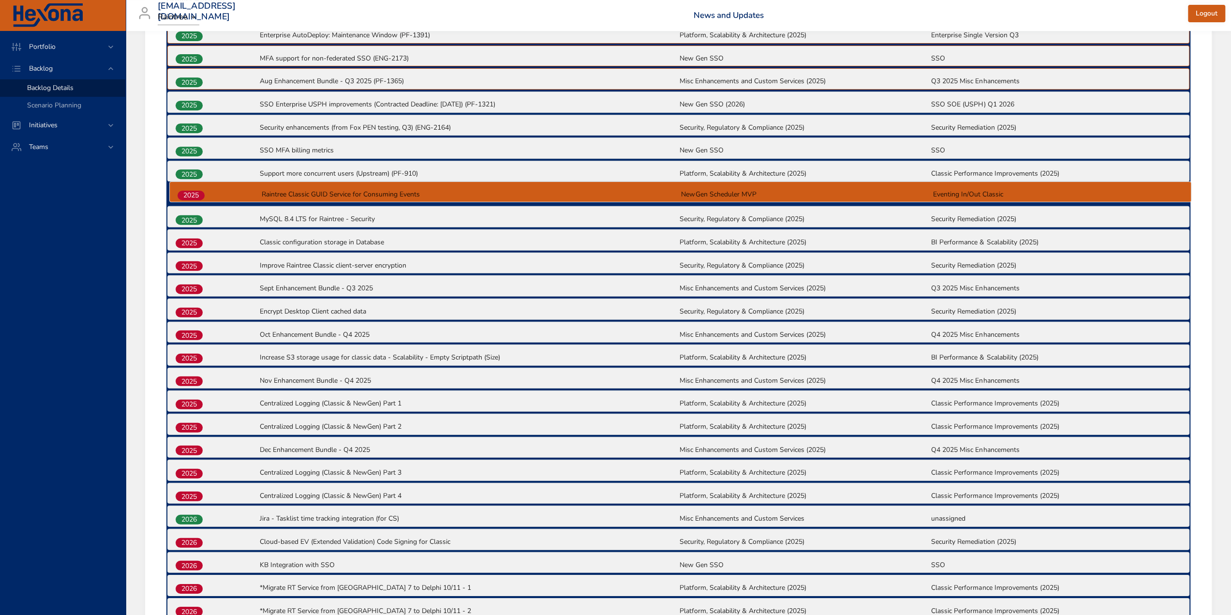
drag, startPoint x: 200, startPoint y: 514, endPoint x: 207, endPoint y: 176, distance: 338.7
click at [207, 176] on div "2025 Enterprise AutoDeploy: Maintenance Window (PF-1391) Platform, Scalability …" at bounding box center [678, 390] width 1024 height 739
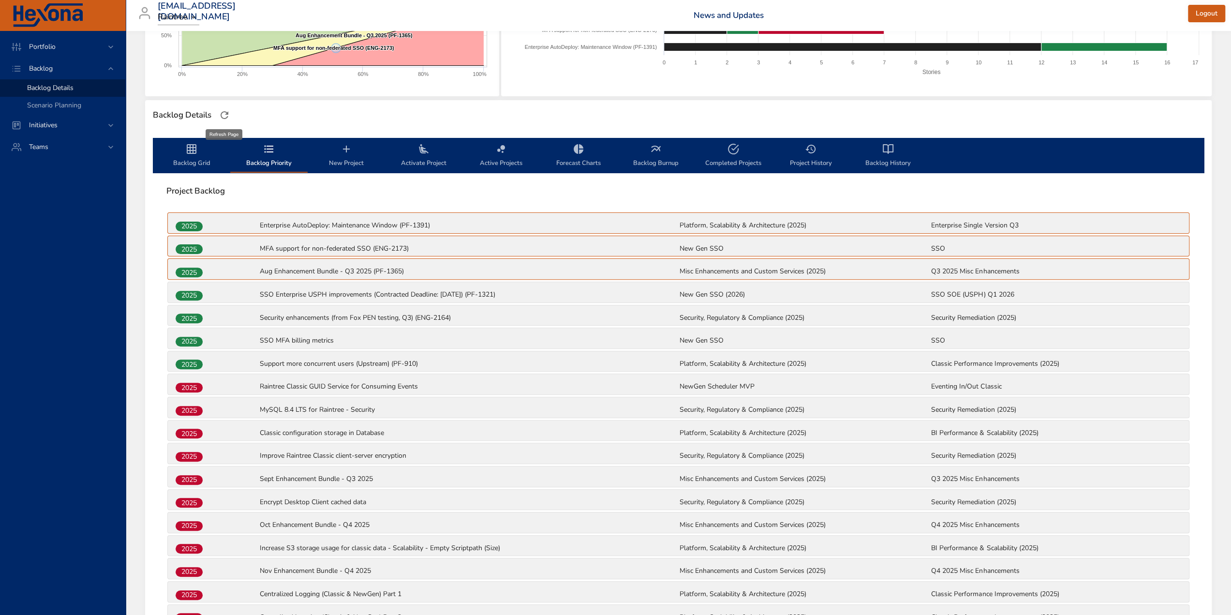
scroll to position [193, 0]
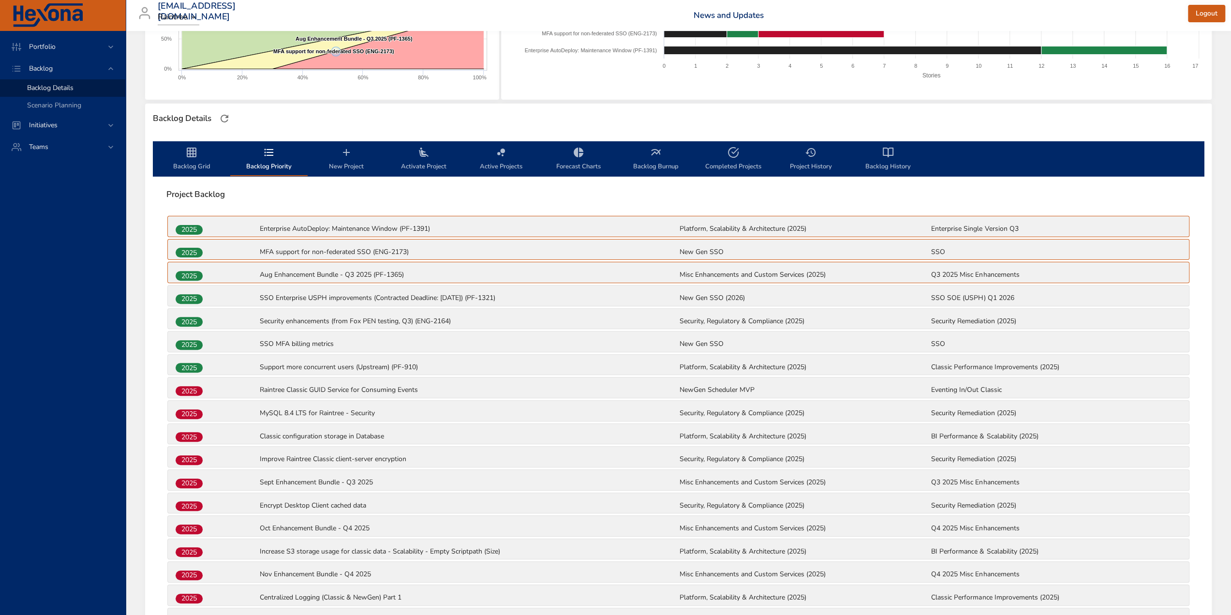
click at [195, 163] on span "Backlog Grid" at bounding box center [192, 160] width 66 height 26
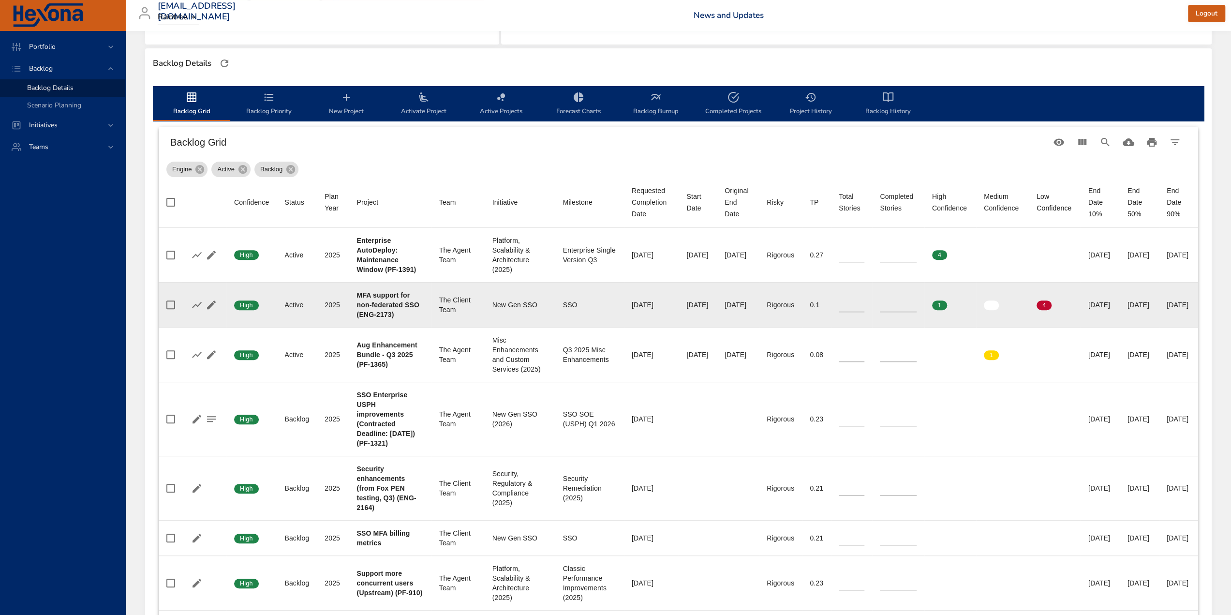
scroll to position [97, 0]
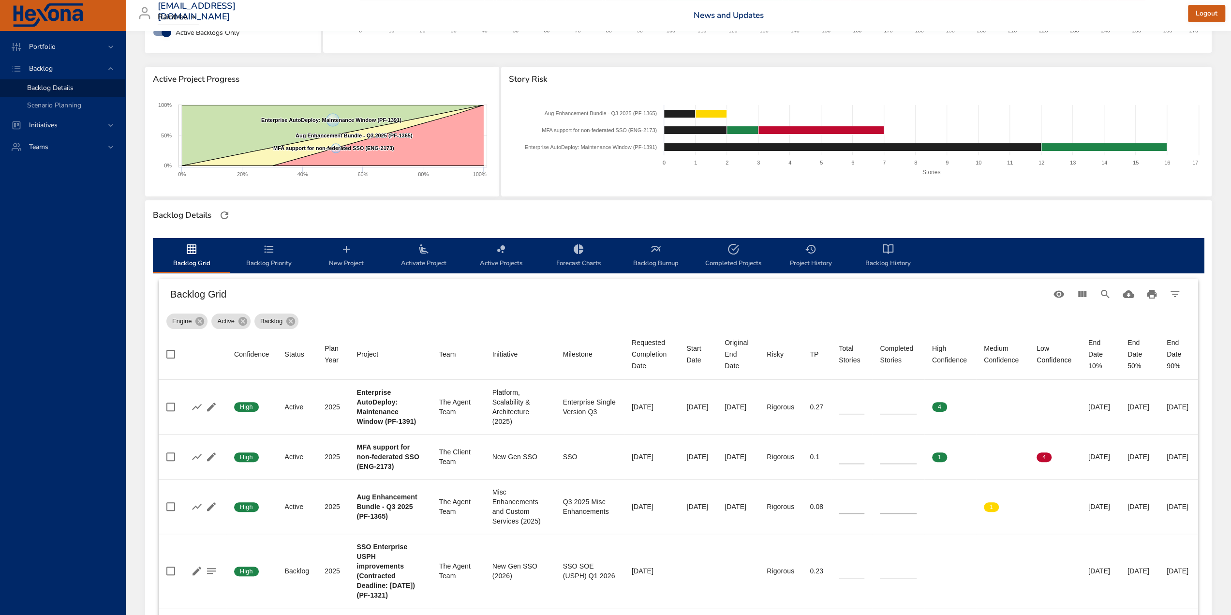
click at [270, 262] on span "Backlog Priority" at bounding box center [269, 256] width 66 height 26
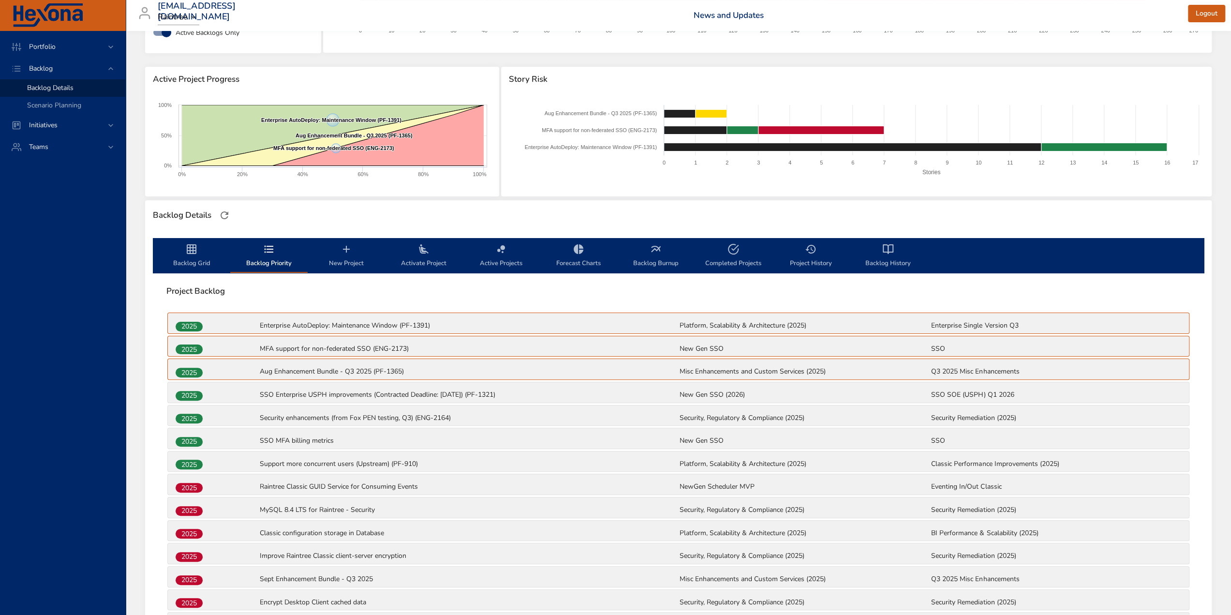
scroll to position [339, 0]
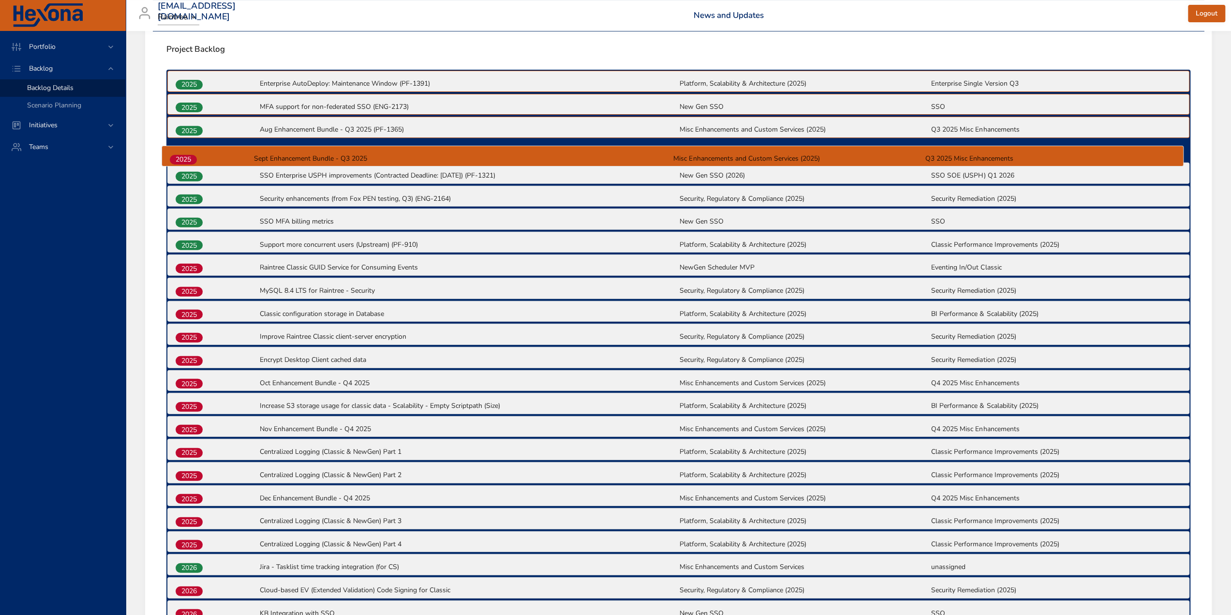
drag, startPoint x: 194, startPoint y: 335, endPoint x: 189, endPoint y: 159, distance: 175.7
click at [189, 159] on div "2025 Enterprise AutoDeploy: Maintenance Window (PF-1391) Platform, Scalability …" at bounding box center [678, 439] width 1024 height 739
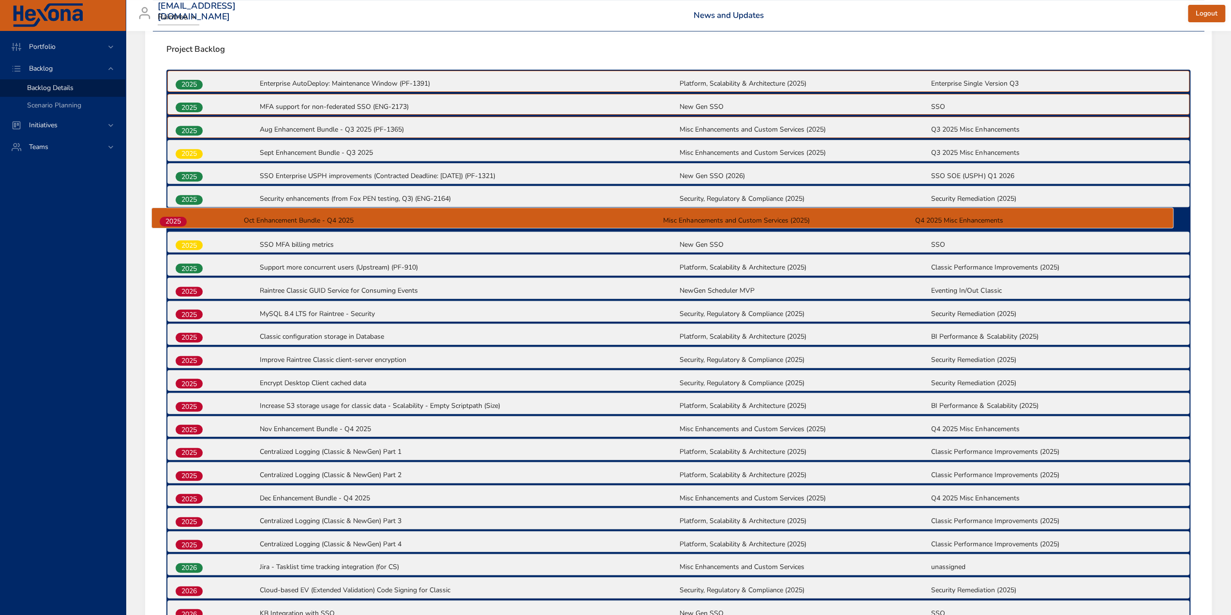
drag, startPoint x: 193, startPoint y: 378, endPoint x: 177, endPoint y: 218, distance: 160.4
click at [177, 218] on div "2025 Enterprise AutoDeploy: Maintenance Window (PF-1391) Platform, Scalability …" at bounding box center [678, 439] width 1024 height 739
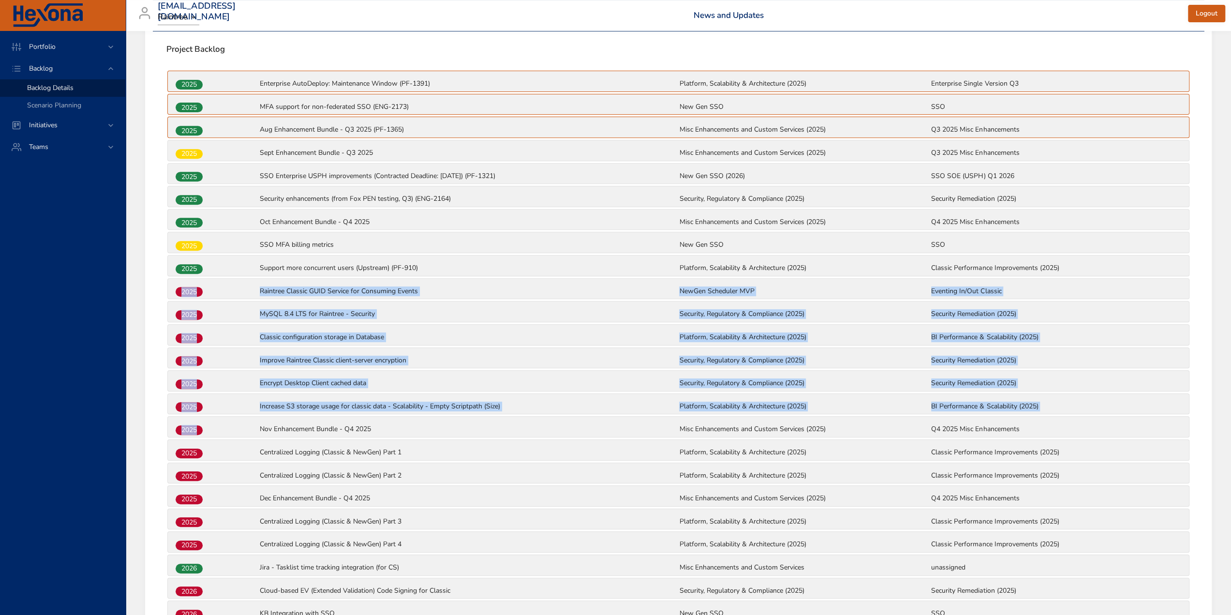
drag, startPoint x: 196, startPoint y: 428, endPoint x: 189, endPoint y: 281, distance: 146.8
click at [189, 281] on div "2025 Enterprise AutoDeploy: Maintenance Window (PF-1391) Platform, Scalability …" at bounding box center [678, 439] width 1024 height 739
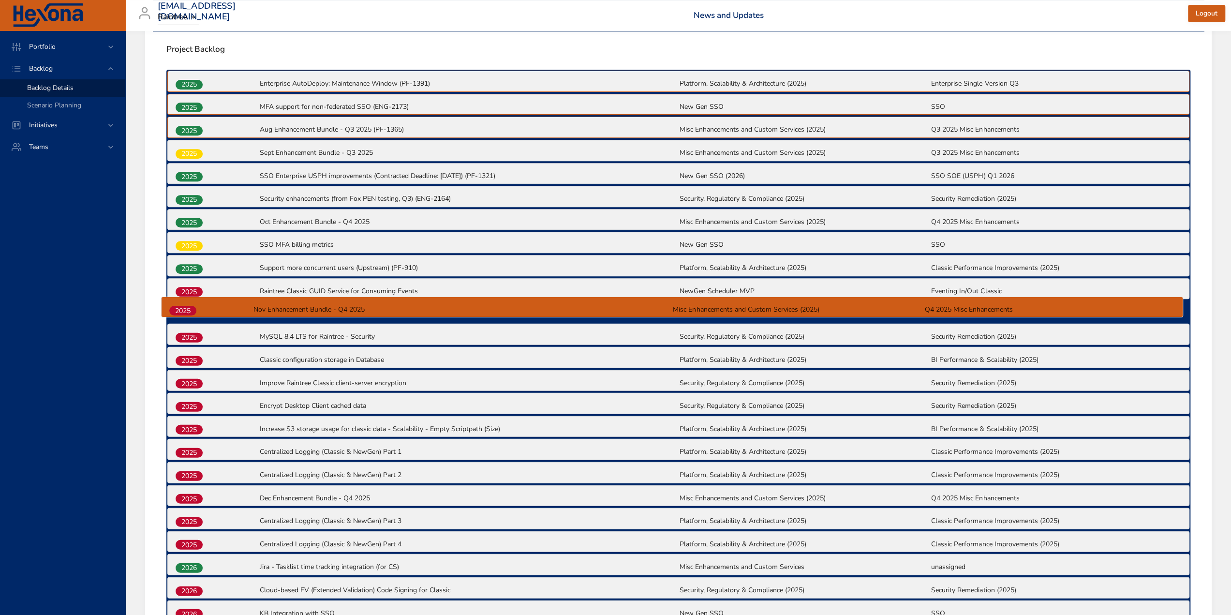
drag, startPoint x: 189, startPoint y: 423, endPoint x: 181, endPoint y: 306, distance: 117.3
click at [181, 306] on div "2025 Enterprise AutoDeploy: Maintenance Window (PF-1391) Platform, Scalability …" at bounding box center [678, 439] width 1024 height 739
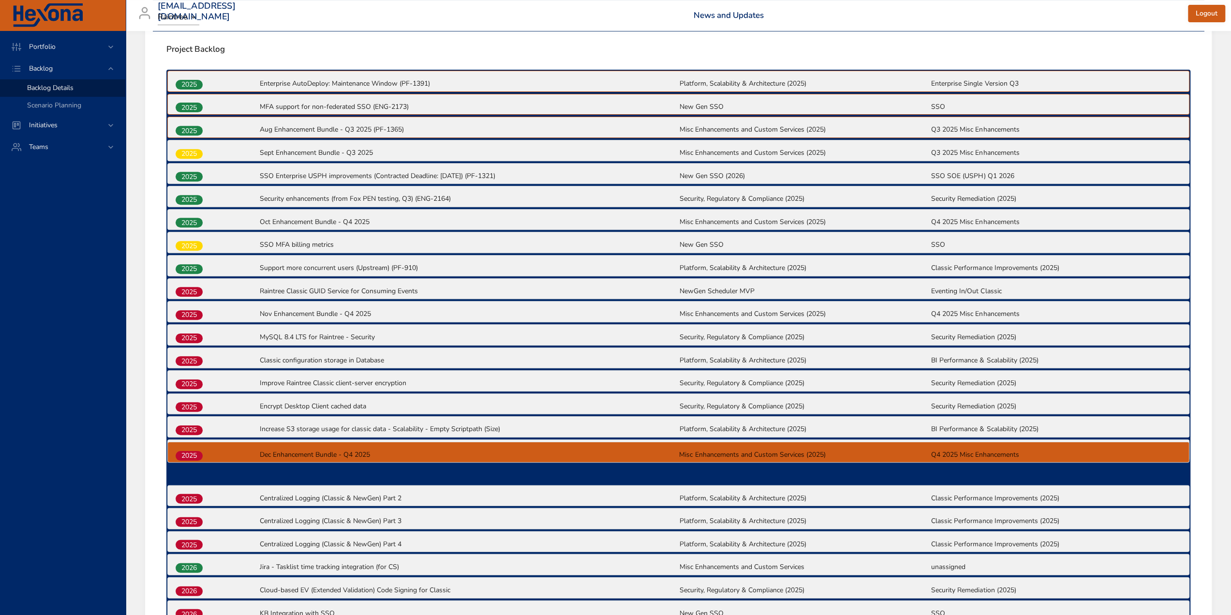
scroll to position [343, 0]
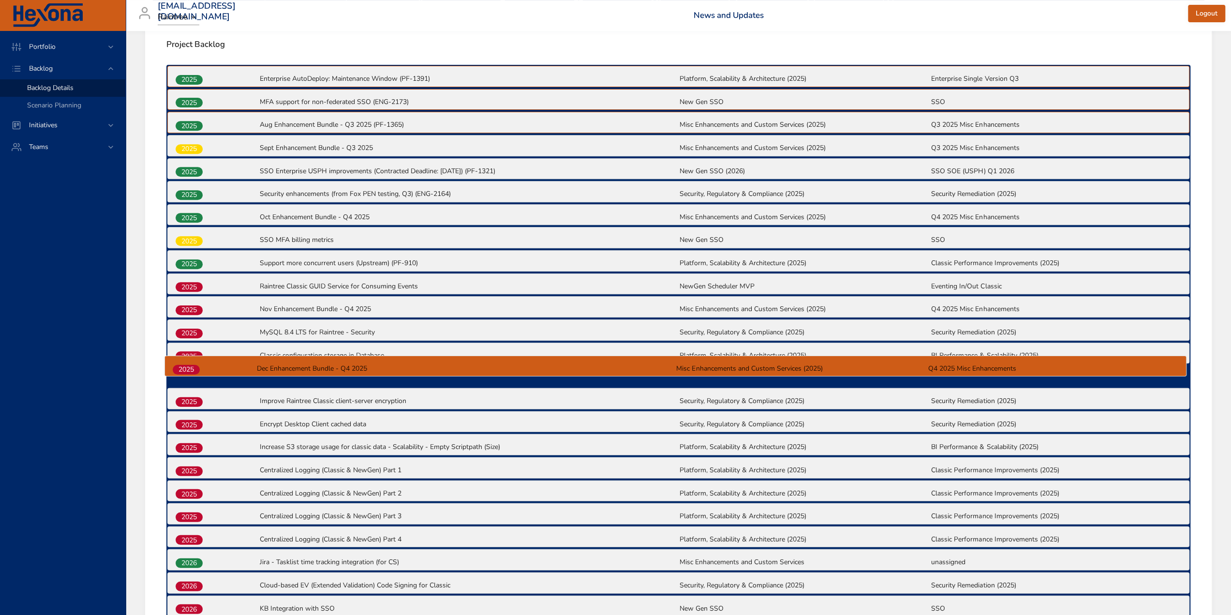
drag, startPoint x: 194, startPoint y: 490, endPoint x: 192, endPoint y: 366, distance: 123.9
click at [192, 366] on div "2025 Enterprise AutoDeploy: Maintenance Window (PF-1391) Platform, Scalability …" at bounding box center [678, 434] width 1024 height 739
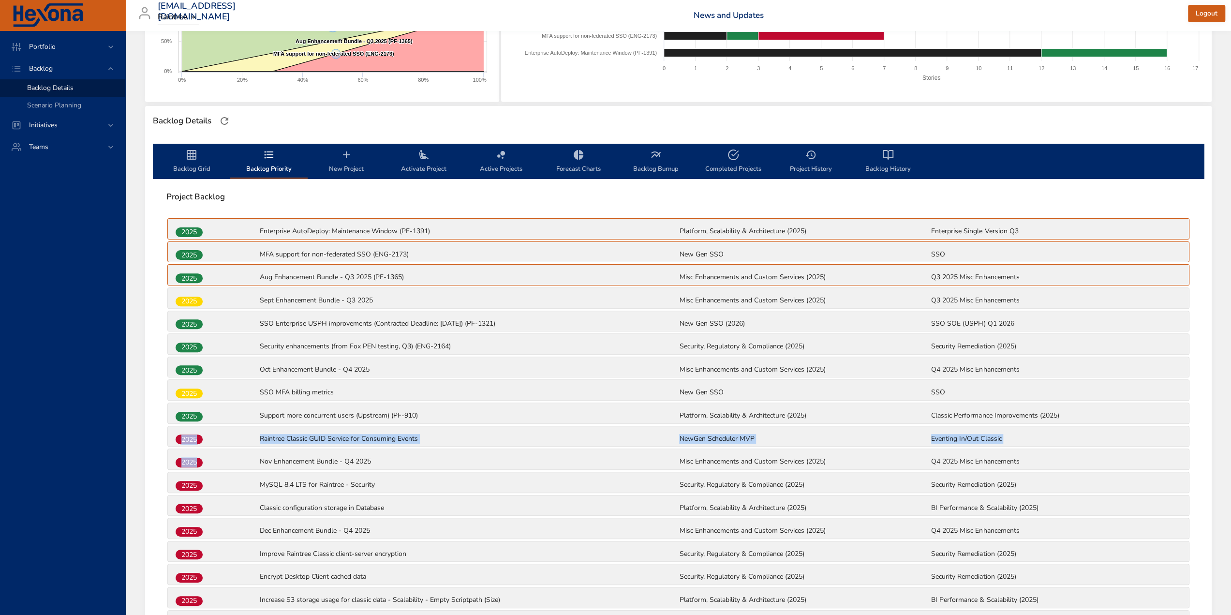
scroll to position [150, 0]
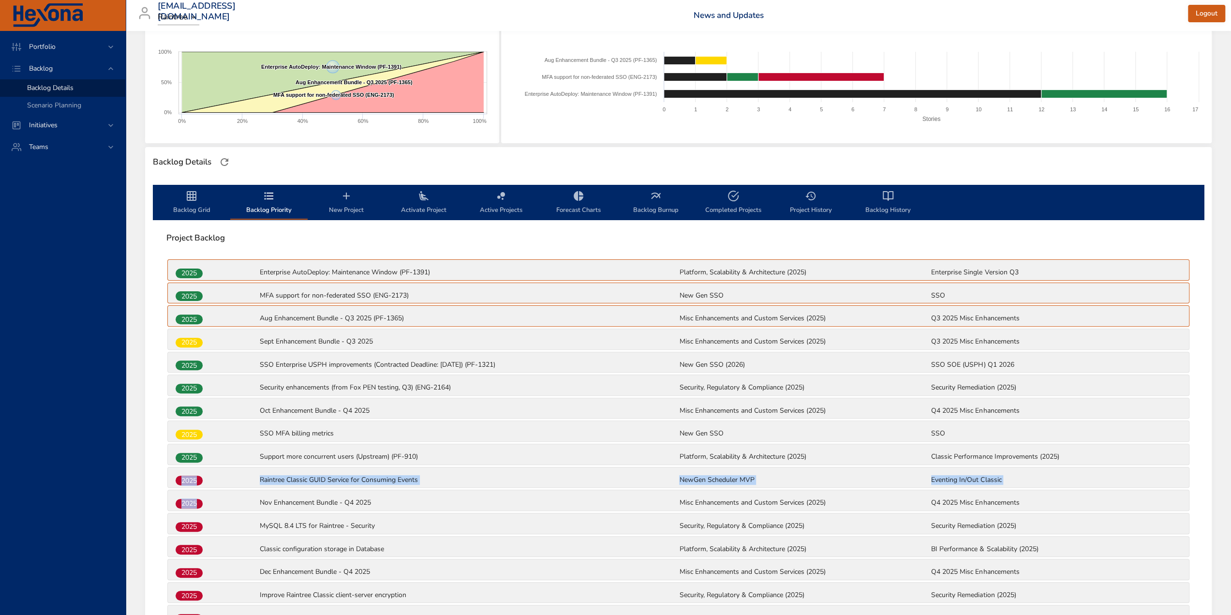
click at [186, 210] on span "Backlog Grid" at bounding box center [192, 203] width 66 height 26
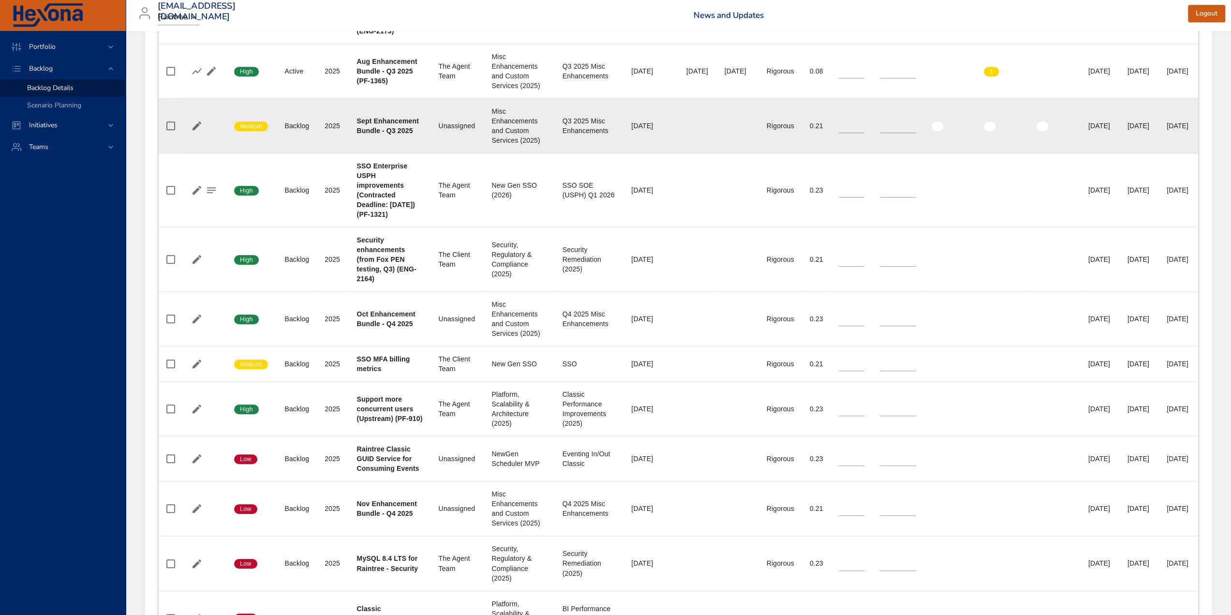
scroll to position [537, 0]
